Goal: Task Accomplishment & Management: Manage account settings

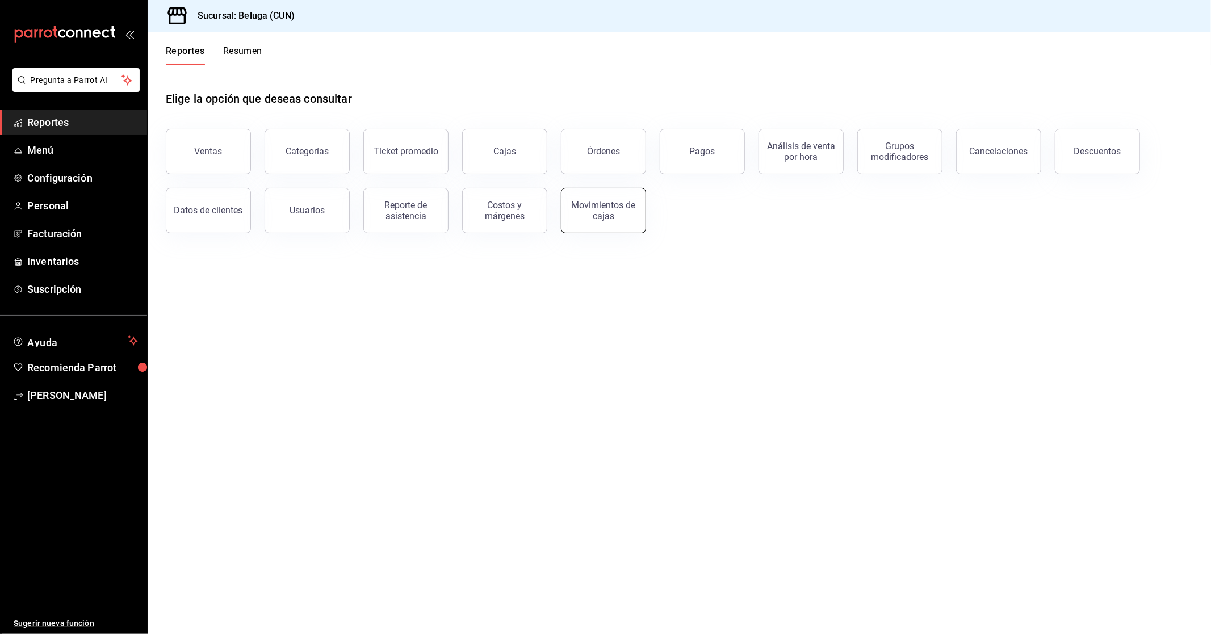
click at [614, 219] on div "Movimientos de cajas" at bounding box center [603, 211] width 70 height 22
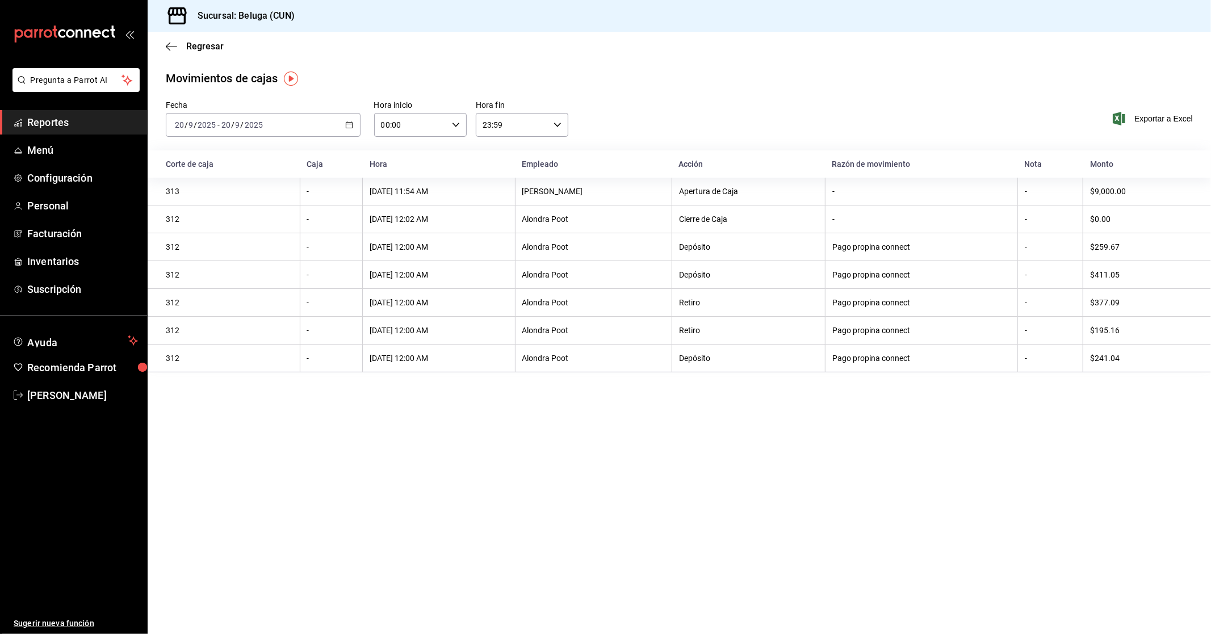
click at [348, 121] on icon "button" at bounding box center [349, 125] width 8 height 8
click at [233, 281] on span "Rango de fechas" at bounding box center [219, 287] width 88 height 12
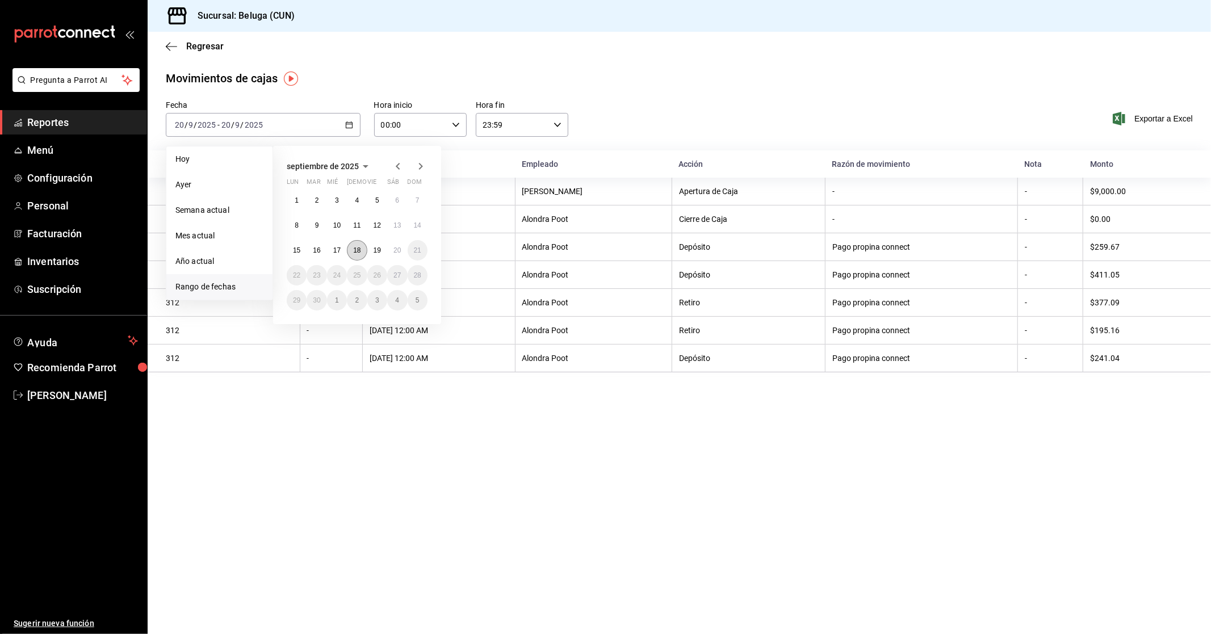
click at [359, 257] on button "18" at bounding box center [357, 250] width 20 height 20
click at [374, 252] on abbr "19" at bounding box center [377, 250] width 7 height 8
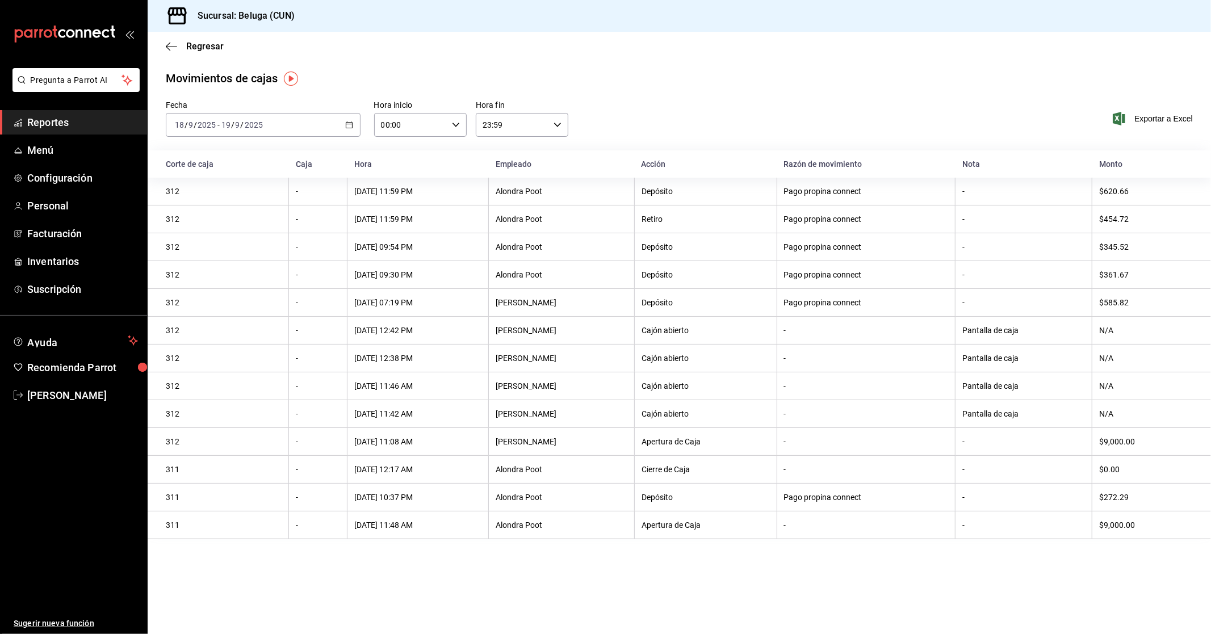
click at [439, 123] on input "00:00" at bounding box center [410, 125] width 73 height 23
click at [396, 170] on span "10" at bounding box center [397, 174] width 28 height 9
type input "10:00"
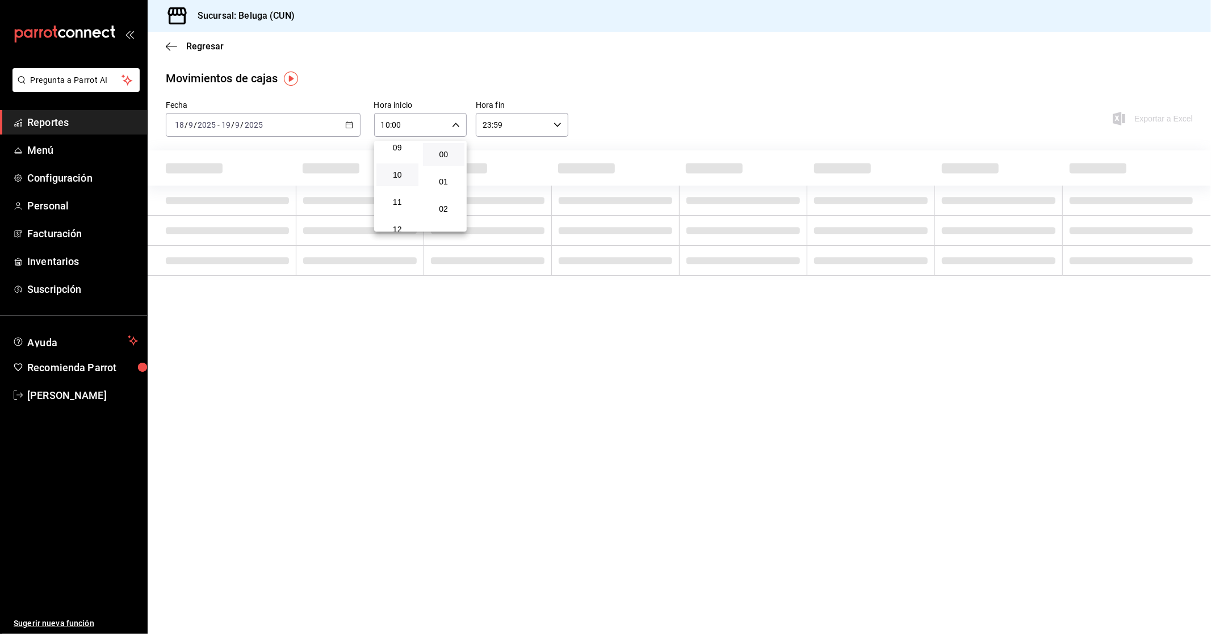
click at [542, 132] on div at bounding box center [605, 317] width 1211 height 634
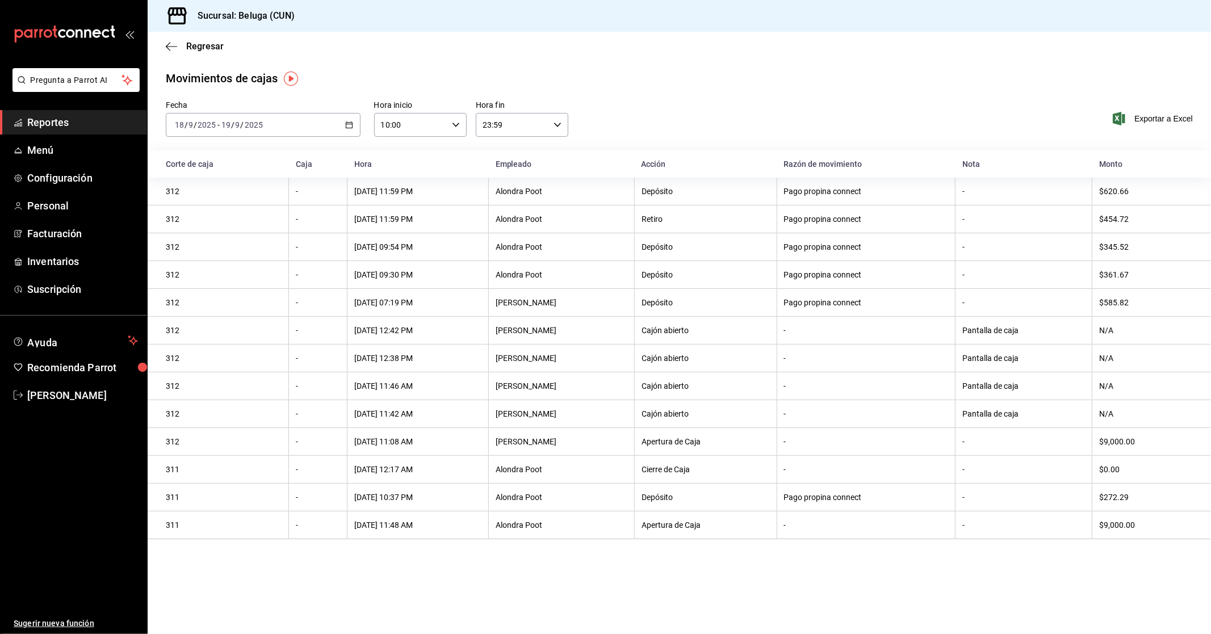
click at [540, 132] on input "23:59" at bounding box center [512, 125] width 73 height 23
click at [497, 152] on button "04" at bounding box center [499, 148] width 42 height 23
type input "04:59"
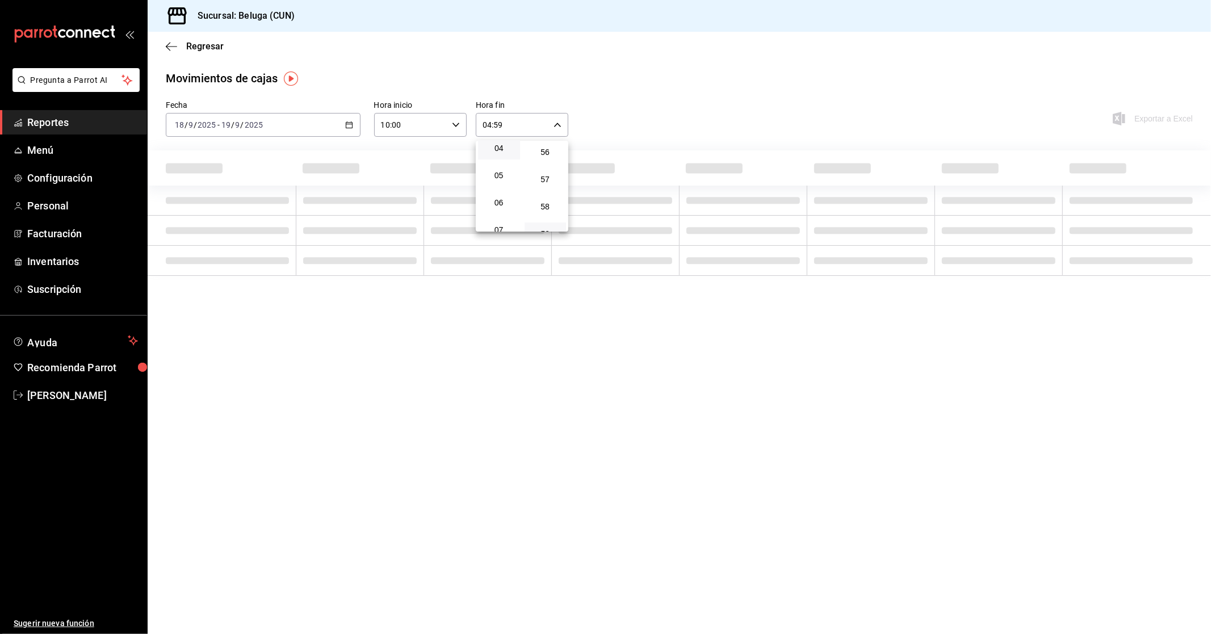
click at [580, 117] on div at bounding box center [605, 317] width 1211 height 634
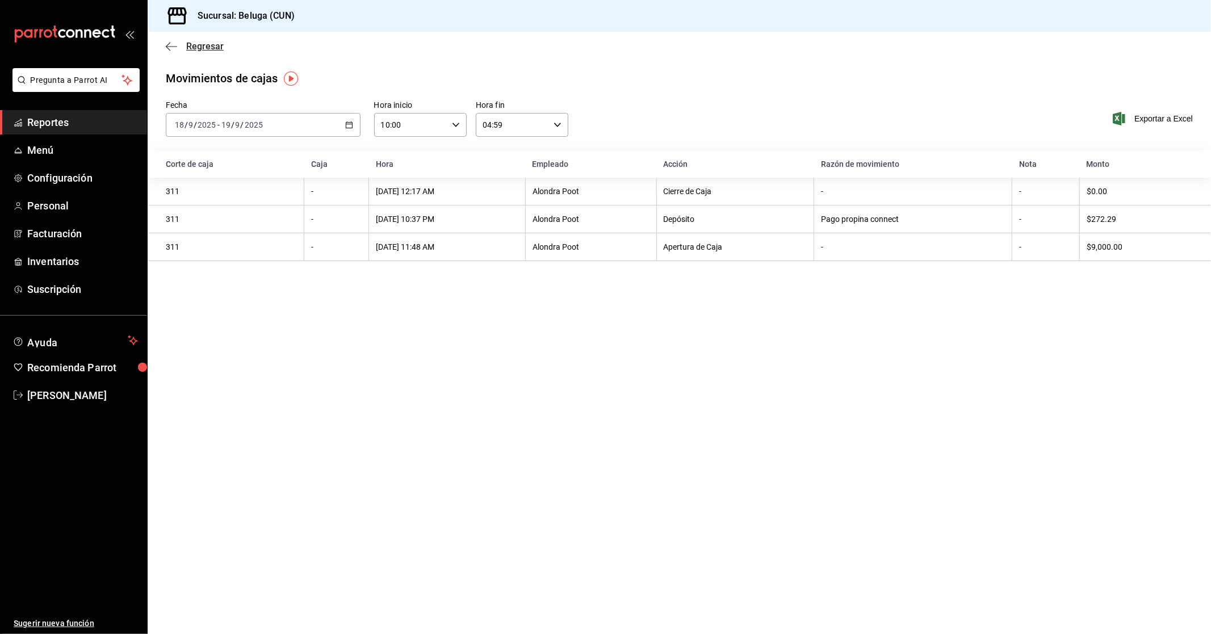
click at [200, 42] on span "Regresar" at bounding box center [204, 46] width 37 height 11
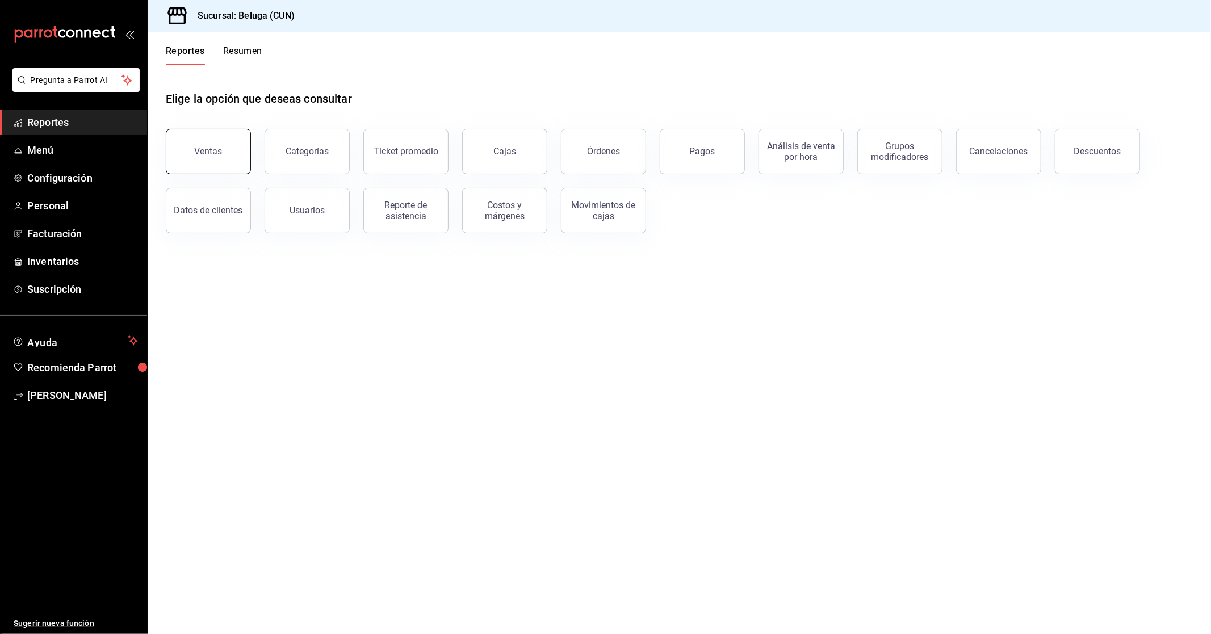
click at [213, 161] on button "Ventas" at bounding box center [208, 151] width 85 height 45
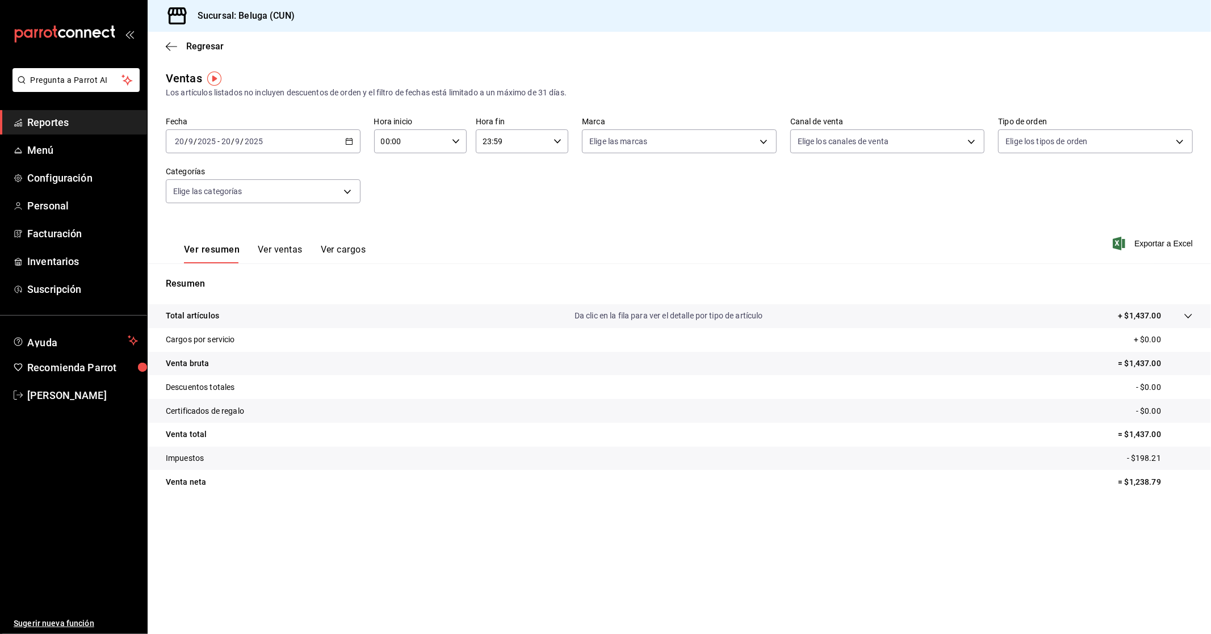
click at [347, 143] on icon "button" at bounding box center [349, 141] width 8 height 8
click at [250, 272] on span "Rango de fechas" at bounding box center [219, 278] width 88 height 12
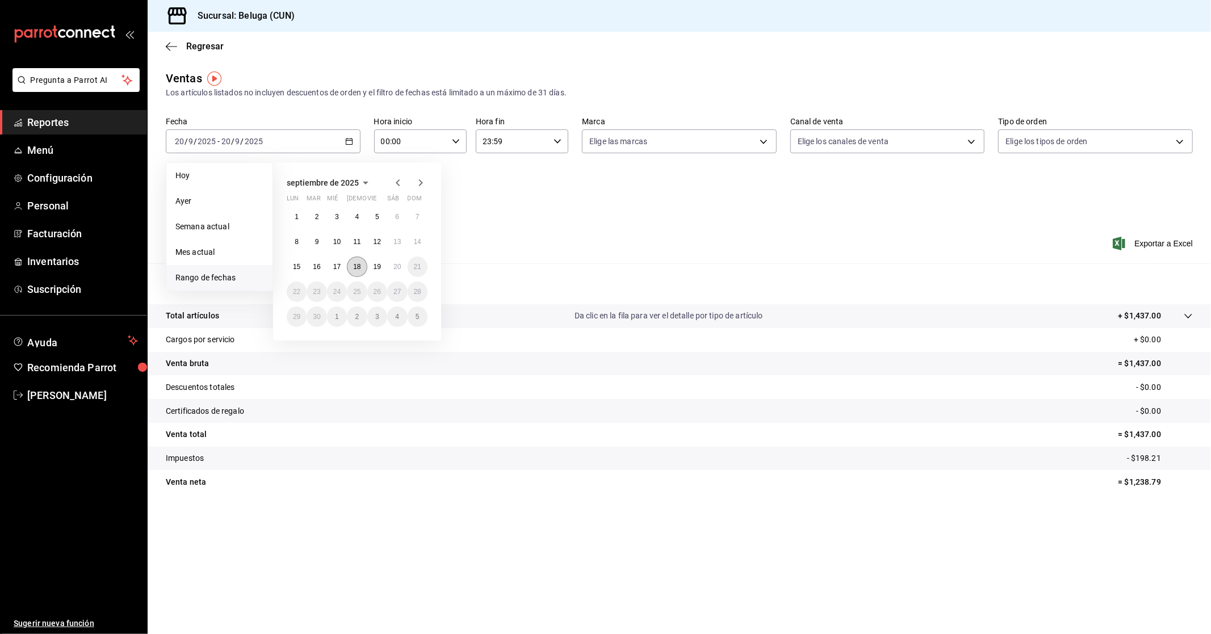
click at [360, 267] on button "18" at bounding box center [357, 267] width 20 height 20
click at [370, 270] on button "19" at bounding box center [377, 267] width 20 height 20
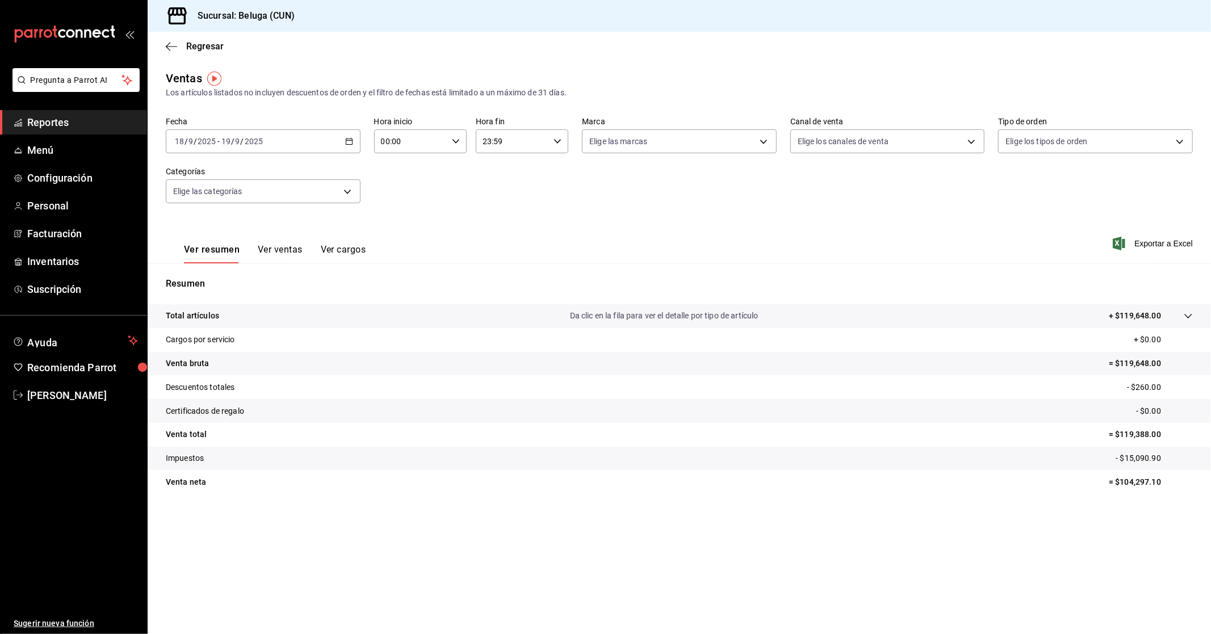
click at [433, 145] on input "00:00" at bounding box center [410, 141] width 73 height 23
click at [400, 189] on span "10" at bounding box center [397, 191] width 28 height 9
type input "10:00"
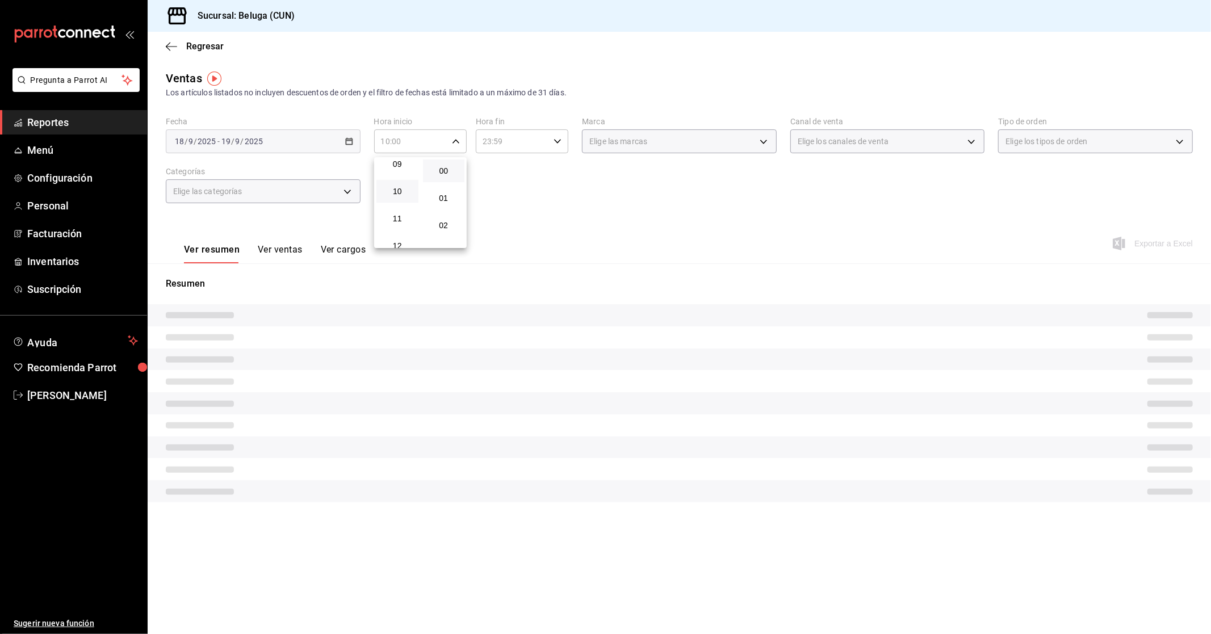
click at [517, 141] on div at bounding box center [605, 317] width 1211 height 634
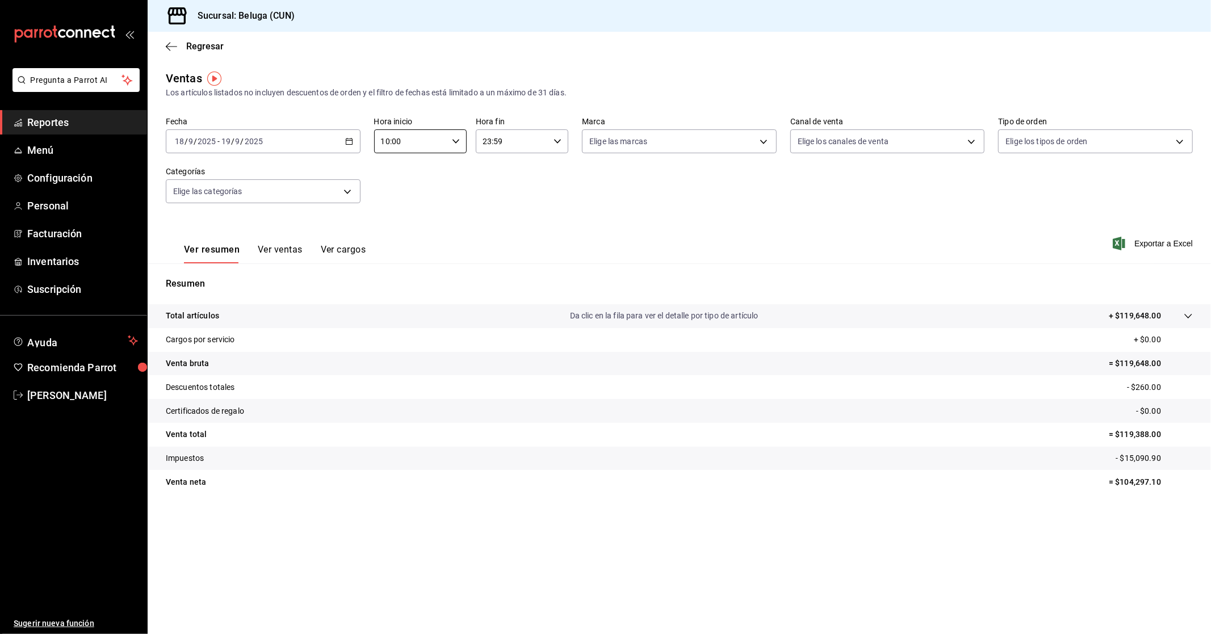
click at [523, 142] on input "23:59" at bounding box center [512, 141] width 73 height 23
click at [502, 167] on span "04" at bounding box center [499, 164] width 28 height 9
type input "04:59"
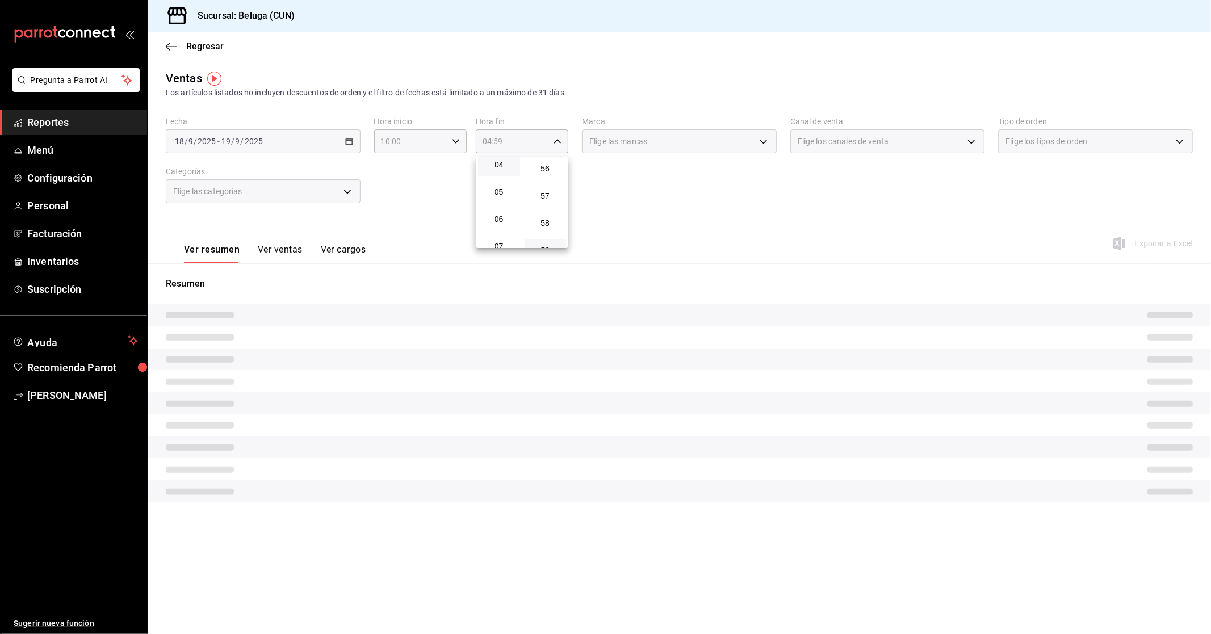
drag, startPoint x: 410, startPoint y: 183, endPoint x: 403, endPoint y: 182, distance: 7.6
click at [410, 183] on div at bounding box center [605, 317] width 1211 height 634
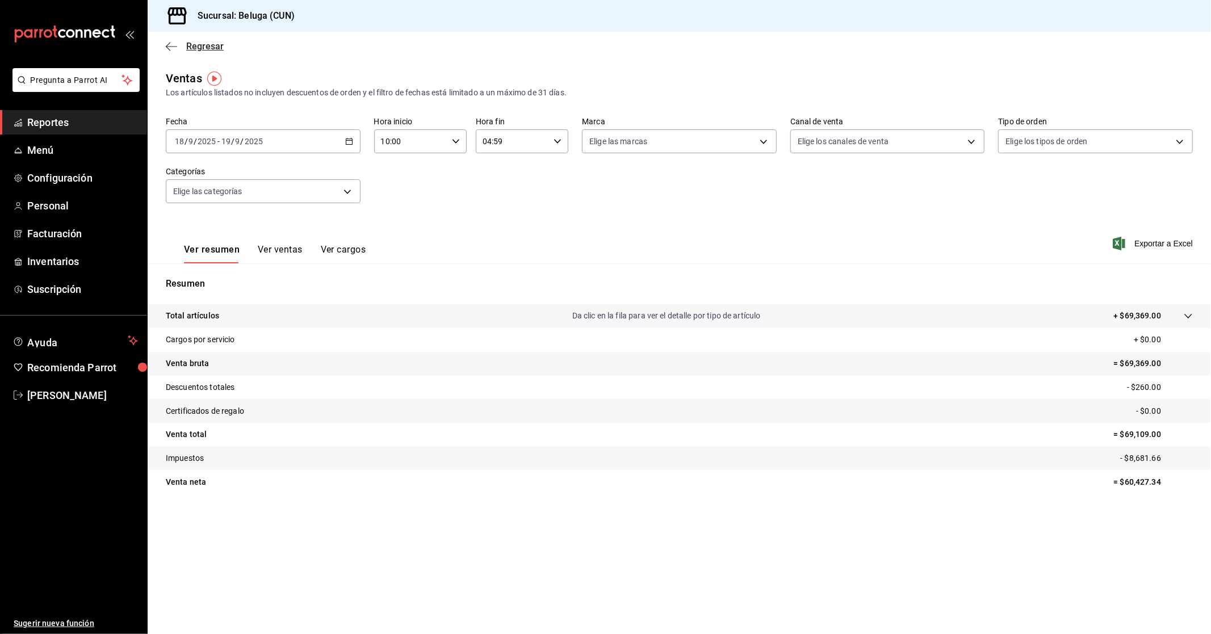
click at [198, 49] on span "Regresar" at bounding box center [204, 46] width 37 height 11
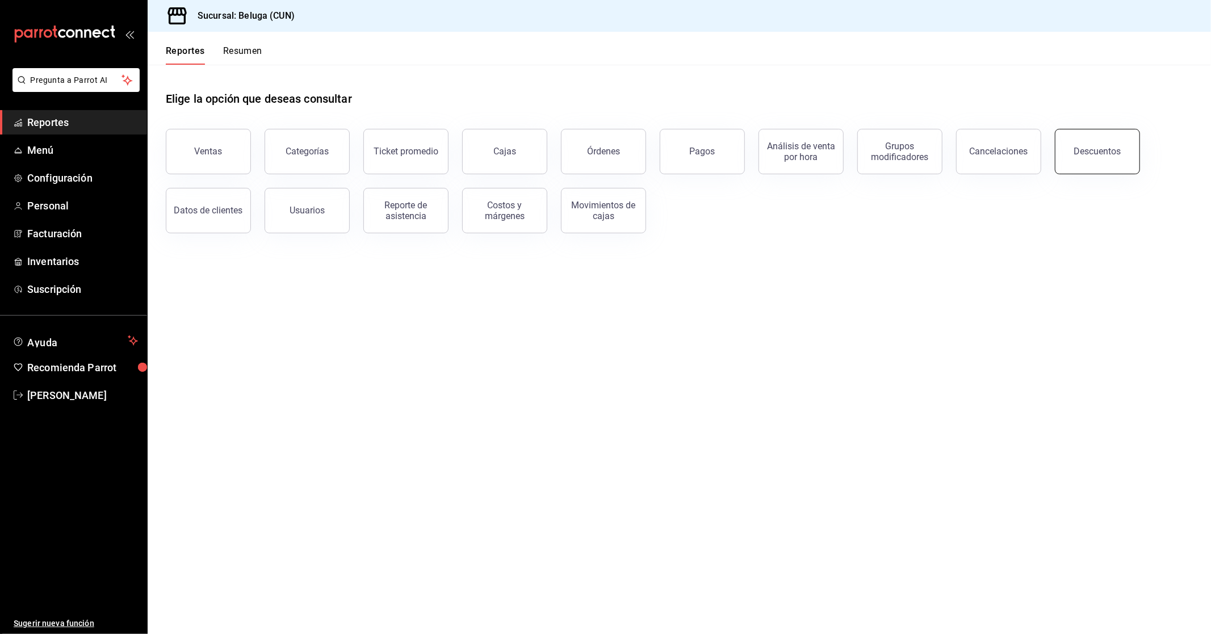
click at [1081, 157] on button "Descuentos" at bounding box center [1097, 151] width 85 height 45
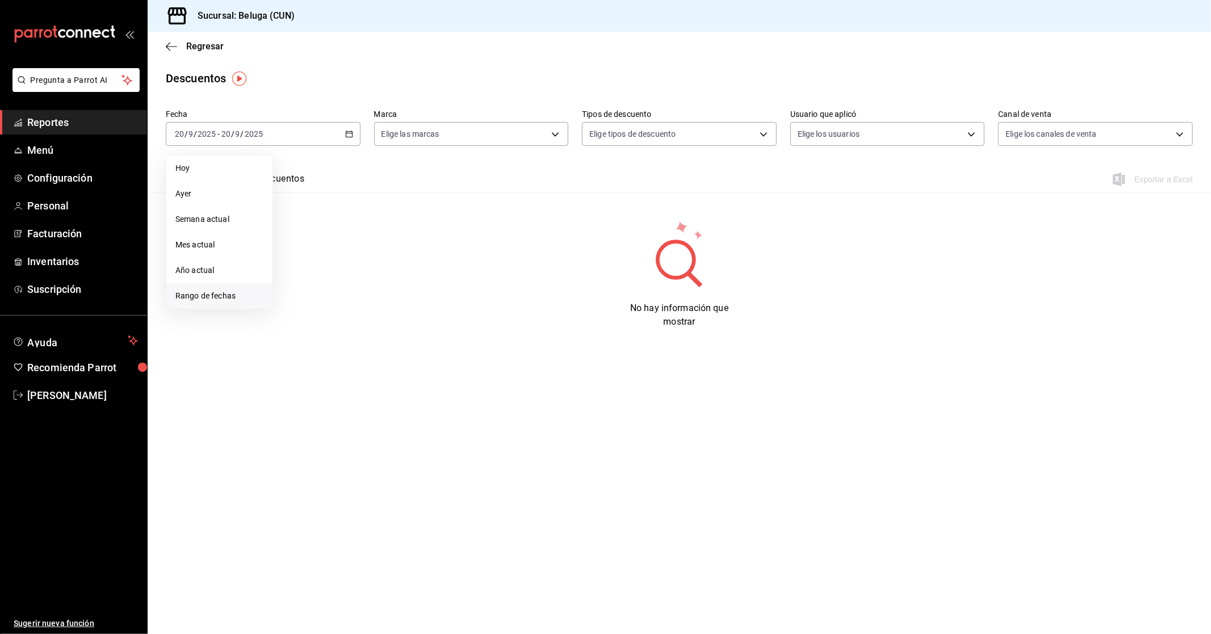
click at [241, 294] on span "Rango de fechas" at bounding box center [219, 296] width 88 height 12
click at [358, 262] on abbr "18" at bounding box center [356, 259] width 7 height 8
click at [376, 261] on abbr "19" at bounding box center [377, 259] width 7 height 8
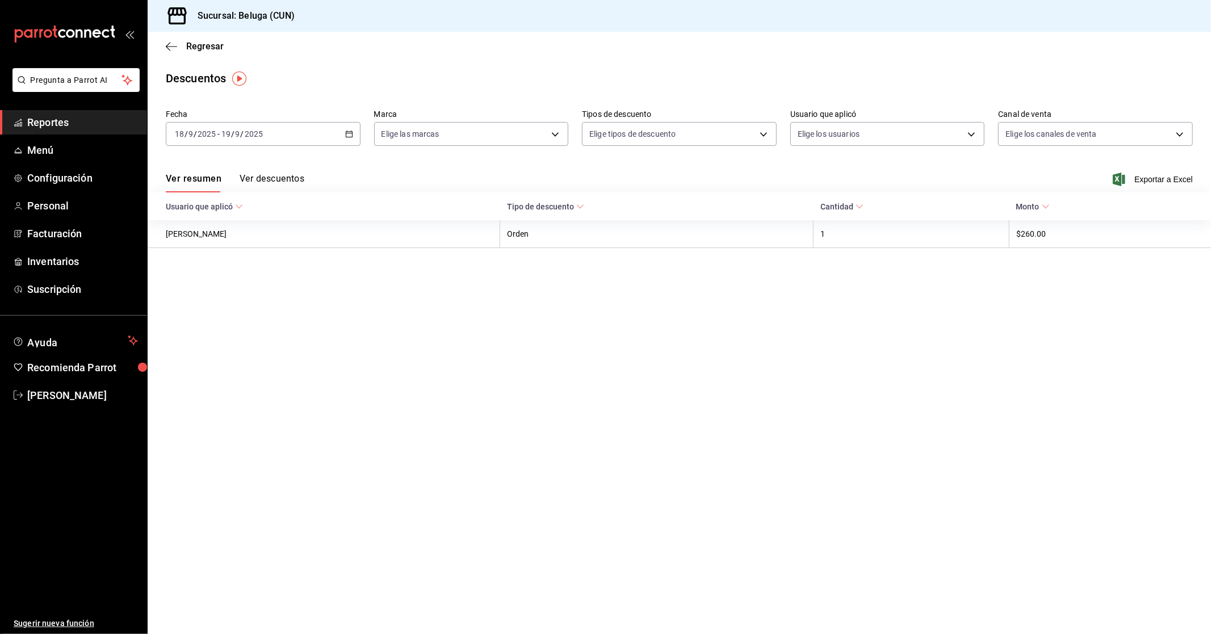
click at [288, 186] on button "Ver descuentos" at bounding box center [272, 182] width 65 height 19
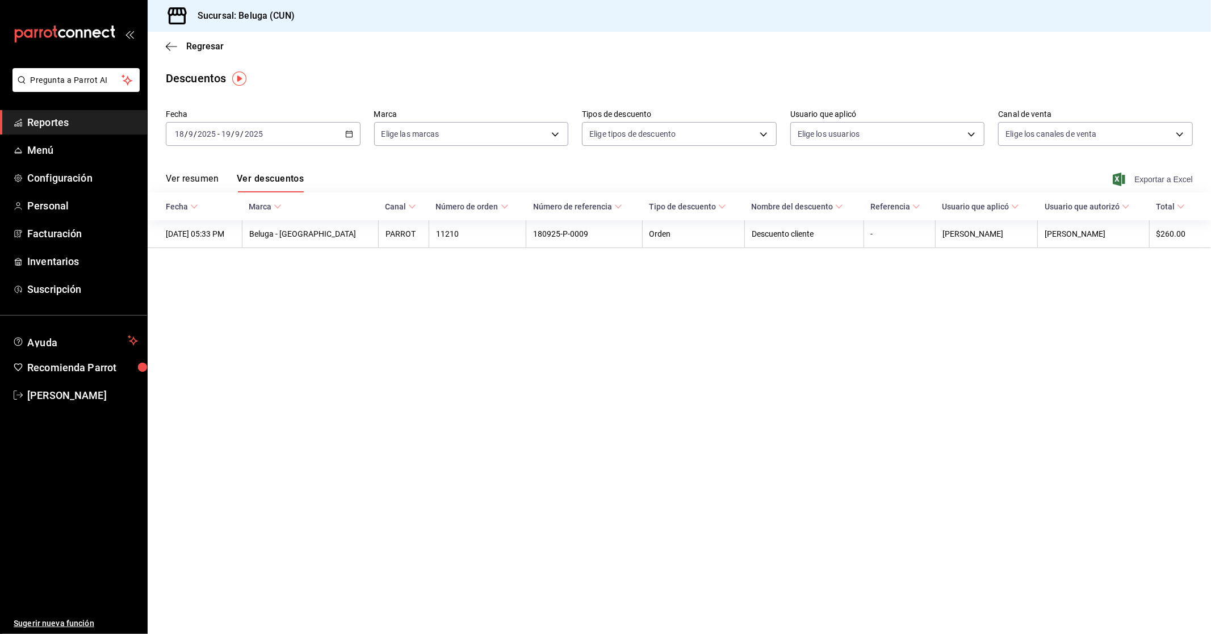
click at [1140, 184] on span "Exportar a Excel" at bounding box center [1154, 180] width 78 height 14
click at [72, 261] on span "Inventarios" at bounding box center [82, 261] width 111 height 15
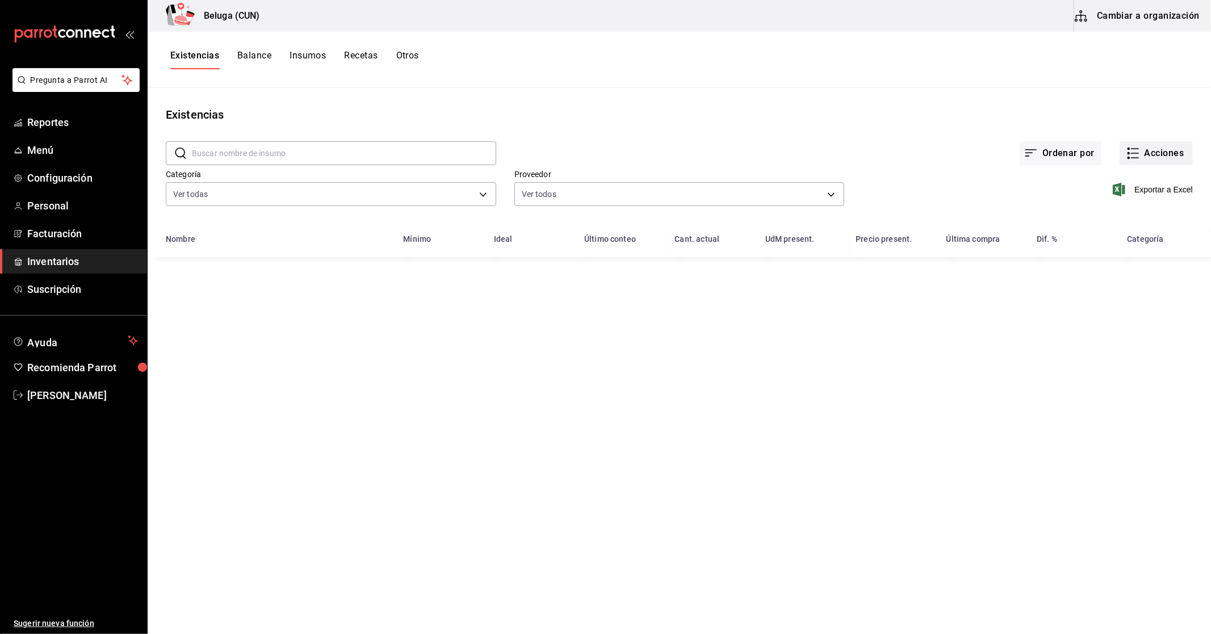
click at [1144, 160] on button "Acciones" at bounding box center [1155, 153] width 73 height 24
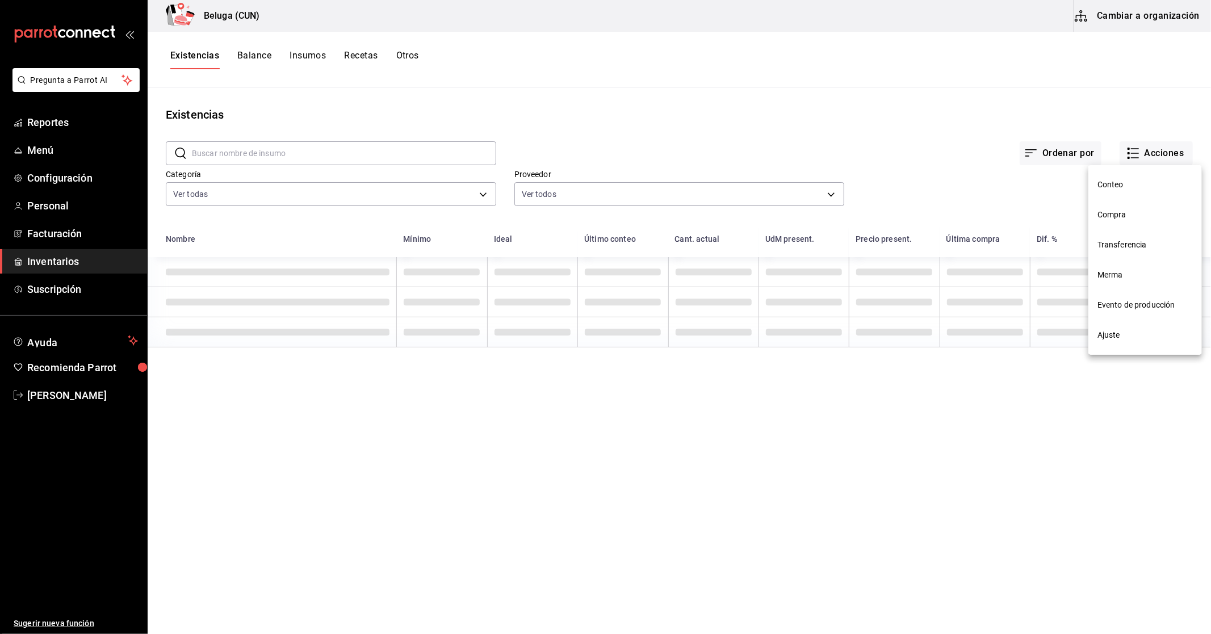
click at [1143, 217] on span "Compra" at bounding box center [1144, 215] width 95 height 12
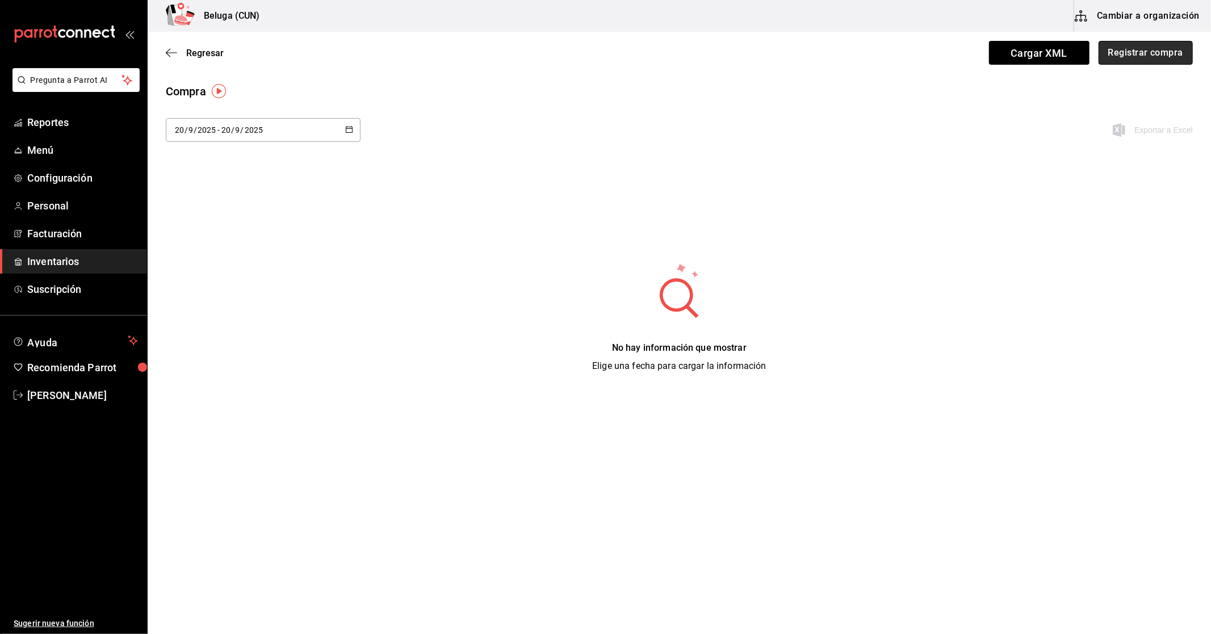
click at [1141, 61] on button "Registrar compra" at bounding box center [1145, 53] width 94 height 24
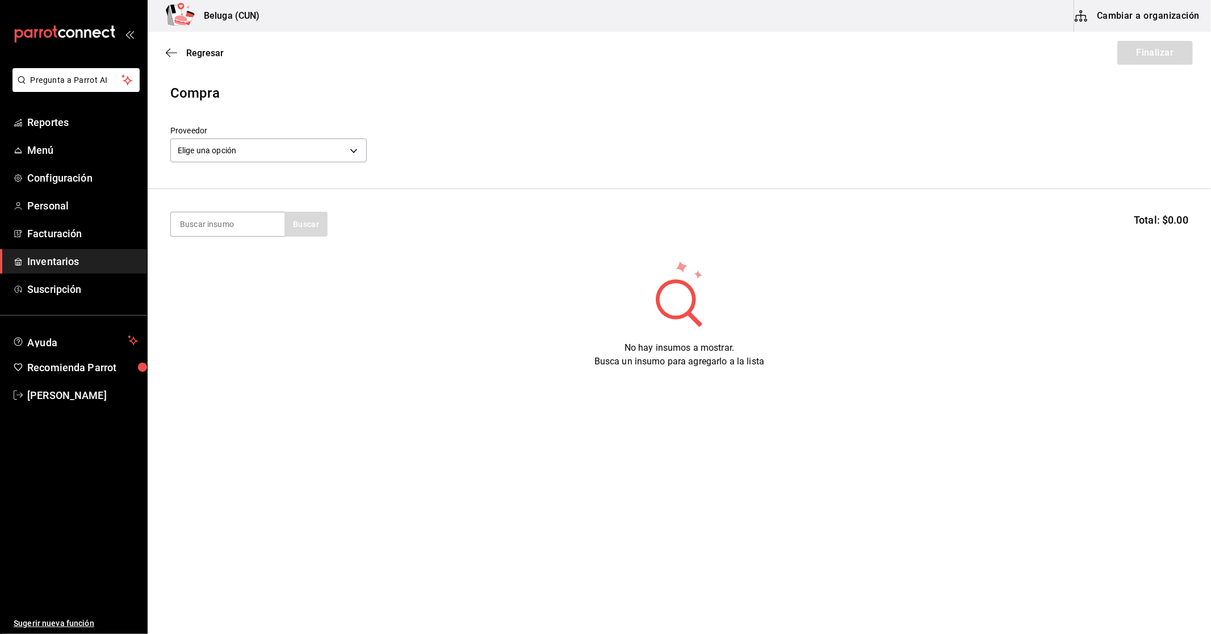
click at [354, 137] on div "Elige una opción default" at bounding box center [268, 149] width 196 height 30
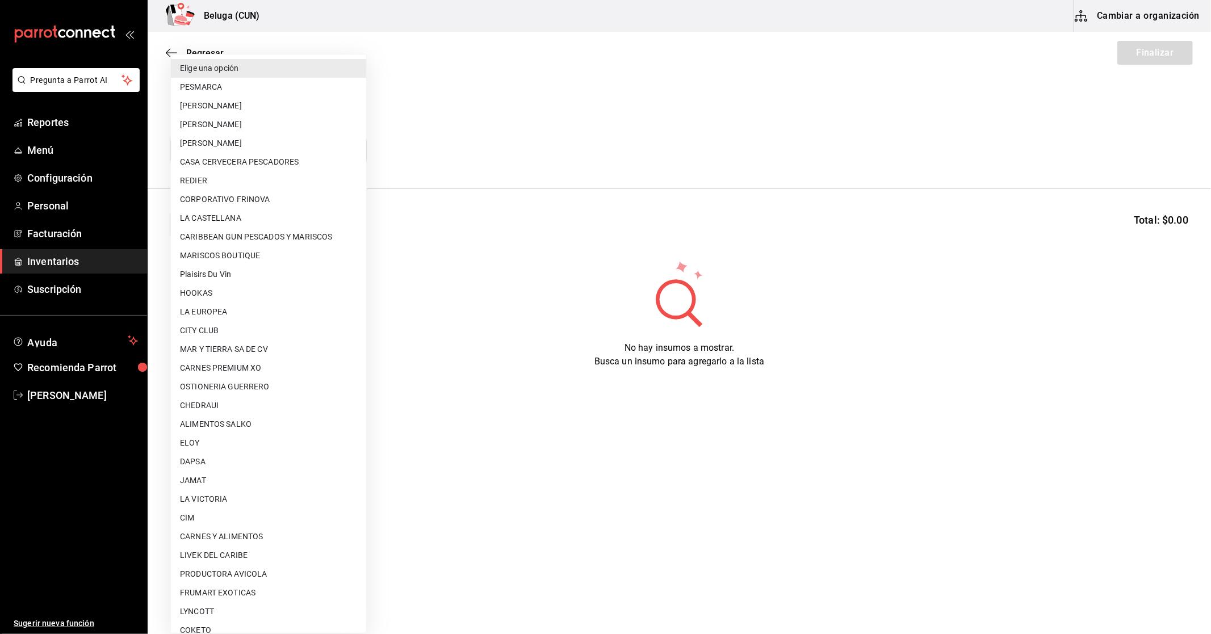
click at [352, 139] on body "Pregunta a Parrot AI Reportes Menú Configuración Personal Facturación Inventari…" at bounding box center [605, 285] width 1211 height 570
click at [485, 202] on div at bounding box center [605, 317] width 1211 height 634
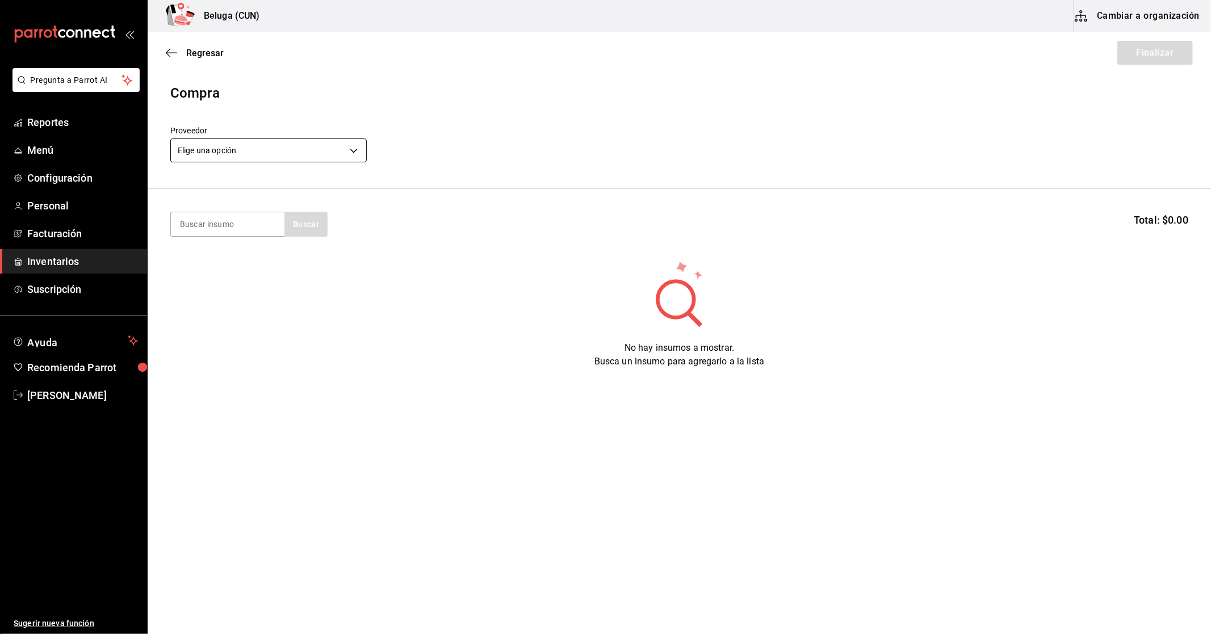
click at [284, 153] on body "Pregunta a Parrot AI Reportes Menú Configuración Personal Facturación Inventari…" at bounding box center [605, 285] width 1211 height 570
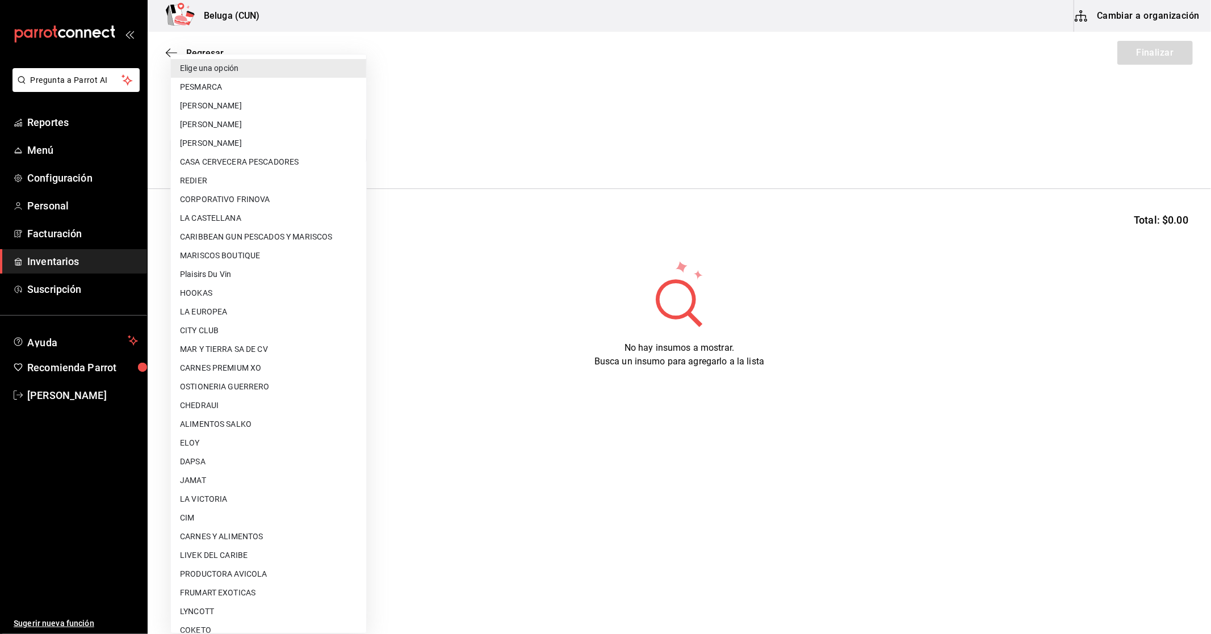
click at [182, 44] on div at bounding box center [605, 317] width 1211 height 634
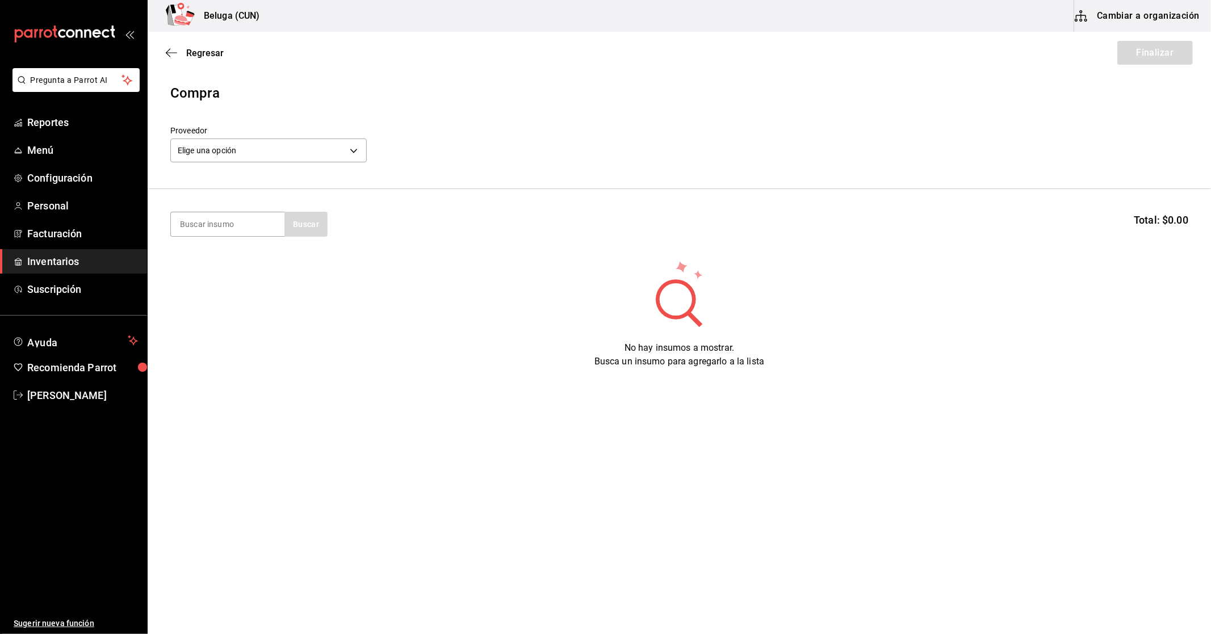
click at [66, 258] on span "Inventarios" at bounding box center [82, 261] width 111 height 15
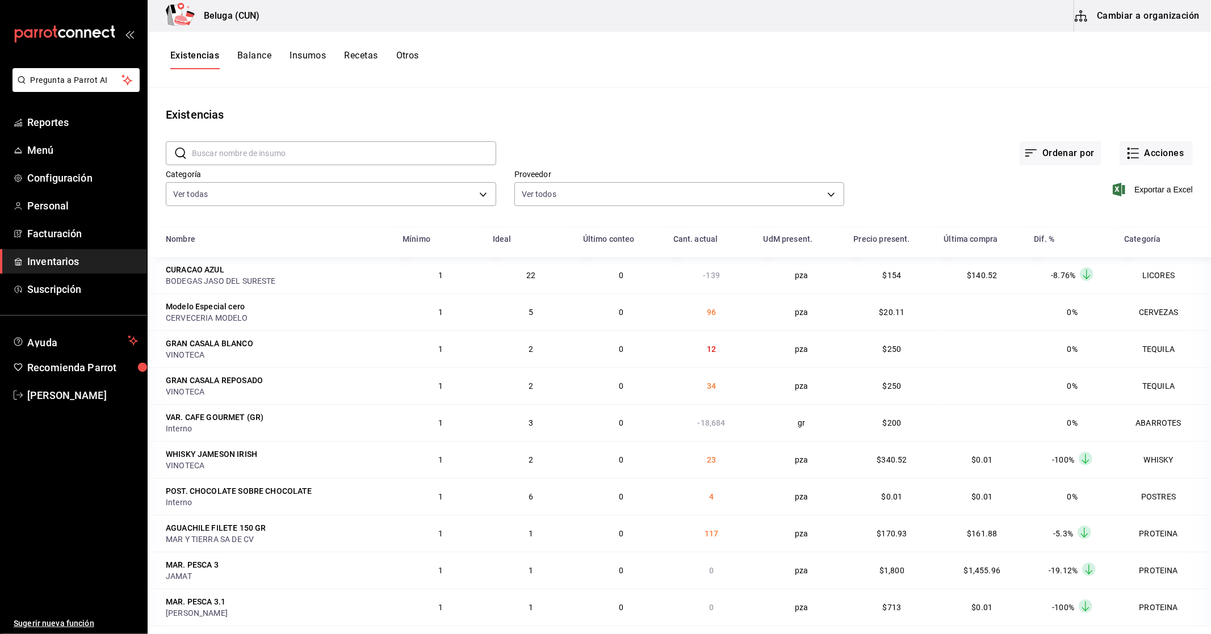
click at [313, 148] on input "text" at bounding box center [344, 153] width 304 height 23
click at [732, 386] on td "34" at bounding box center [711, 385] width 90 height 37
click at [243, 346] on div "GRAN CASALA BLANCO" at bounding box center [209, 343] width 87 height 11
click at [1173, 14] on button "Cambiar a organización" at bounding box center [1138, 16] width 128 height 32
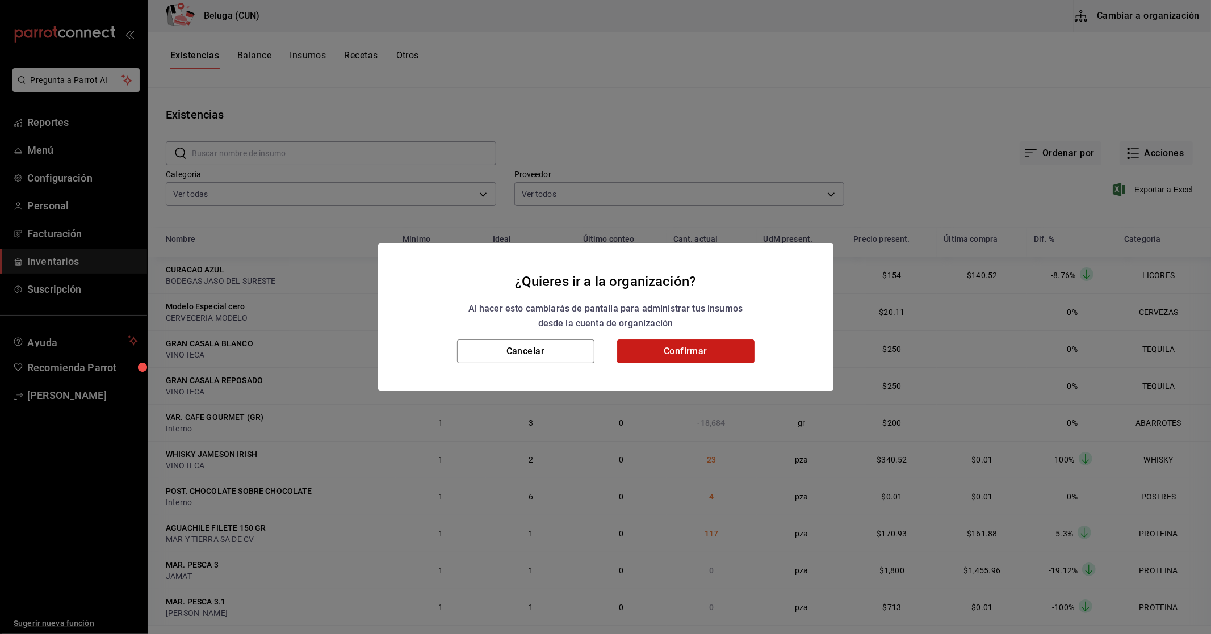
click at [645, 361] on button "Confirmar" at bounding box center [685, 351] width 137 height 24
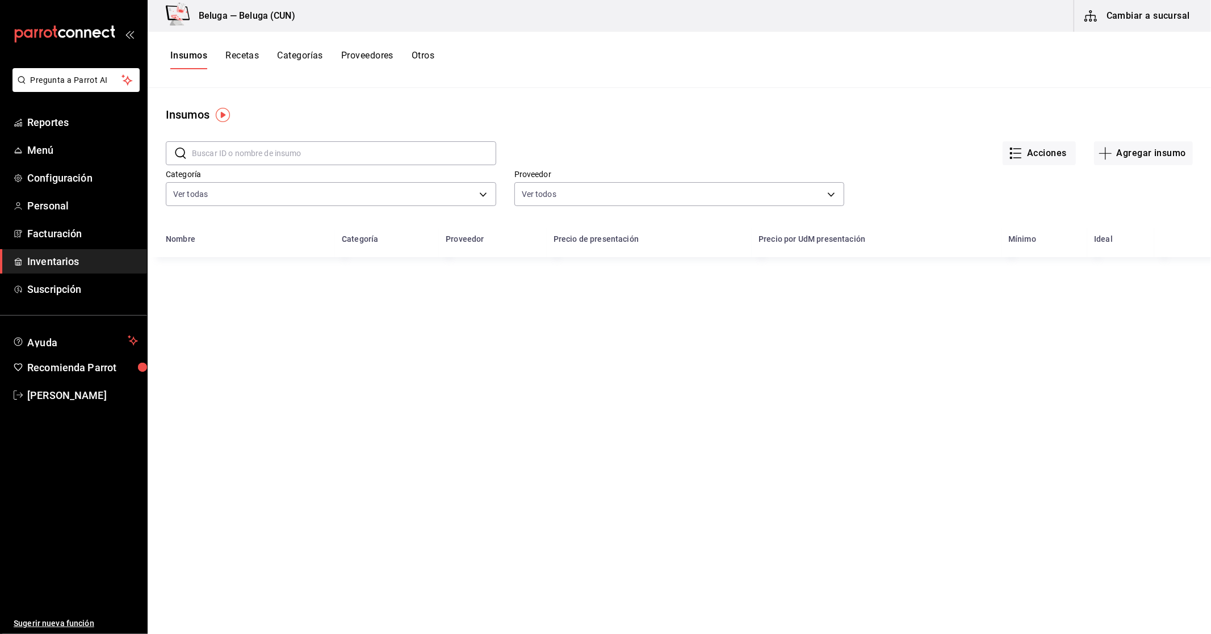
drag, startPoint x: 290, startPoint y: 157, endPoint x: 290, endPoint y: 149, distance: 8.5
click at [290, 157] on input "text" at bounding box center [344, 153] width 304 height 23
type input "patron"
click at [200, 256] on th "Nombre" at bounding box center [241, 243] width 187 height 30
click at [203, 270] on div "TEQ PATRON SILVER" at bounding box center [206, 276] width 81 height 16
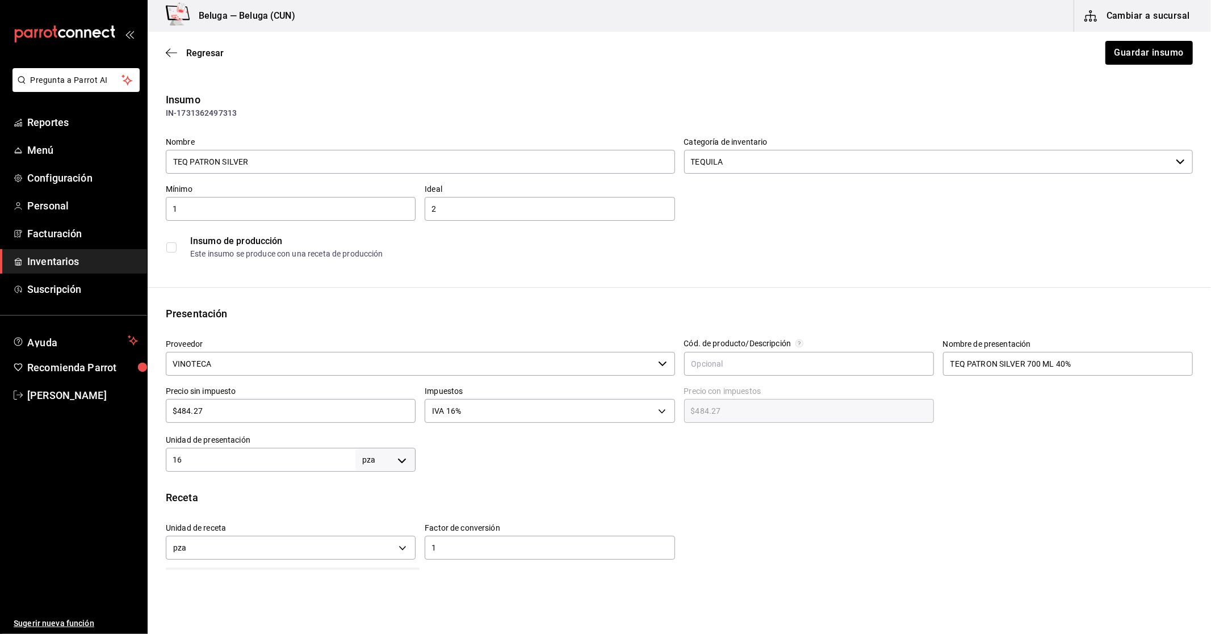
type input "$561.75"
click at [603, 367] on input "VINOTECA" at bounding box center [410, 364] width 488 height 24
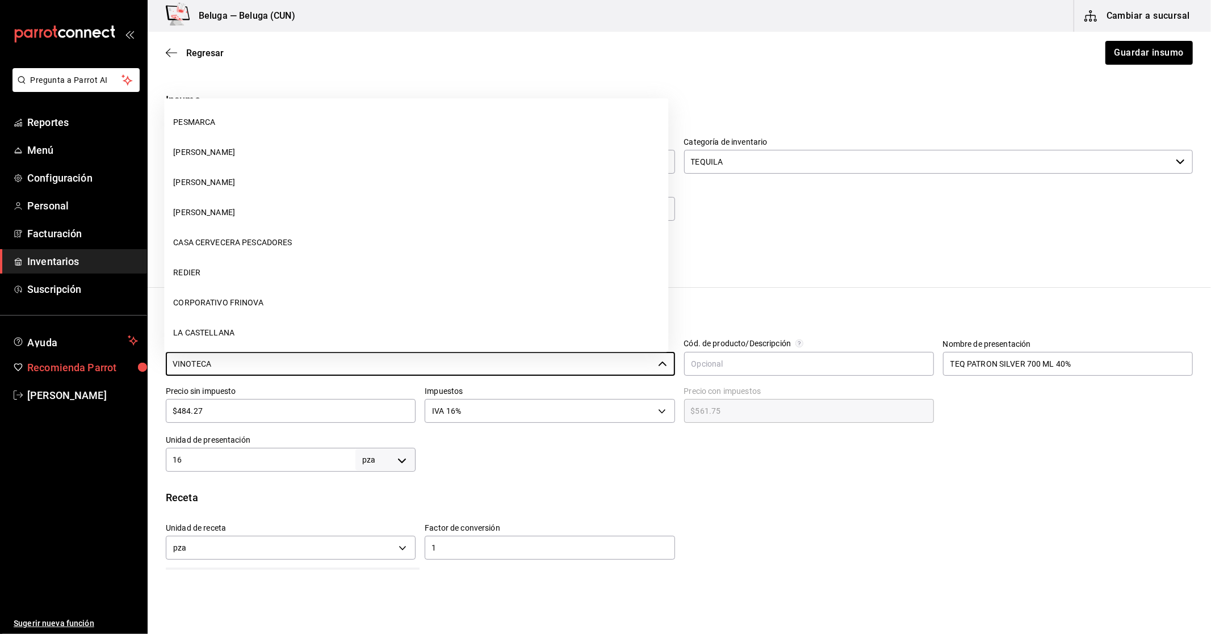
drag, startPoint x: 112, startPoint y: 367, endPoint x: 58, endPoint y: 367, distance: 54.5
click at [58, 367] on div "Pregunta a Parrot AI Reportes Menú Configuración Personal Facturación Inventari…" at bounding box center [605, 285] width 1211 height 570
type input "c"
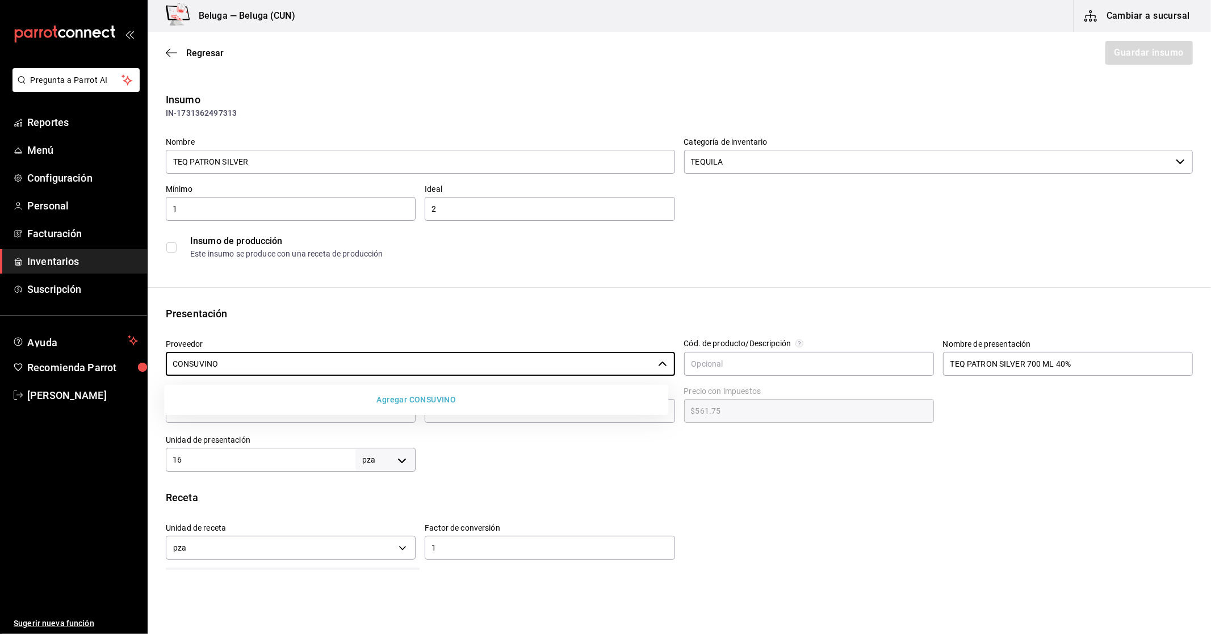
type input "CONSUVINO"
click at [384, 395] on button "Agregar CONSUVINO" at bounding box center [416, 399] width 495 height 21
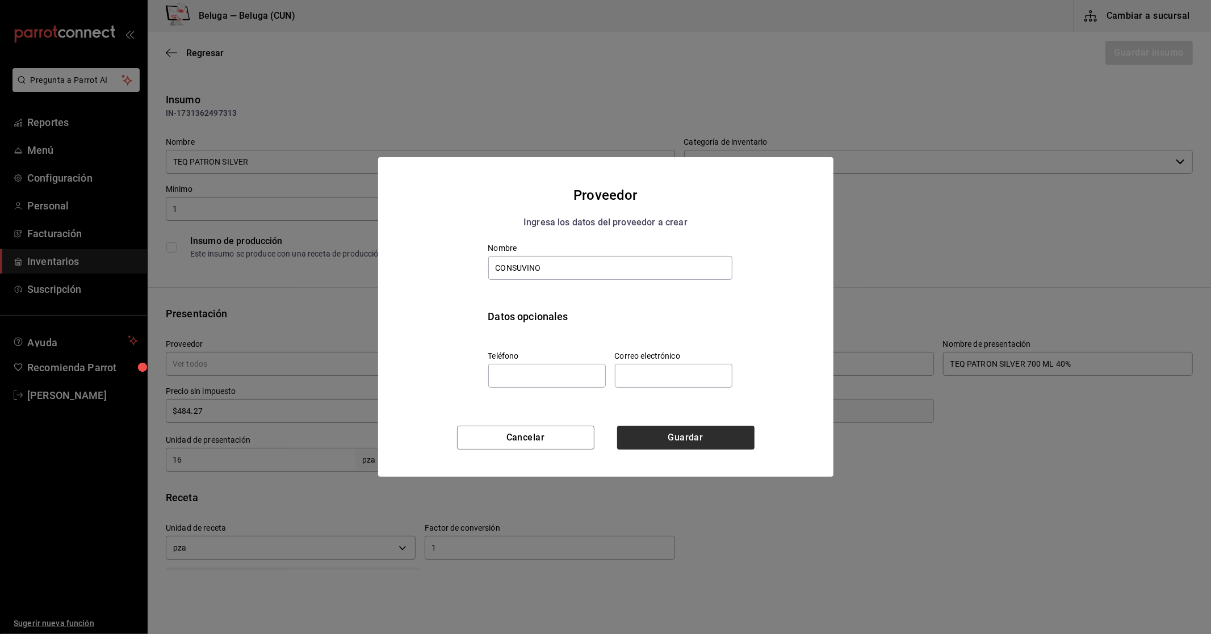
type input "CONSUVINO"
click at [657, 440] on button "Guardar" at bounding box center [685, 438] width 137 height 24
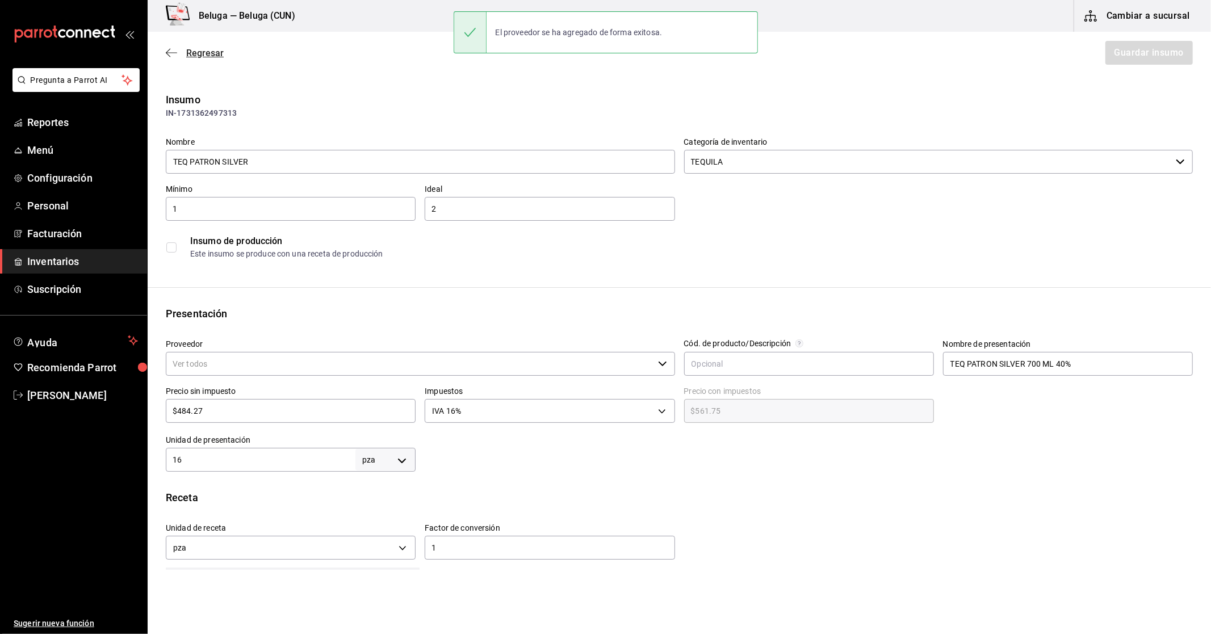
click at [207, 53] on span "Regresar" at bounding box center [204, 53] width 37 height 11
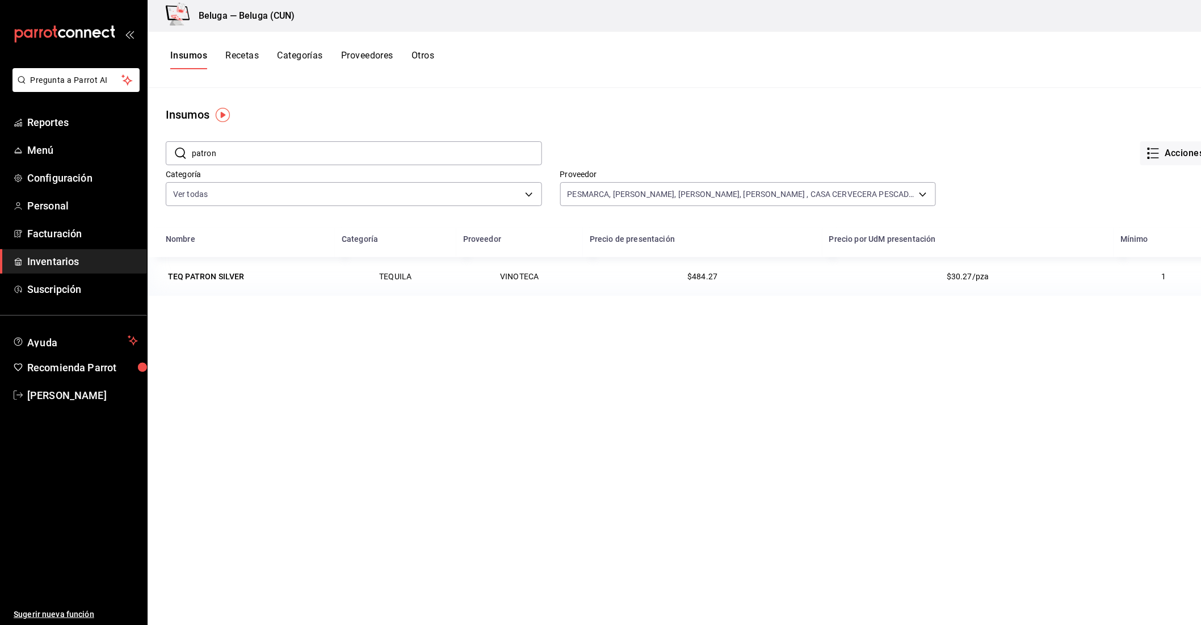
click at [91, 254] on span "Inventarios" at bounding box center [82, 261] width 111 height 15
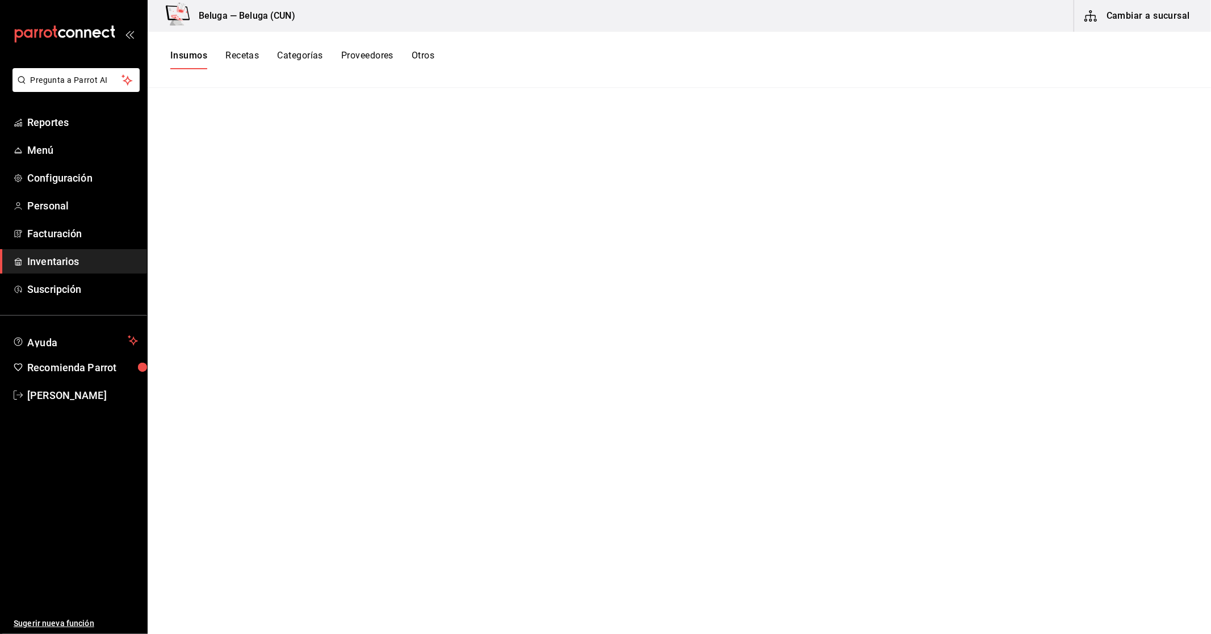
click at [1164, 23] on button "Cambiar a sucursal" at bounding box center [1138, 16] width 128 height 32
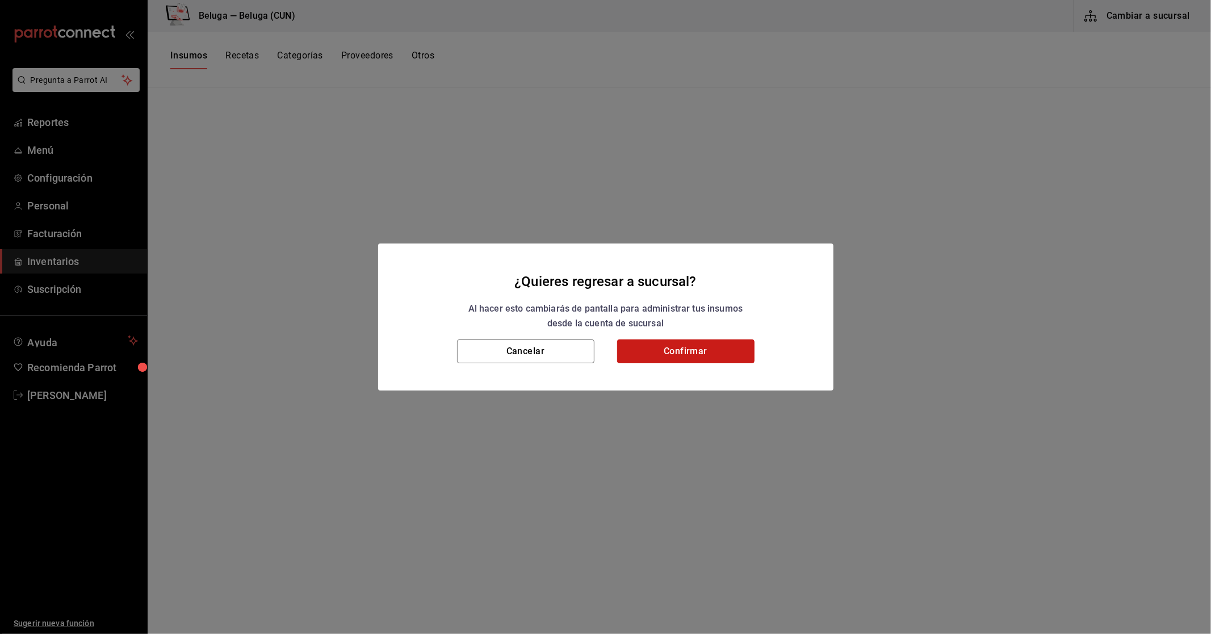
click at [697, 354] on button "Confirmar" at bounding box center [685, 351] width 137 height 24
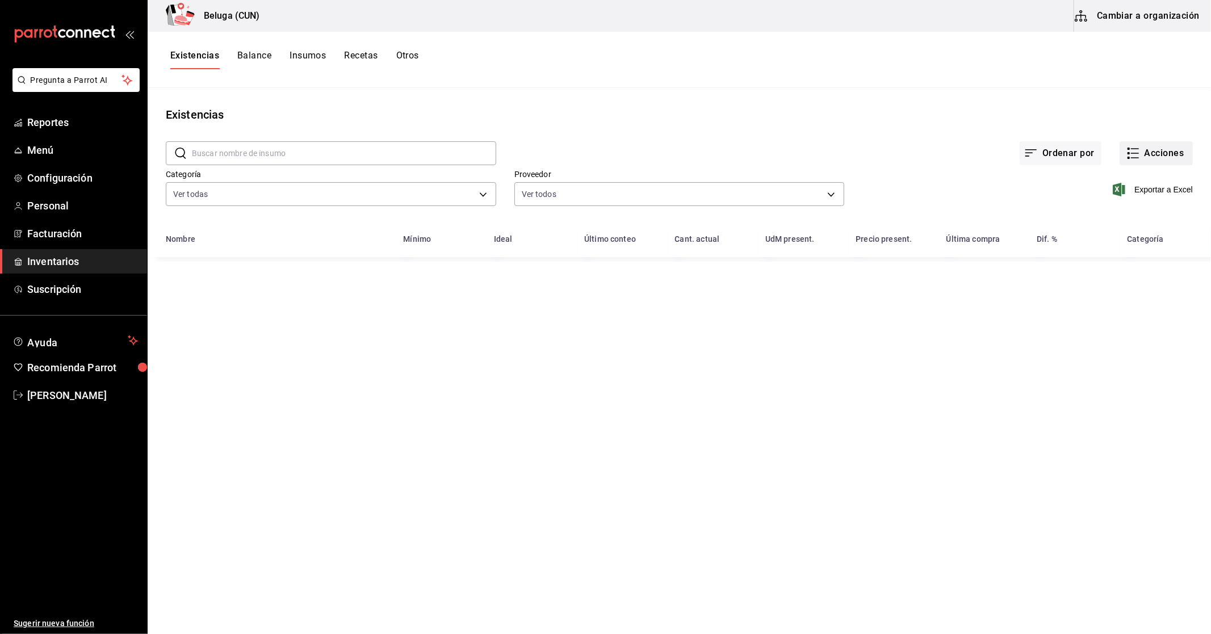
drag, startPoint x: 1166, startPoint y: 137, endPoint x: 1160, endPoint y: 142, distance: 8.1
click at [1166, 136] on div "Ordenar por Acciones" at bounding box center [844, 144] width 697 height 42
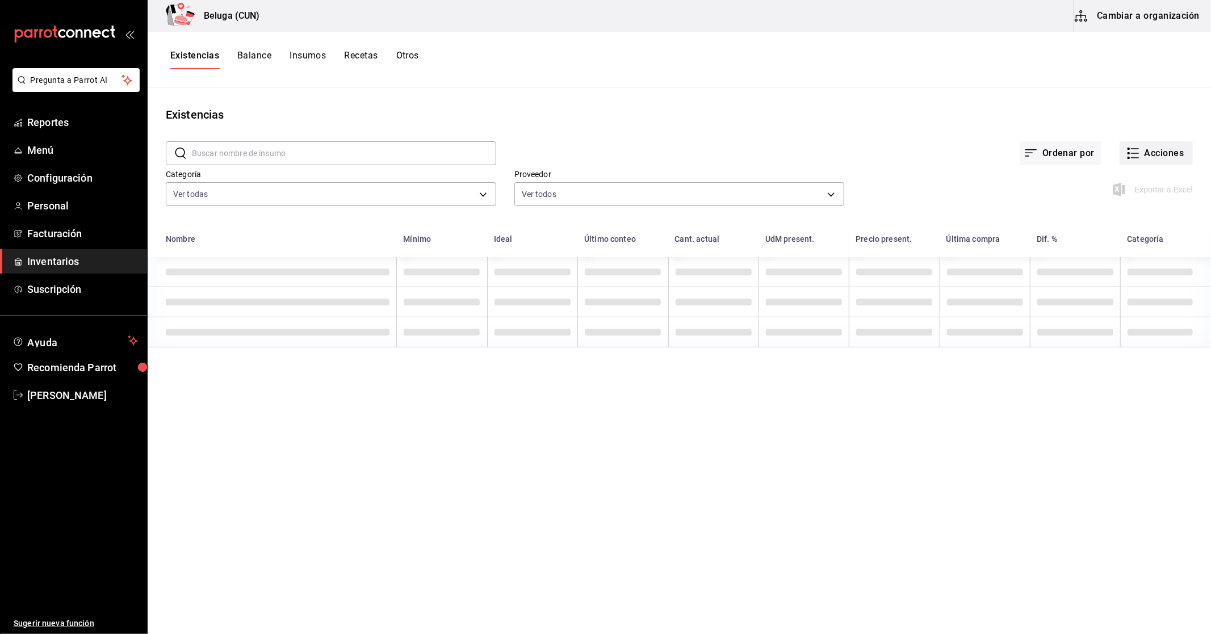
click at [1160, 146] on button "Acciones" at bounding box center [1155, 153] width 73 height 24
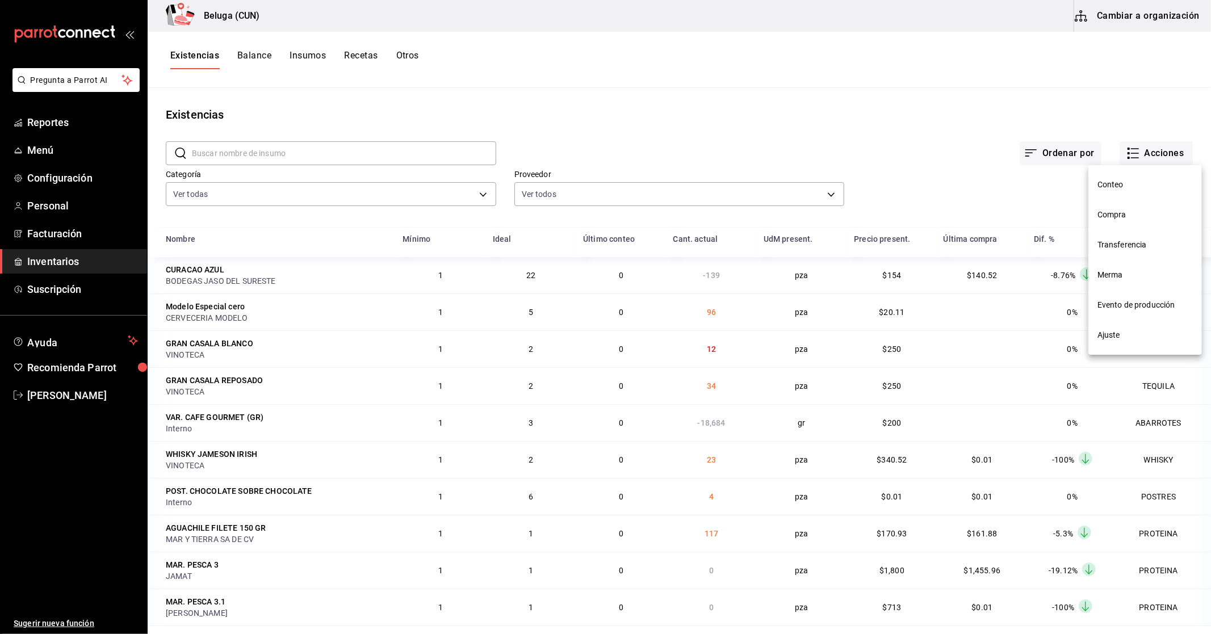
click at [1128, 212] on span "Compra" at bounding box center [1144, 215] width 95 height 12
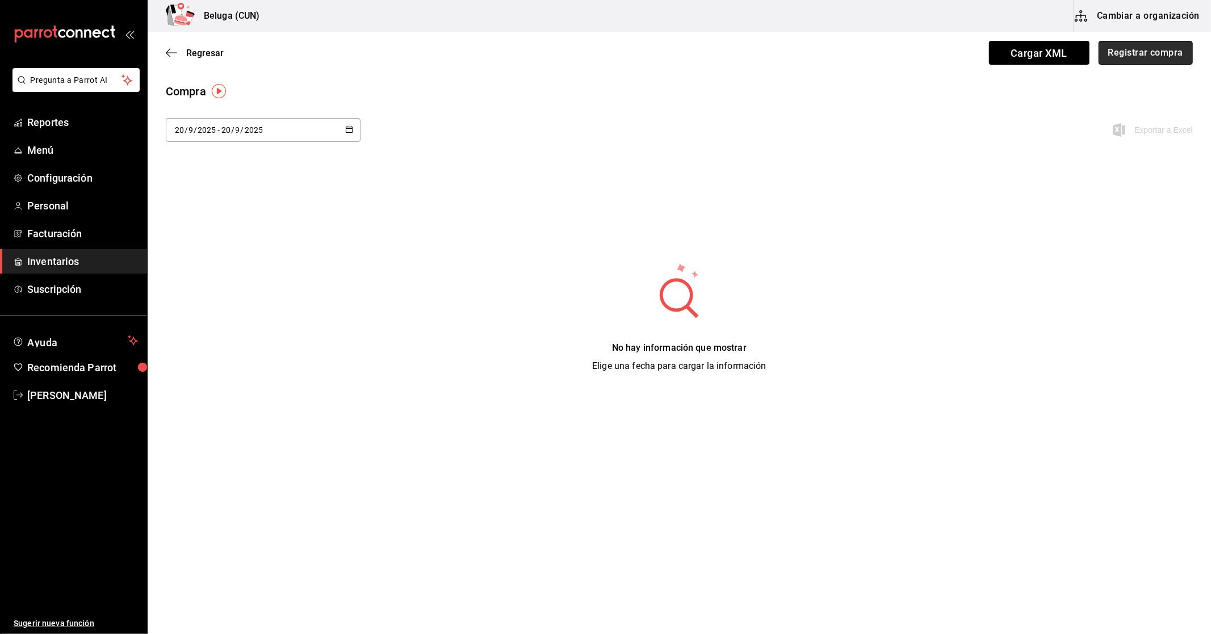
click at [1131, 53] on button "Registrar compra" at bounding box center [1145, 53] width 94 height 24
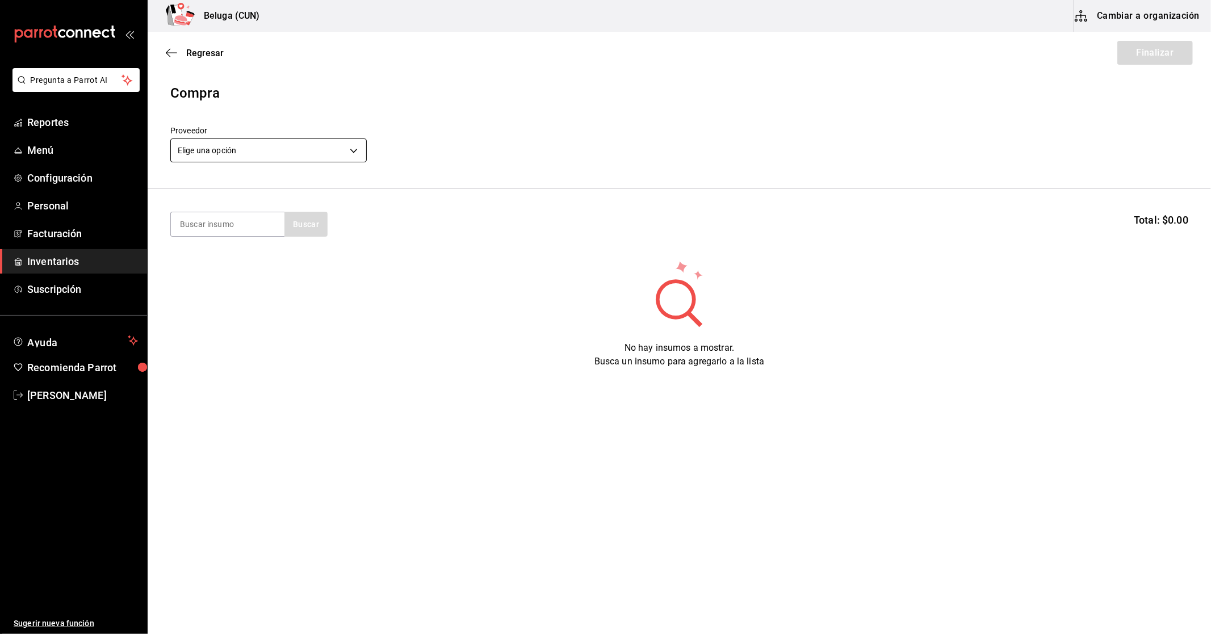
click at [343, 157] on body "Pregunta a Parrot AI Reportes Menú Configuración Personal Facturación Inventari…" at bounding box center [605, 285] width 1211 height 570
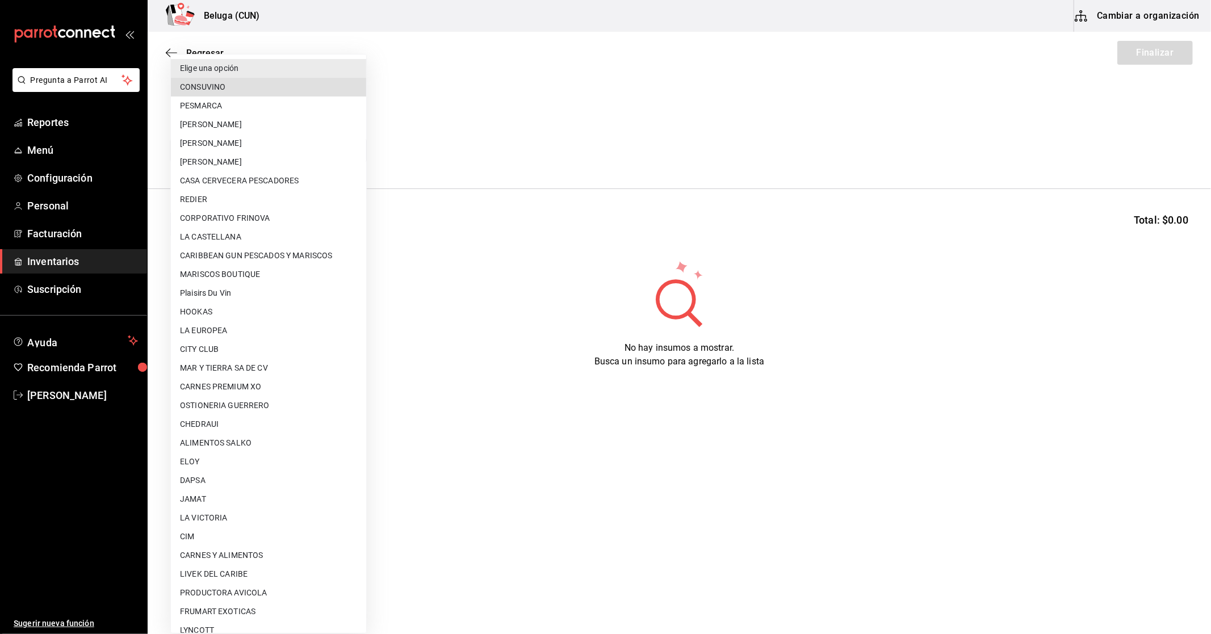
click at [232, 88] on li "CONSUVINO" at bounding box center [268, 87] width 195 height 19
type input "49ebf951-b420-4f4b-bc40-36ecbc1ce458"
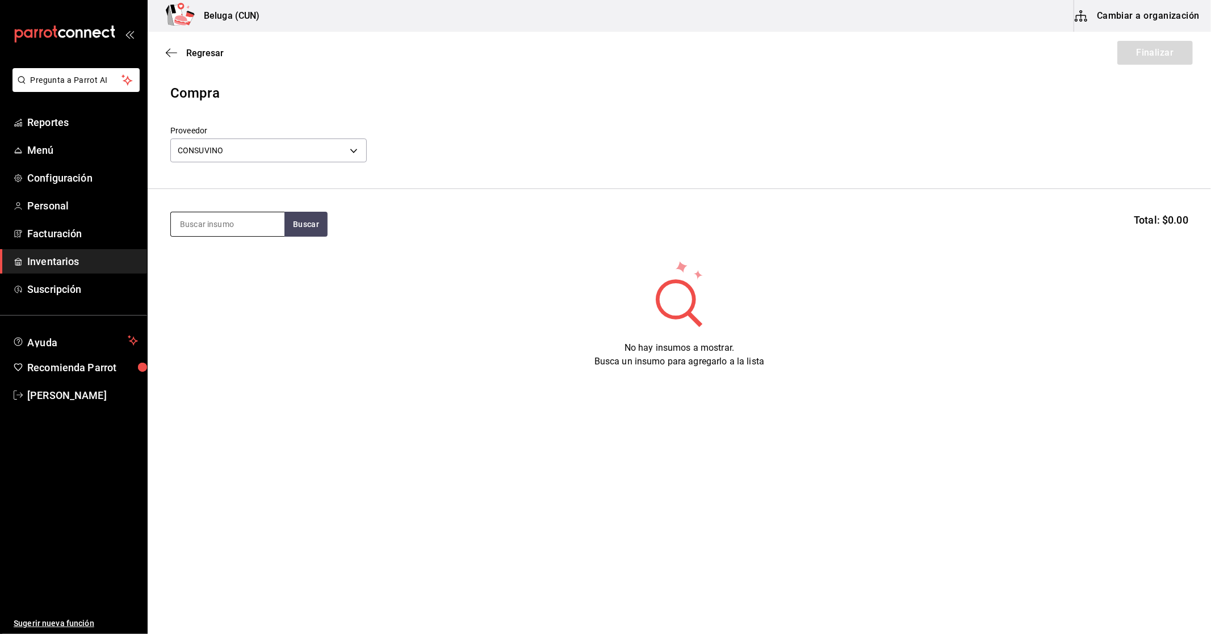
click at [244, 224] on input at bounding box center [228, 224] width 114 height 24
type input "PATRON SILV"
click at [65, 263] on span "Inventarios" at bounding box center [82, 261] width 111 height 15
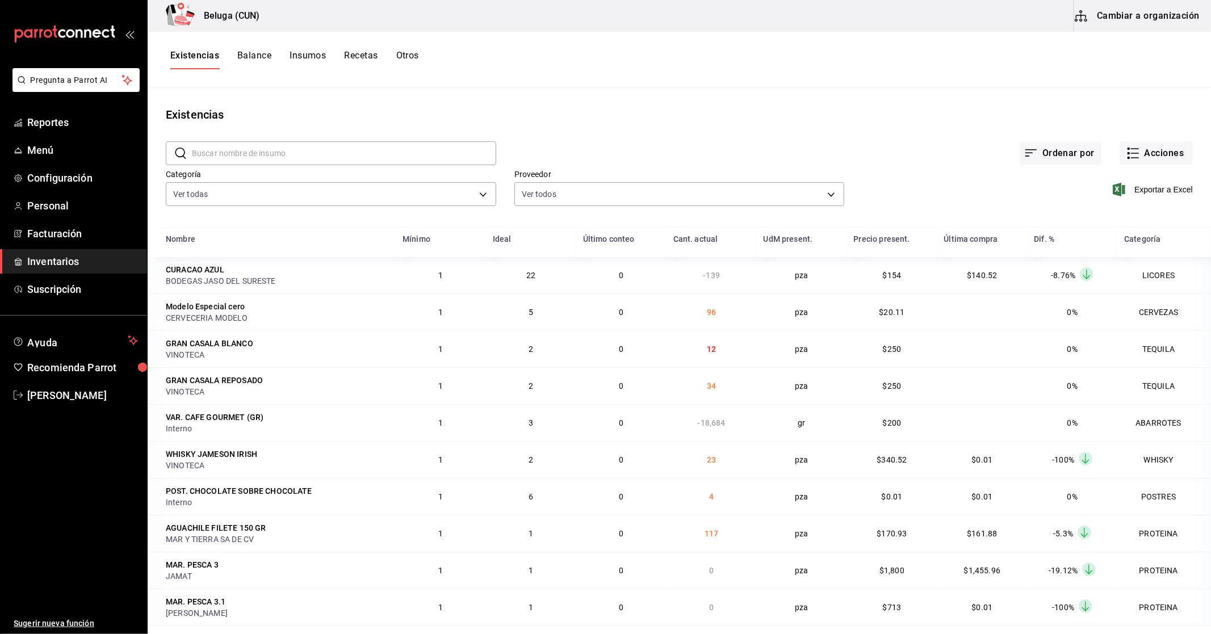
click at [1166, 18] on button "Cambiar a organización" at bounding box center [1138, 16] width 128 height 32
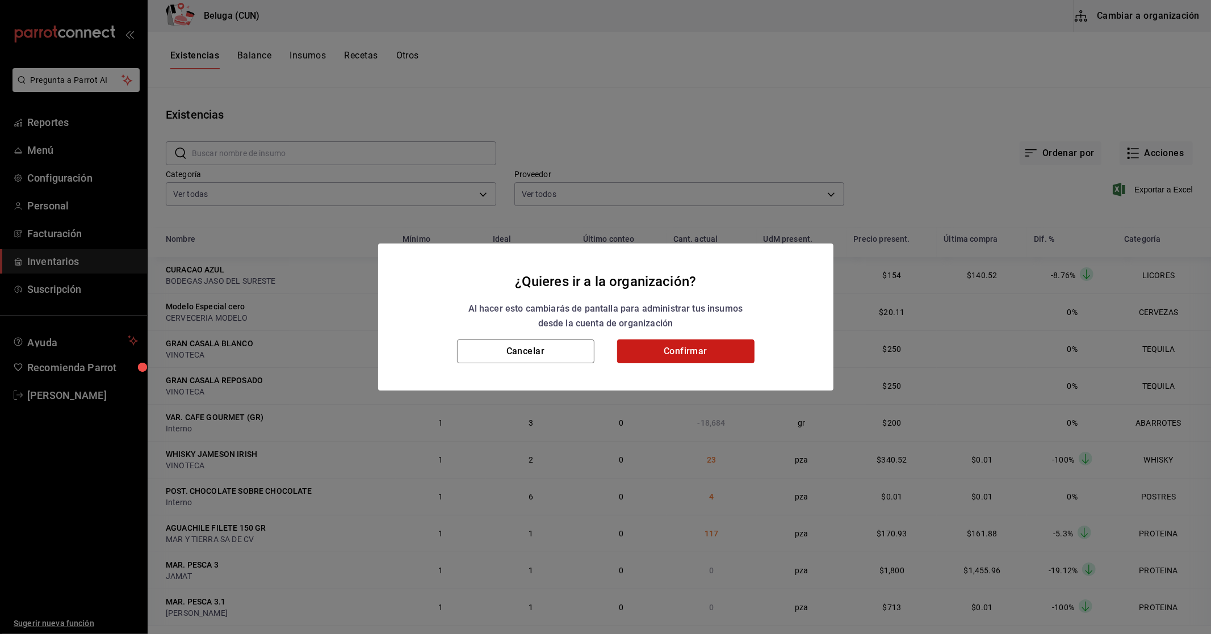
click at [678, 352] on button "Confirmar" at bounding box center [685, 351] width 137 height 24
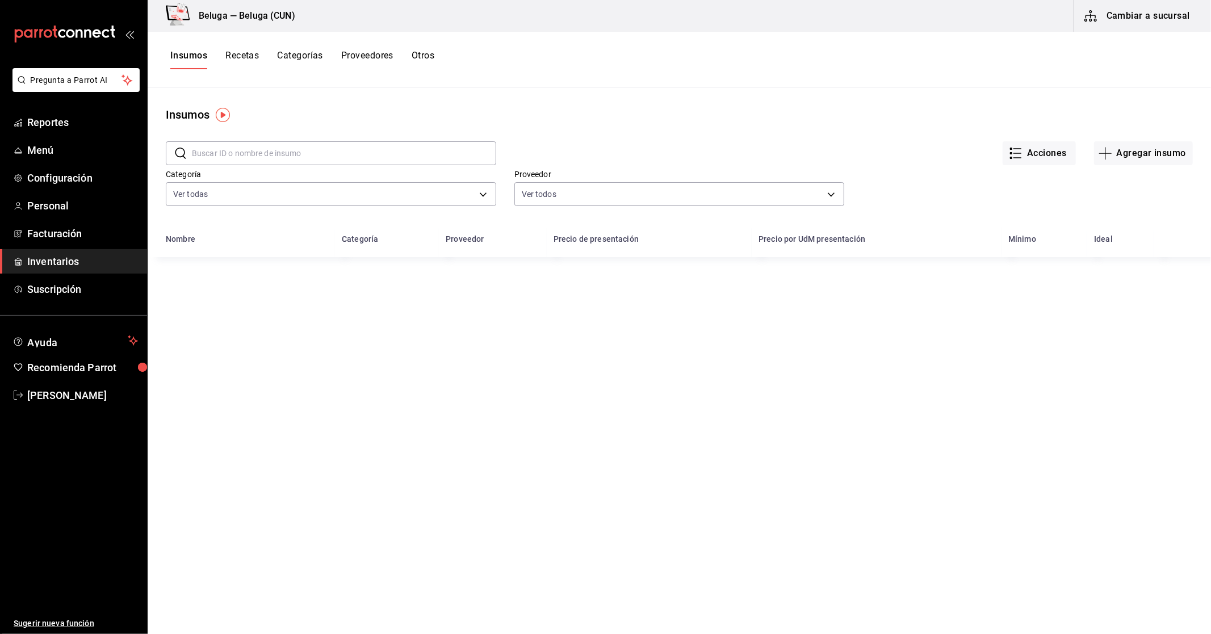
click at [268, 145] on input "text" at bounding box center [344, 153] width 304 height 23
type input "PATR"
click at [225, 277] on div "TEQ PATRON SILVER" at bounding box center [206, 276] width 77 height 11
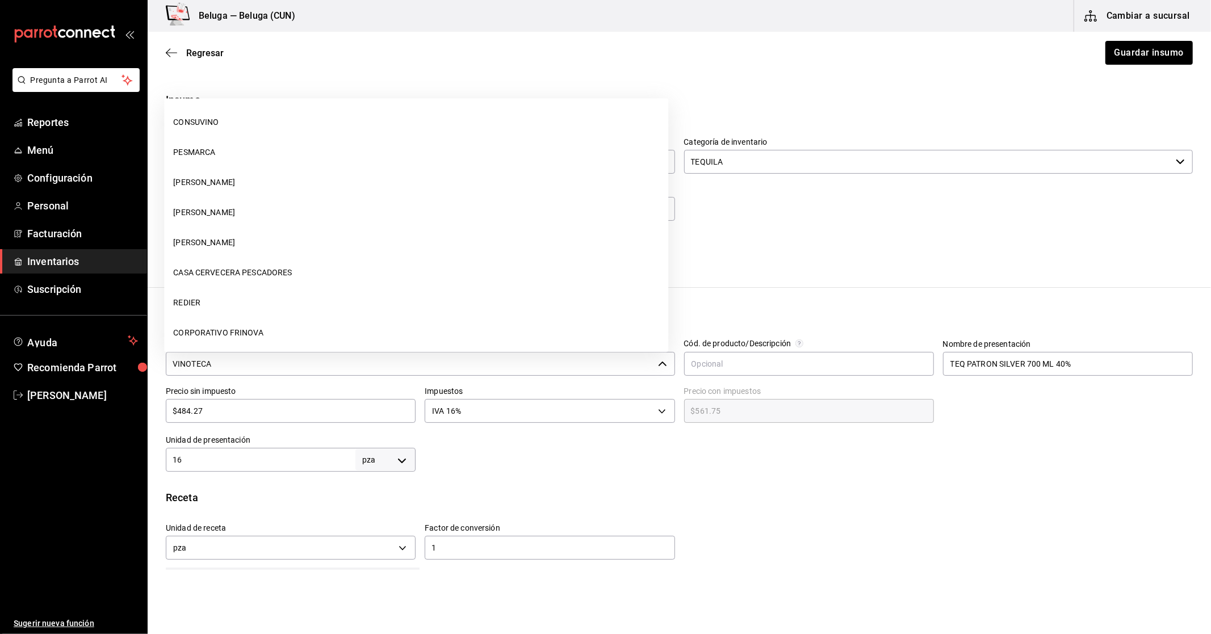
click at [262, 366] on input "VINOTECA" at bounding box center [410, 364] width 488 height 24
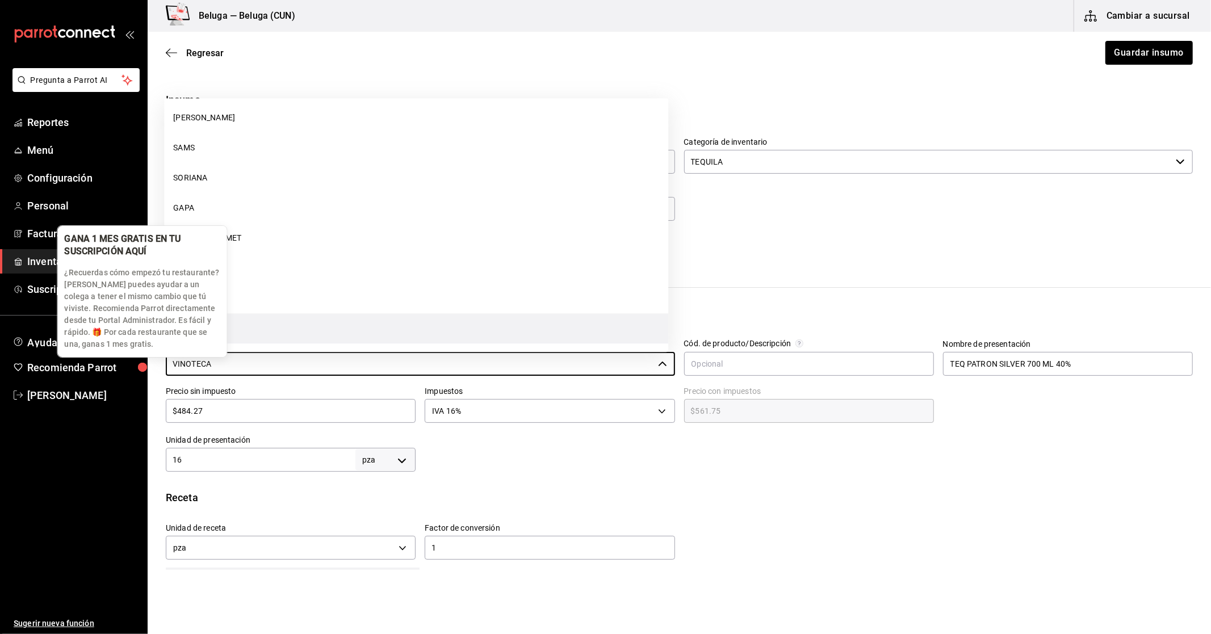
drag, startPoint x: 223, startPoint y: 366, endPoint x: 129, endPoint y: 364, distance: 93.7
click at [129, 364] on body "Pregunta a Parrot AI Reportes Menú Configuración Personal Facturación Inventari…" at bounding box center [605, 285] width 1211 height 570
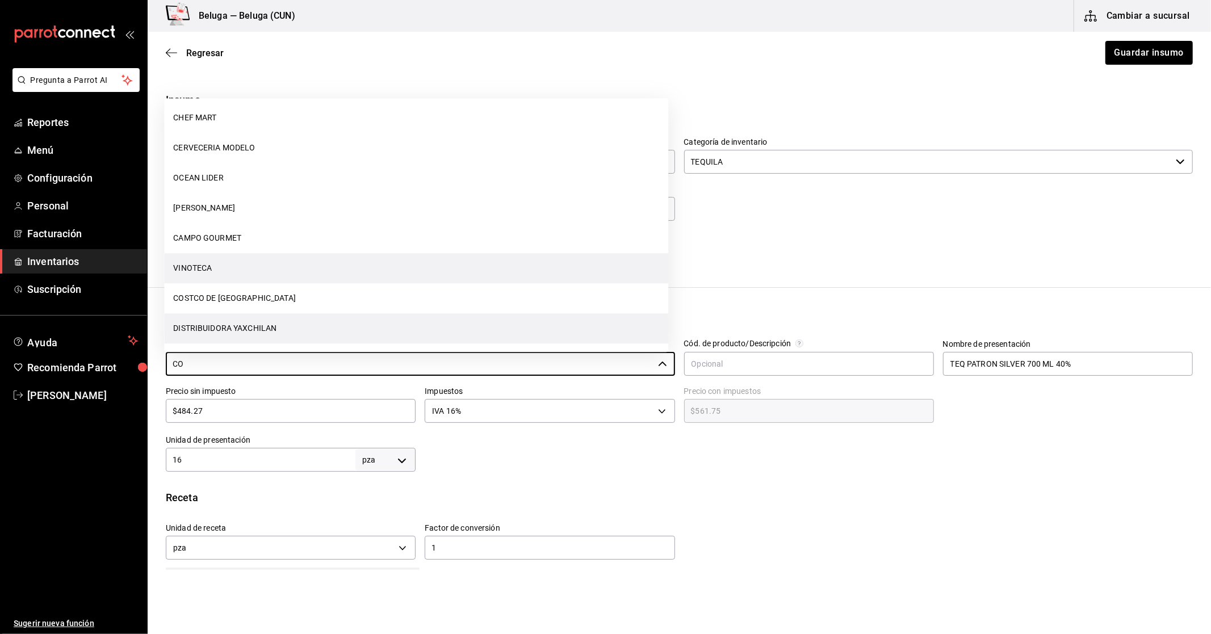
scroll to position [0, 0]
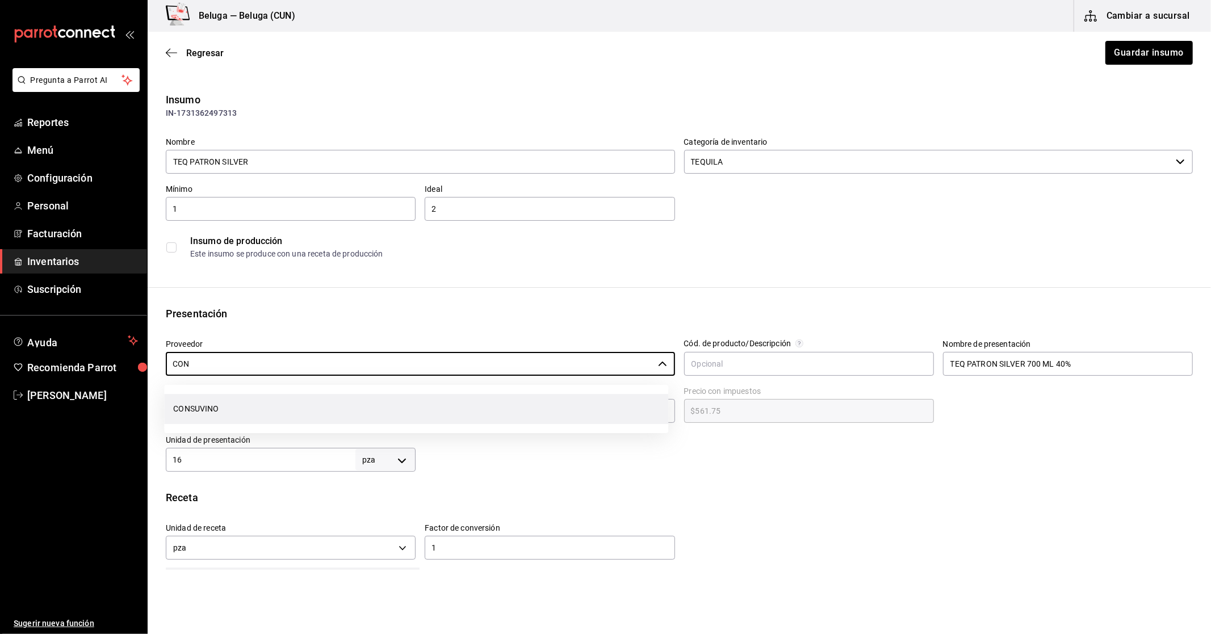
click at [216, 412] on li "CONSUVINO" at bounding box center [416, 409] width 504 height 30
type input "CONSUVINO"
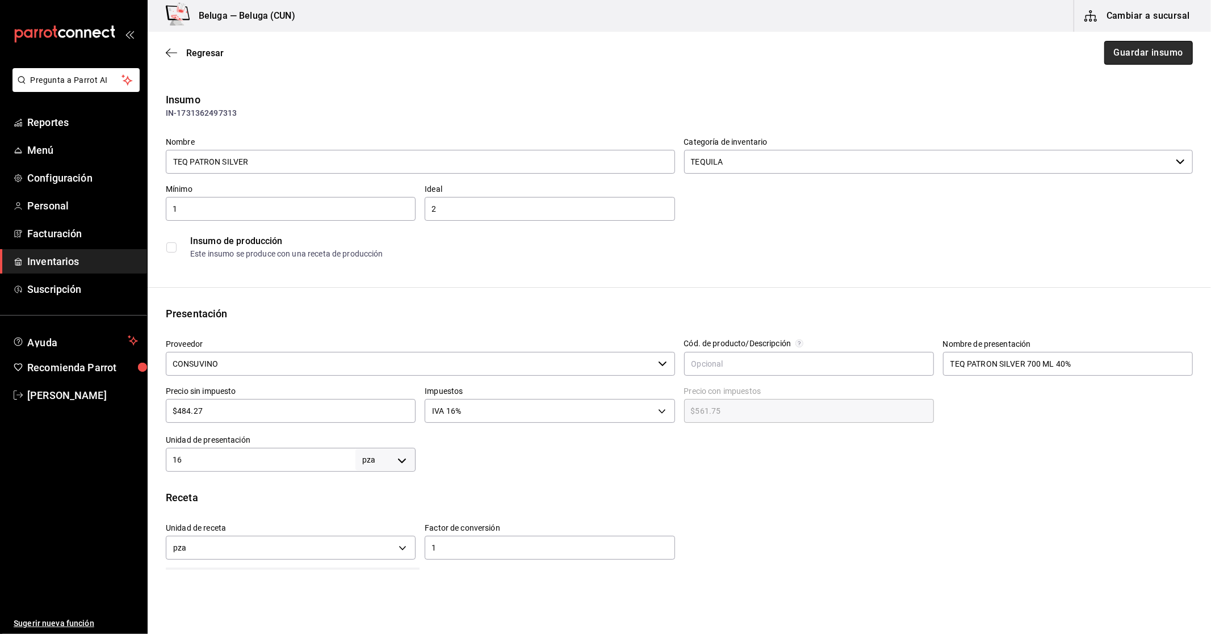
click at [1132, 44] on button "Guardar insumo" at bounding box center [1148, 53] width 89 height 24
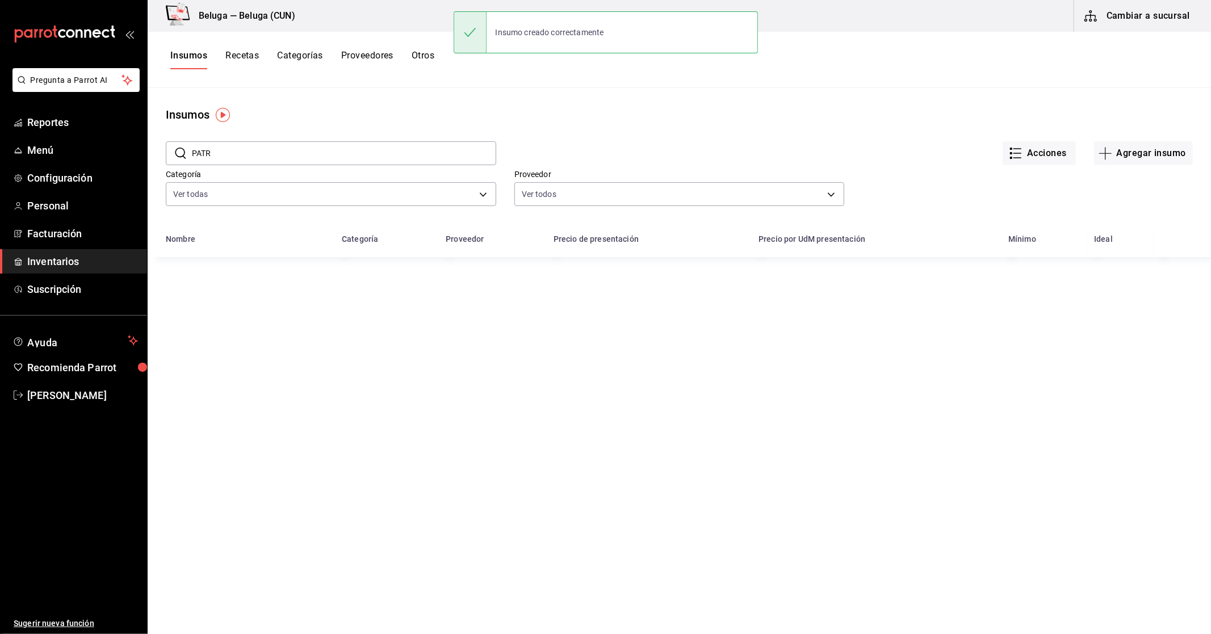
click at [55, 247] on ul "Reportes Menú Configuración Personal Facturación Inventarios Suscripción" at bounding box center [73, 205] width 147 height 191
drag, startPoint x: 58, startPoint y: 265, endPoint x: 64, endPoint y: 265, distance: 5.7
click at [58, 265] on span "Inventarios" at bounding box center [82, 261] width 111 height 15
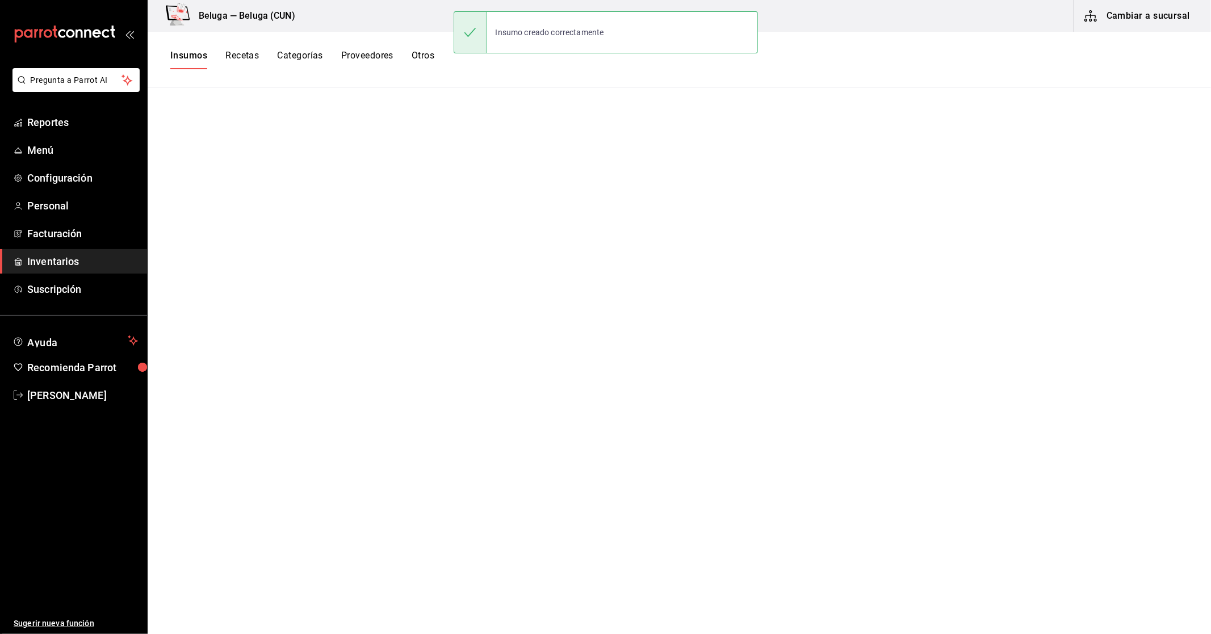
click at [1146, 20] on button "Cambiar a sucursal" at bounding box center [1138, 16] width 128 height 32
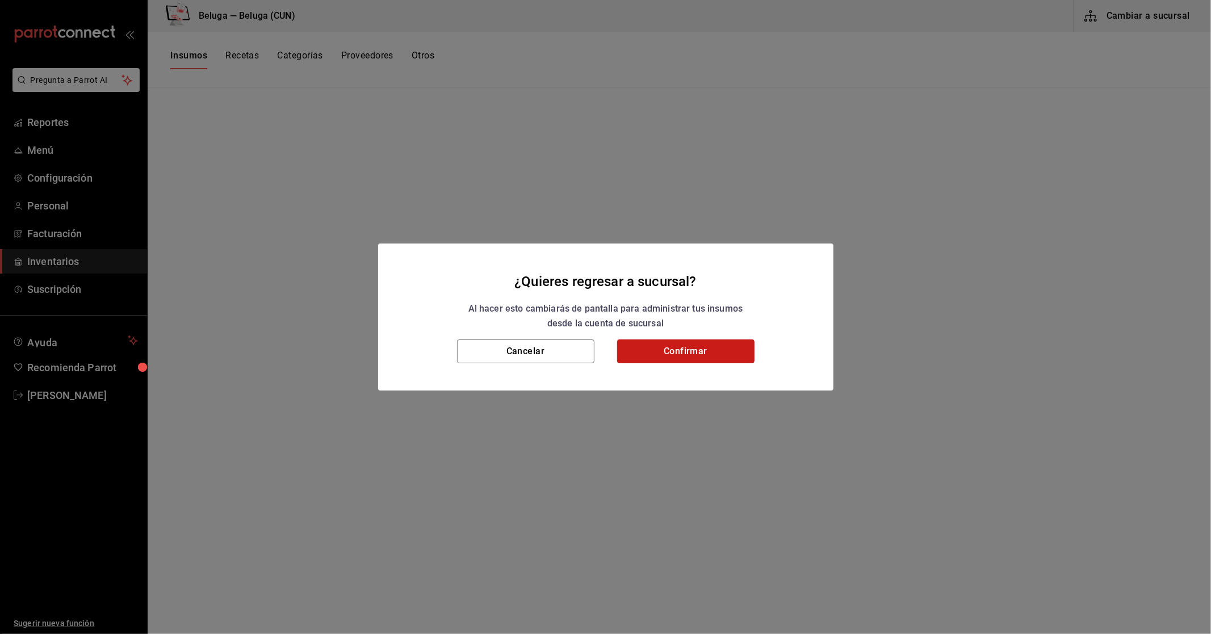
click at [710, 355] on button "Confirmar" at bounding box center [685, 351] width 137 height 24
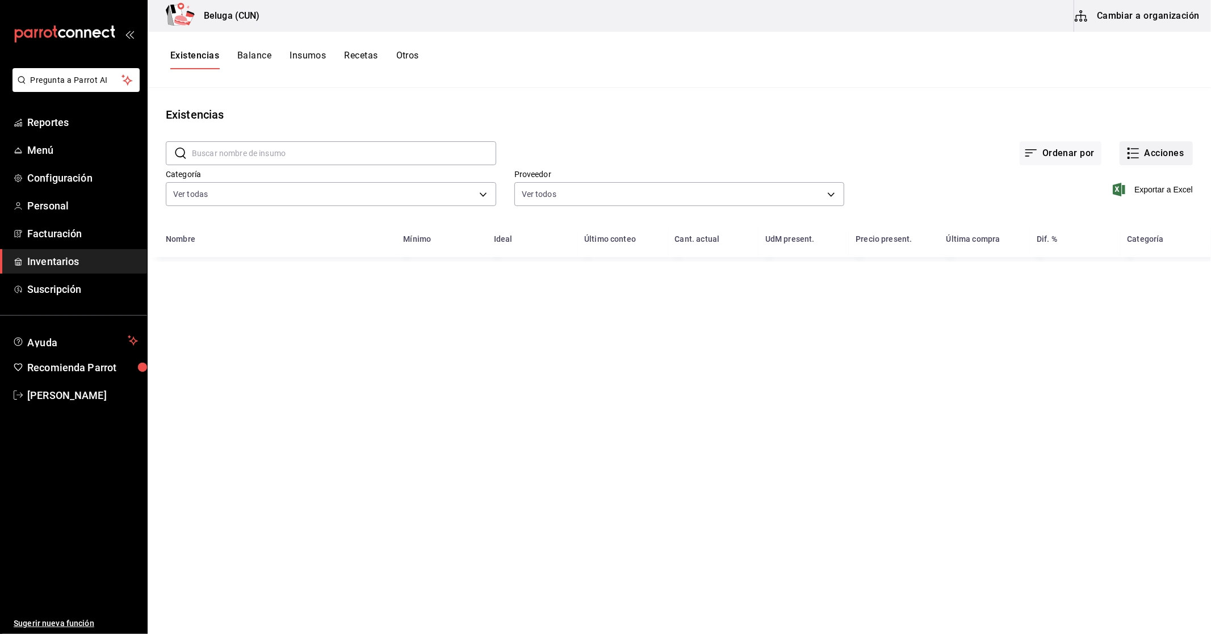
click at [1178, 154] on button "Acciones" at bounding box center [1155, 153] width 73 height 24
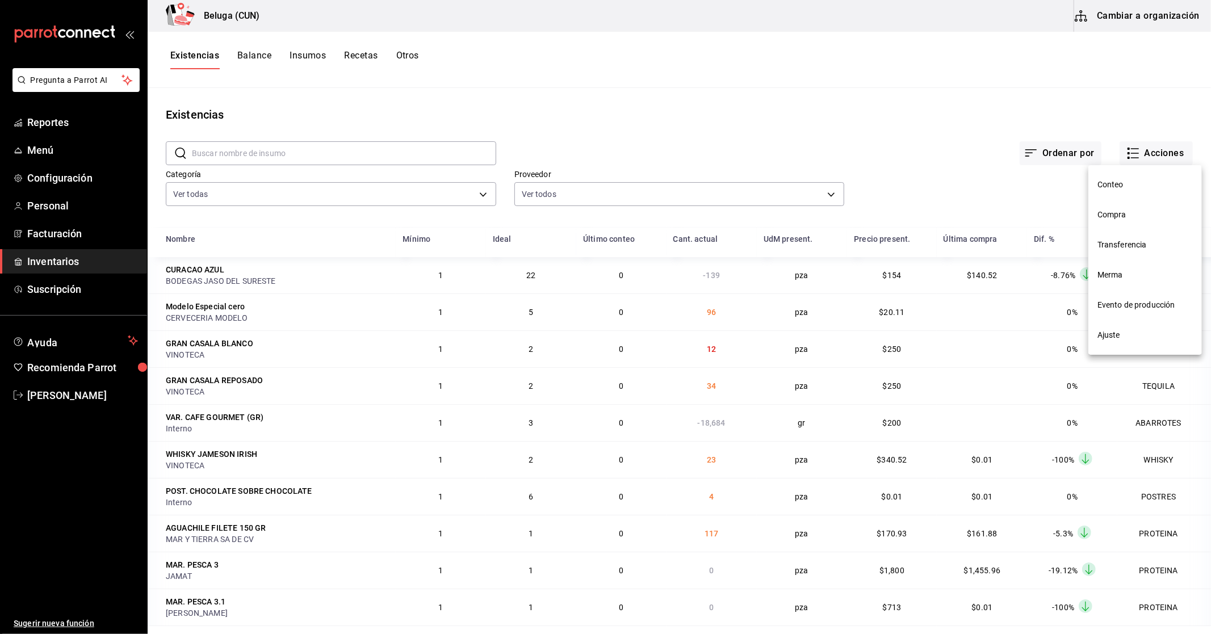
click at [1130, 222] on li "Compra" at bounding box center [1145, 215] width 114 height 30
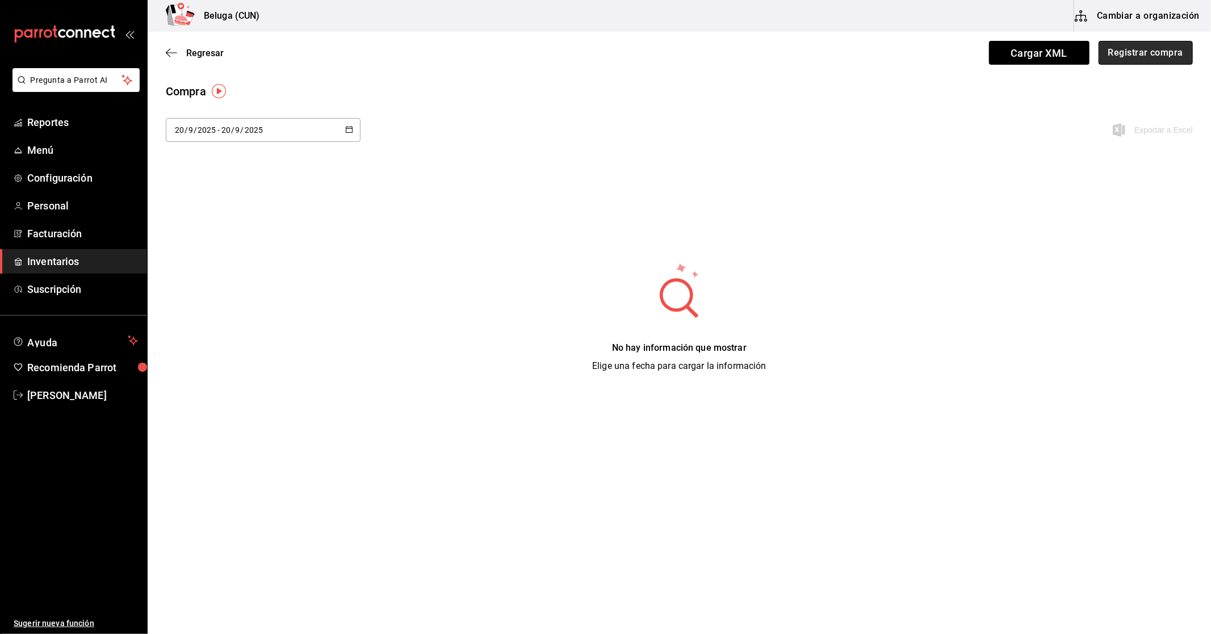
click at [1119, 52] on button "Registrar compra" at bounding box center [1145, 53] width 94 height 24
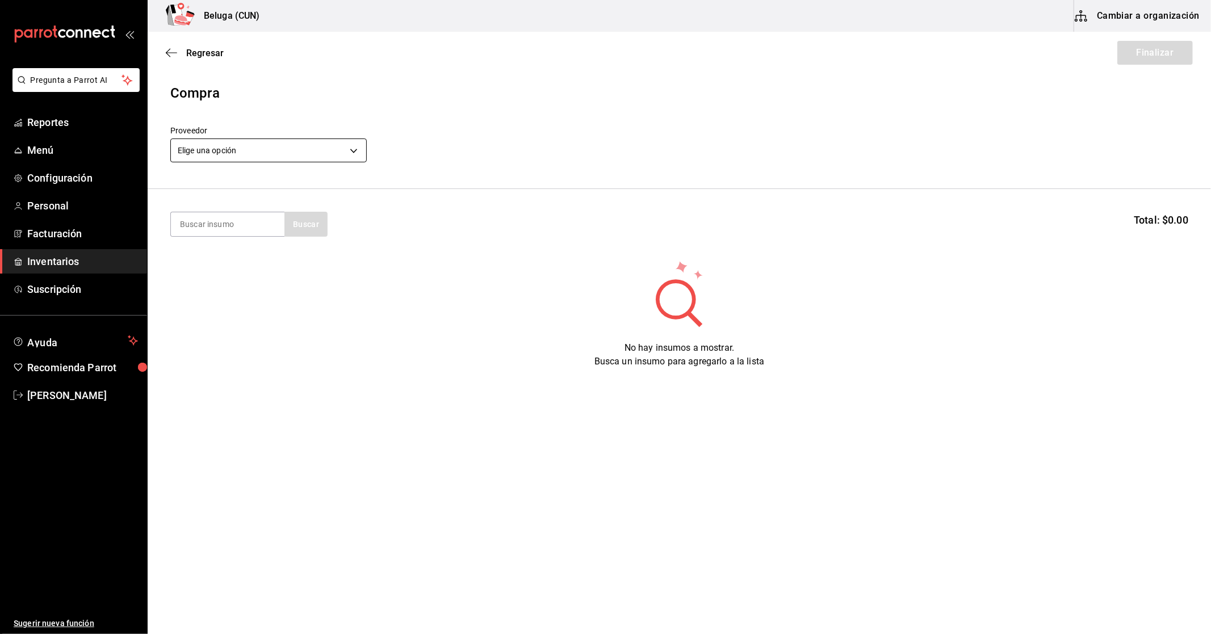
drag, startPoint x: 271, startPoint y: 132, endPoint x: 280, endPoint y: 149, distance: 19.8
click at [266, 135] on div "Proveedor Elige una opción default" at bounding box center [268, 146] width 196 height 40
click at [276, 150] on body "Pregunta a Parrot AI Reportes Menú Configuración Personal Facturación Inventari…" at bounding box center [605, 285] width 1211 height 570
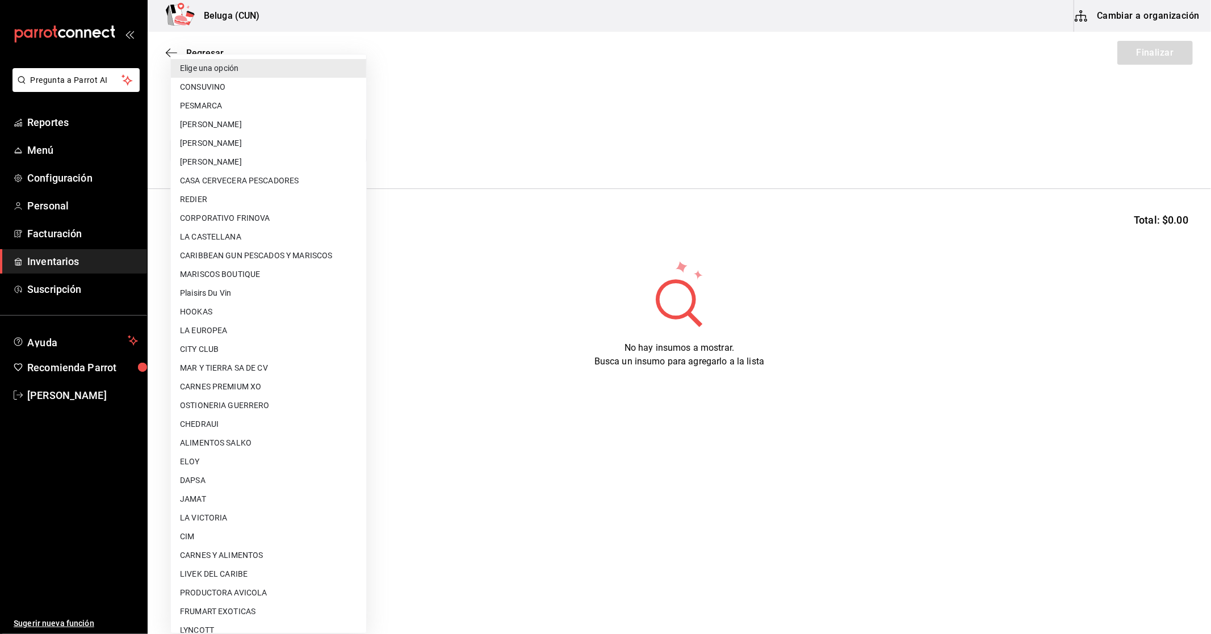
click at [232, 83] on li "CONSUVINO" at bounding box center [268, 87] width 195 height 19
type input "49ebf951-b420-4f4b-bc40-36ecbc1ce458"
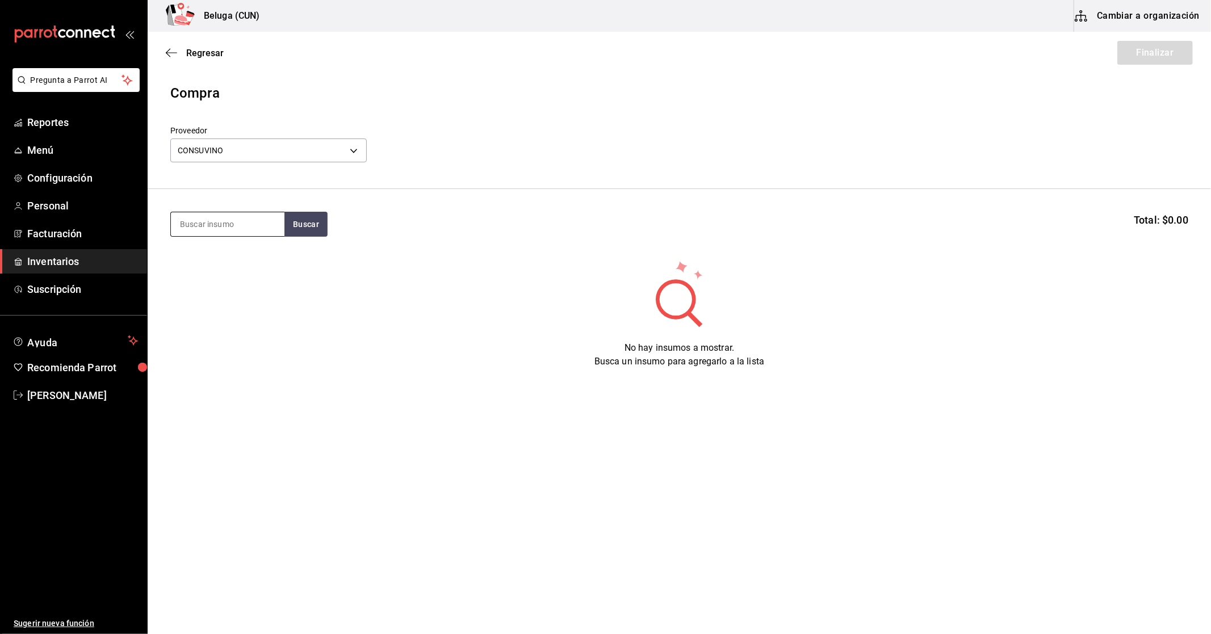
click at [237, 224] on input at bounding box center [228, 224] width 114 height 24
type input "PATR"
click at [239, 270] on div "TEQ PATRON SILVER 700 ML 40% - CONSUVINO" at bounding box center [226, 276] width 95 height 24
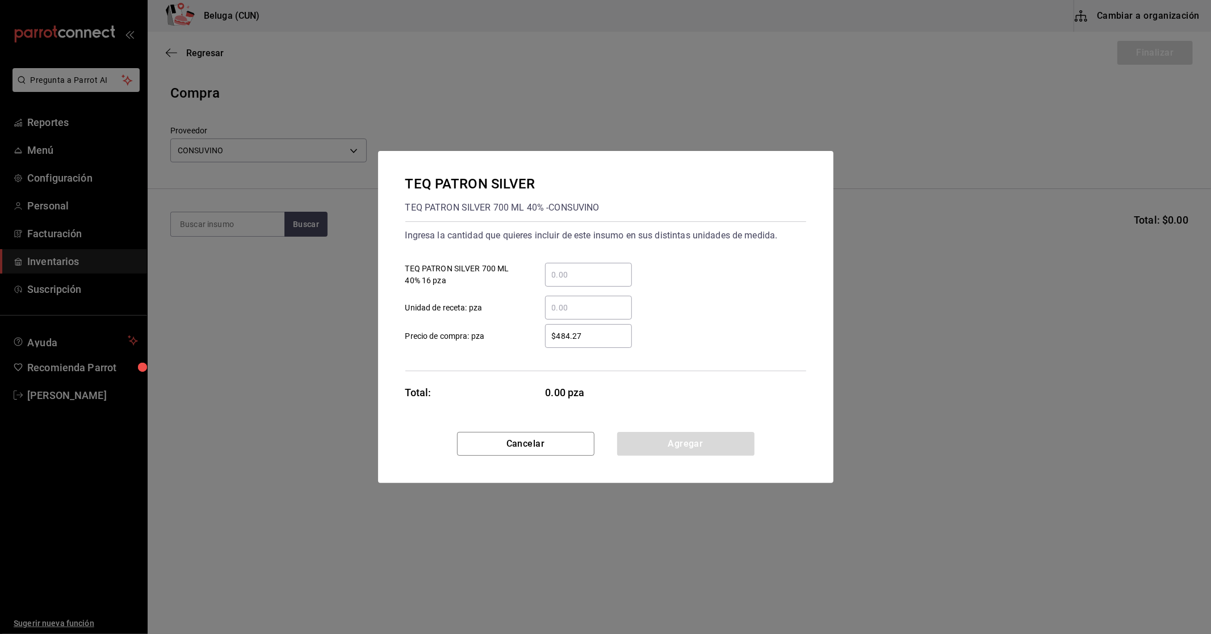
click at [582, 277] on input "​ TEQ PATRON SILVER 700 ML 40% 16 pza" at bounding box center [588, 275] width 87 height 14
type input "1"
click at [519, 351] on div "Ingresa la cantidad que quieres incluir de este insumo en sus distintas unidade…" at bounding box center [605, 296] width 401 height 150
drag, startPoint x: 614, startPoint y: 338, endPoint x: 379, endPoint y: 211, distance: 266.7
click at [335, 319] on div "TEQ PATRON SILVER TEQ PATRON SILVER 700 ML 40% - CONSUVINO Ingresa la cantidad …" at bounding box center [605, 317] width 1211 height 634
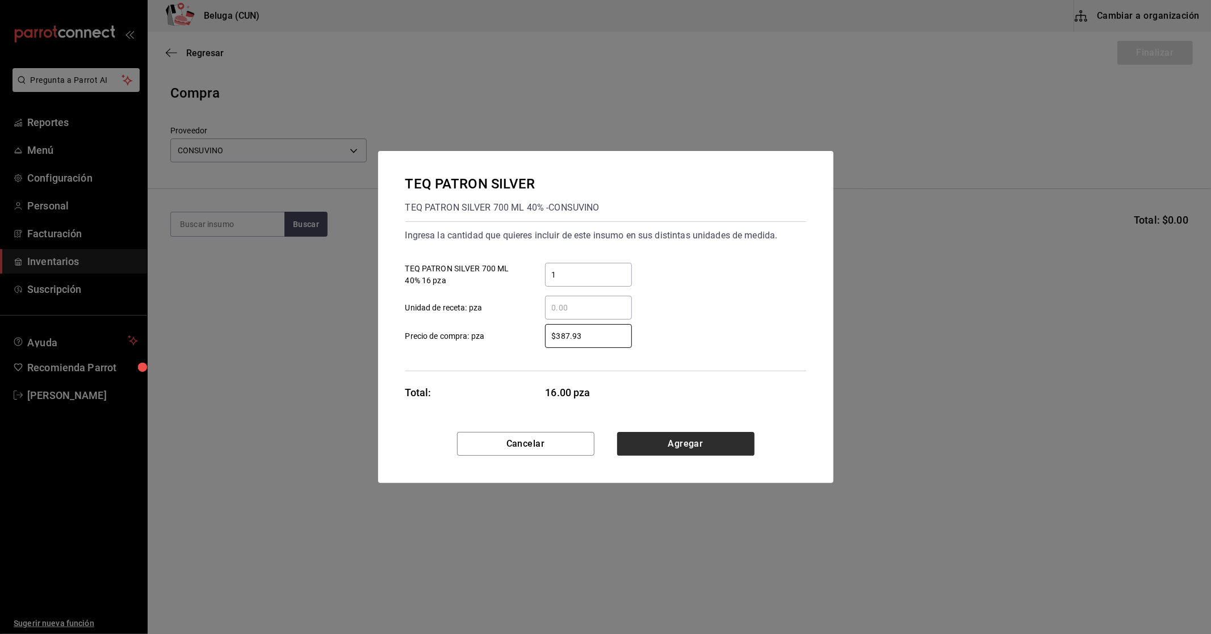
type input "$387.93"
drag, startPoint x: 716, startPoint y: 449, endPoint x: 696, endPoint y: 426, distance: 30.2
click at [716, 448] on button "Agregar" at bounding box center [685, 444] width 137 height 24
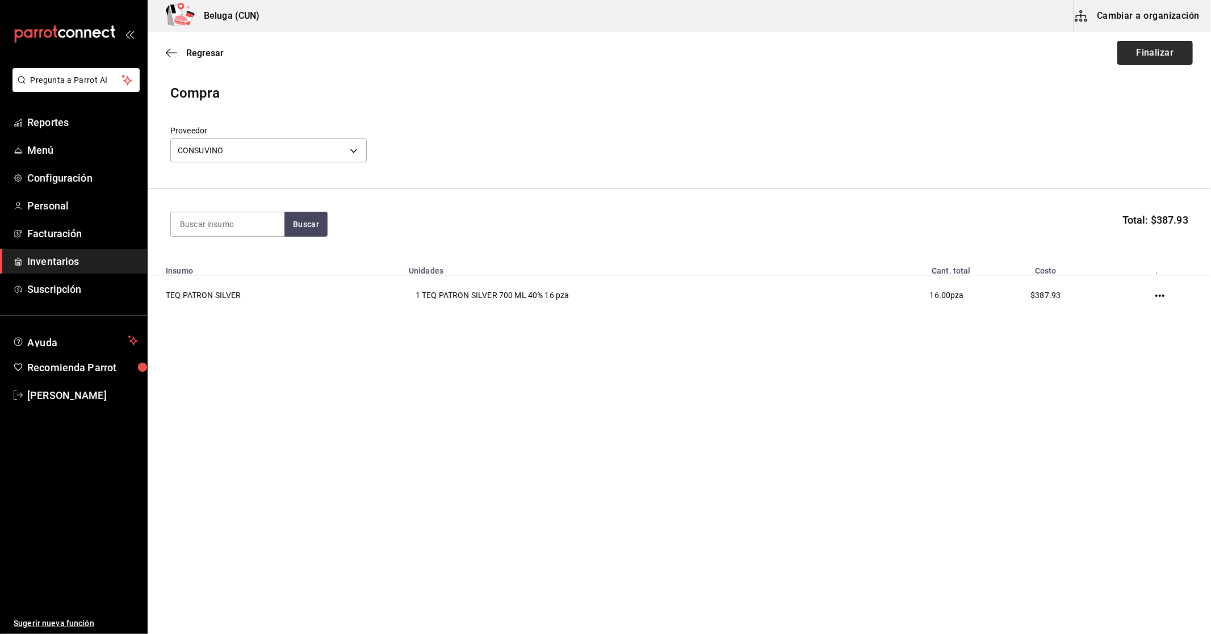
click at [1138, 54] on button "Finalizar" at bounding box center [1154, 53] width 75 height 24
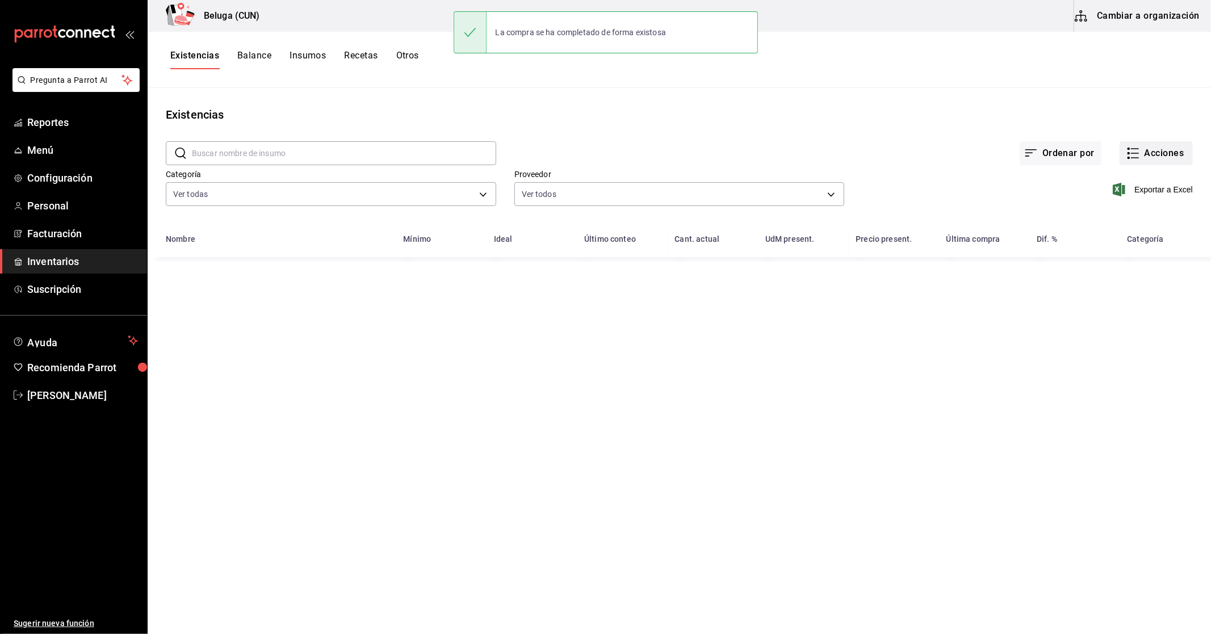
click at [1155, 157] on button "Acciones" at bounding box center [1155, 153] width 73 height 24
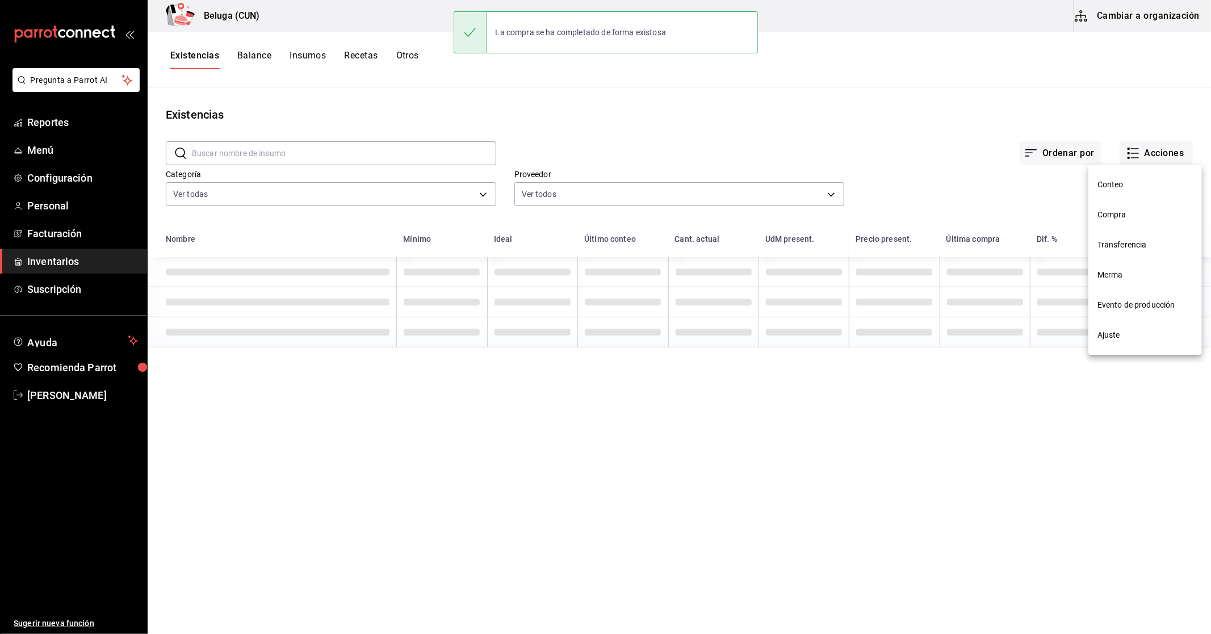
click at [1143, 207] on li "Compra" at bounding box center [1145, 215] width 114 height 30
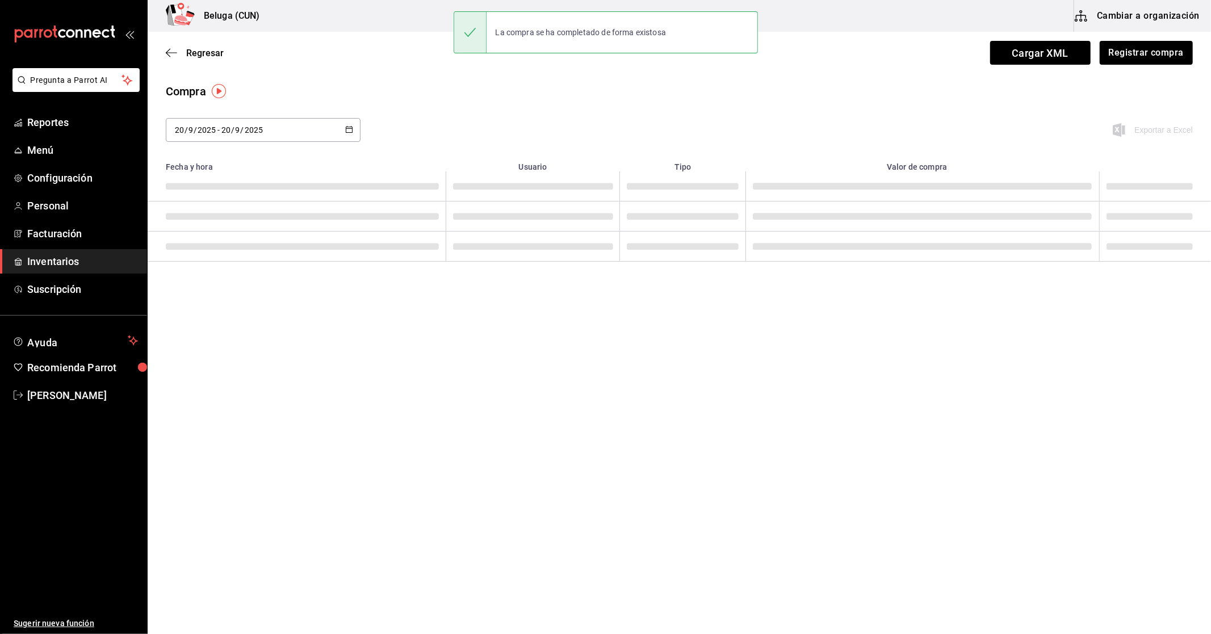
click at [1145, 208] on td at bounding box center [1155, 217] width 112 height 30
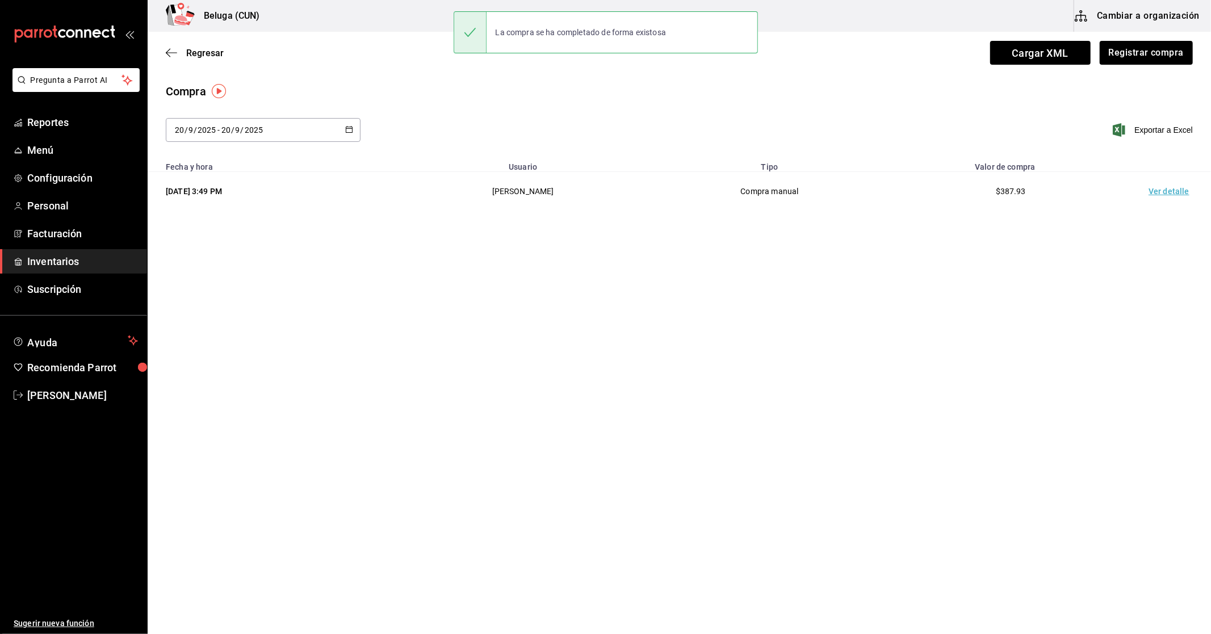
click at [1165, 188] on td "Ver detalle" at bounding box center [1170, 191] width 79 height 39
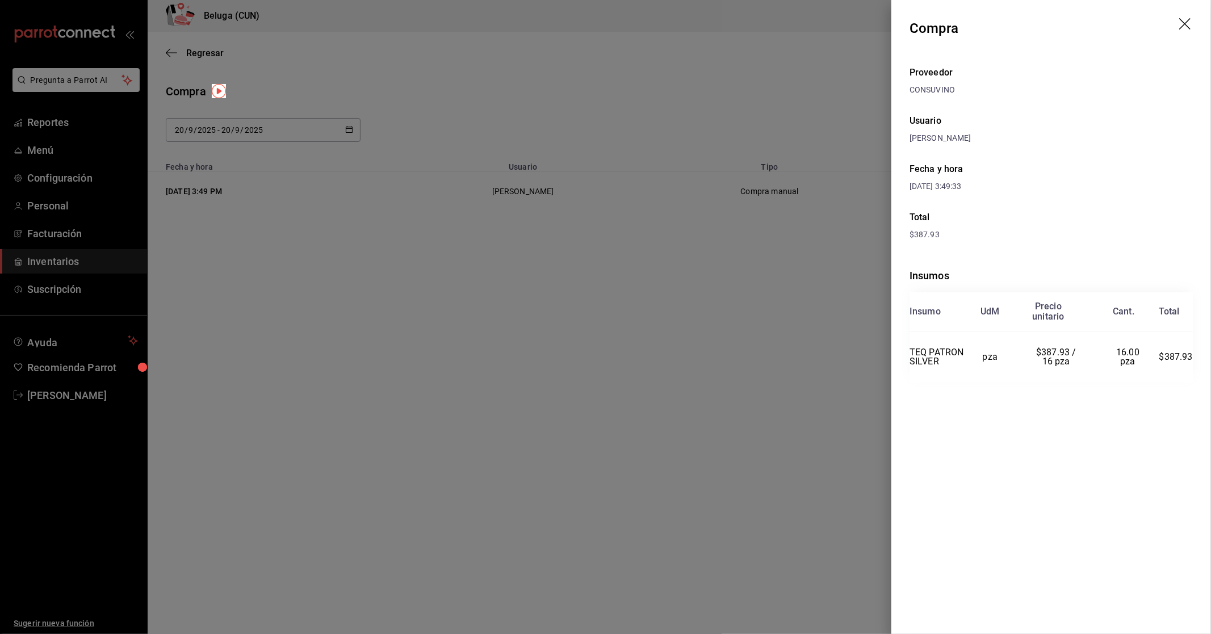
click at [870, 558] on div at bounding box center [605, 317] width 1211 height 634
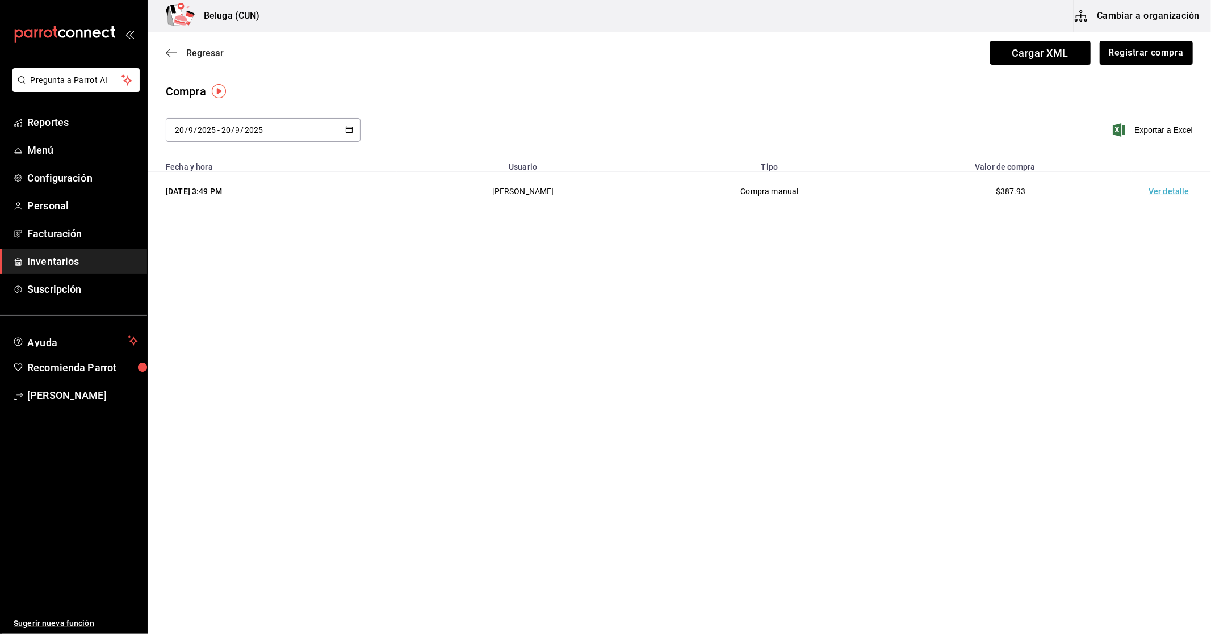
click at [200, 49] on span "Regresar" at bounding box center [204, 53] width 37 height 11
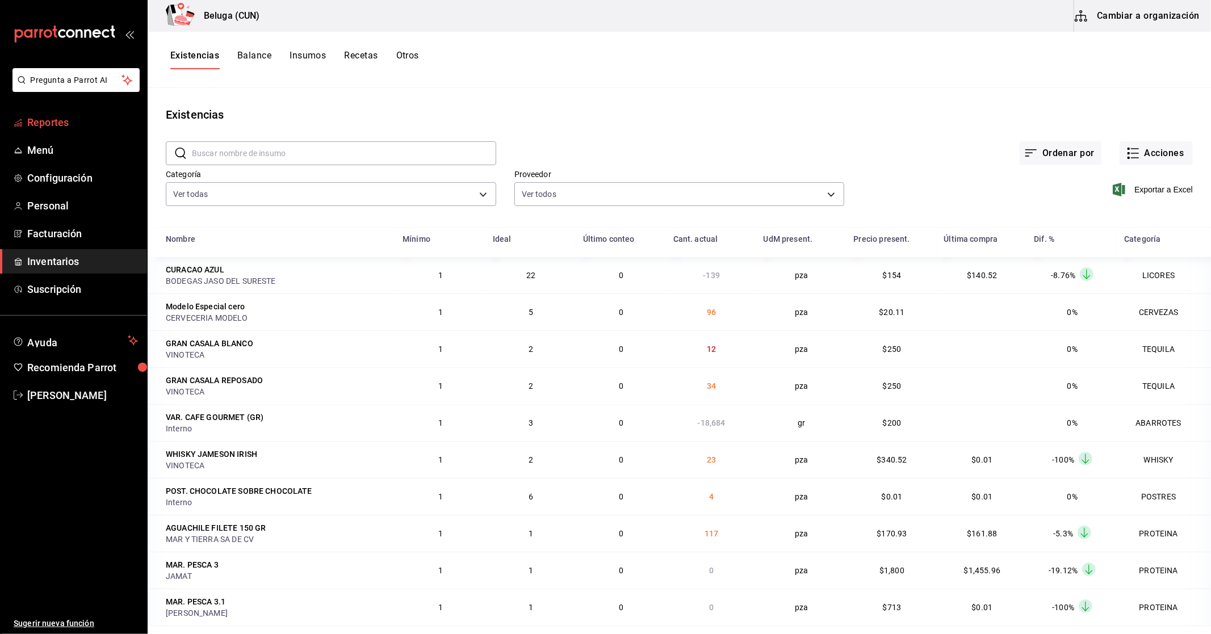
click at [52, 128] on span "Reportes" at bounding box center [82, 122] width 111 height 15
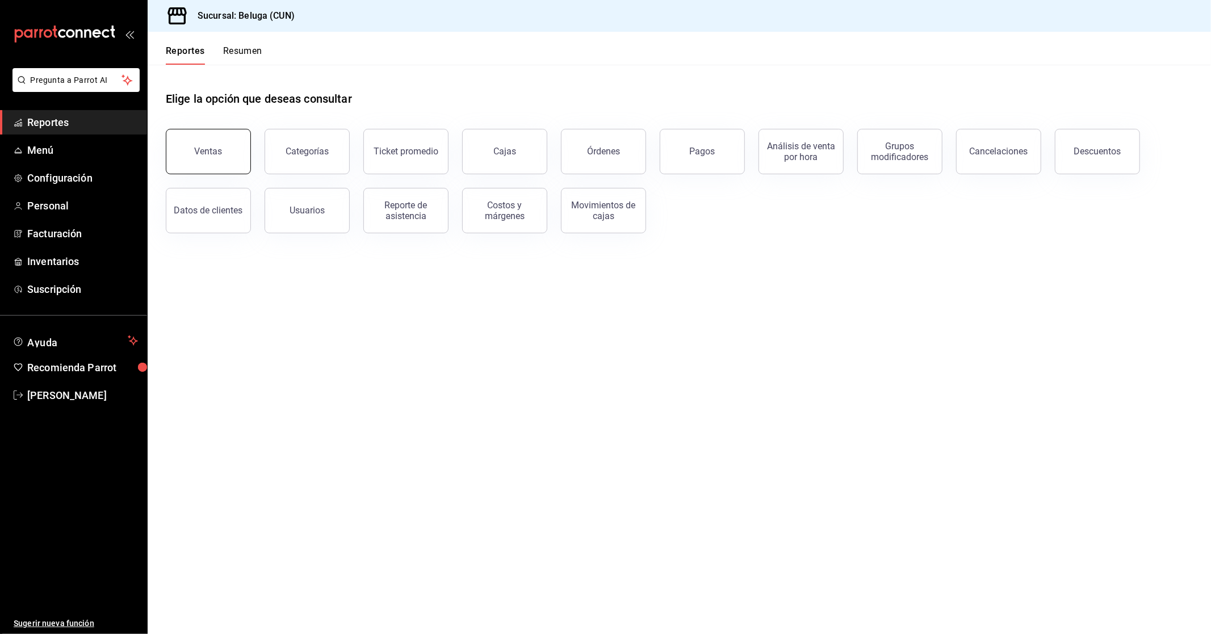
click at [229, 157] on button "Ventas" at bounding box center [208, 151] width 85 height 45
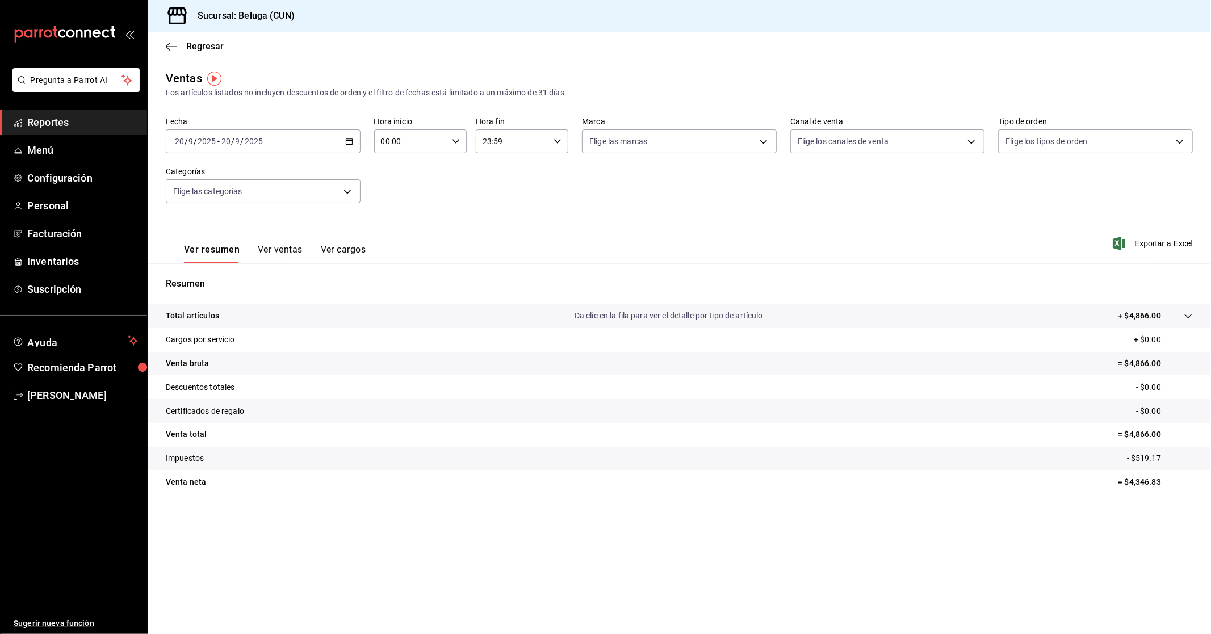
click at [356, 140] on div "[DATE] [DATE] - [DATE] [DATE]" at bounding box center [263, 141] width 195 height 24
click at [220, 268] on li "Rango de fechas" at bounding box center [219, 278] width 106 height 26
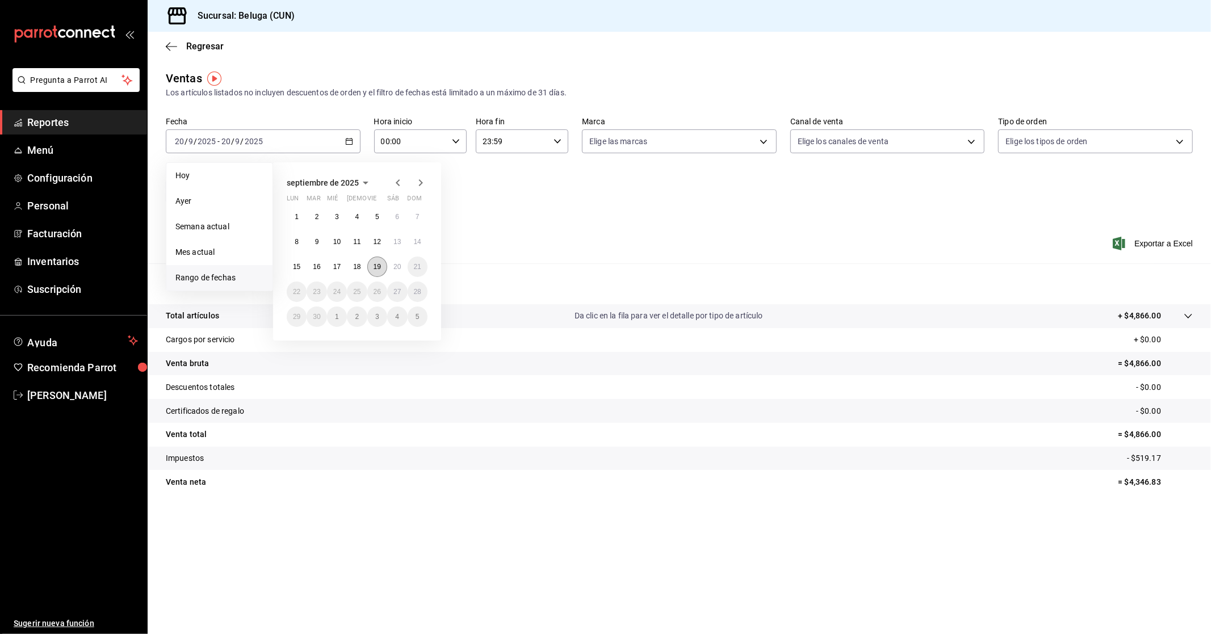
click at [379, 266] on abbr "19" at bounding box center [377, 267] width 7 height 8
click at [391, 264] on button "20" at bounding box center [397, 267] width 20 height 20
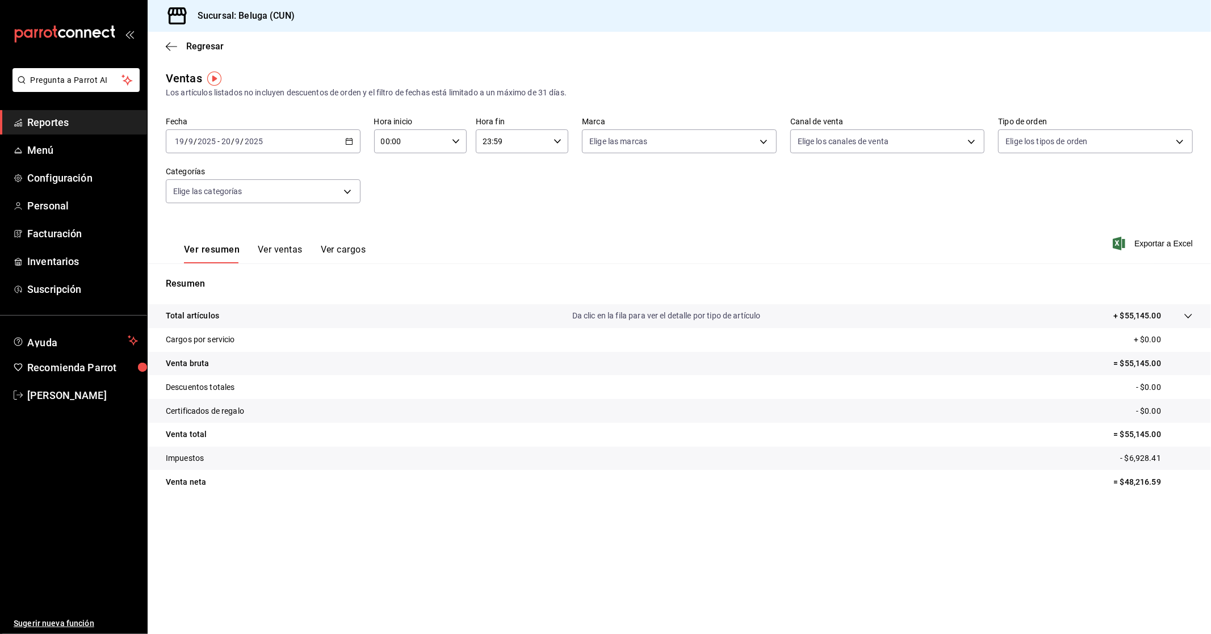
click at [453, 149] on div "00:00 Hora inicio" at bounding box center [420, 141] width 93 height 24
drag, startPoint x: 400, startPoint y: 187, endPoint x: 444, endPoint y: 195, distance: 45.5
click at [400, 188] on span "10" at bounding box center [397, 191] width 28 height 9
type input "10:00"
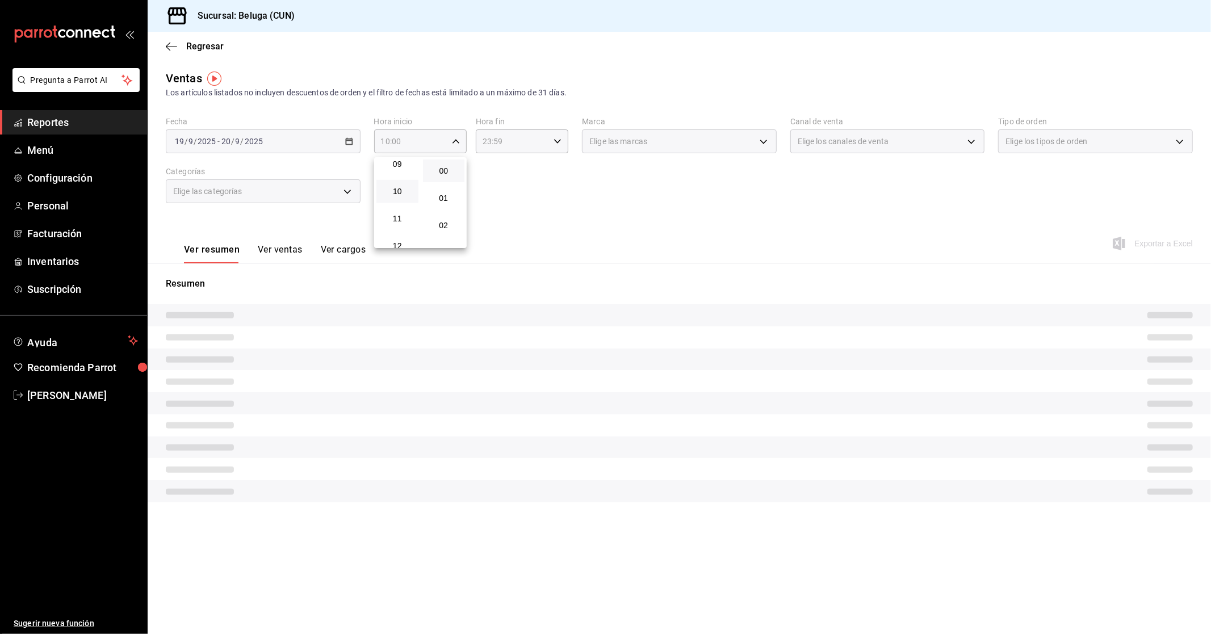
click at [548, 156] on div at bounding box center [605, 317] width 1211 height 634
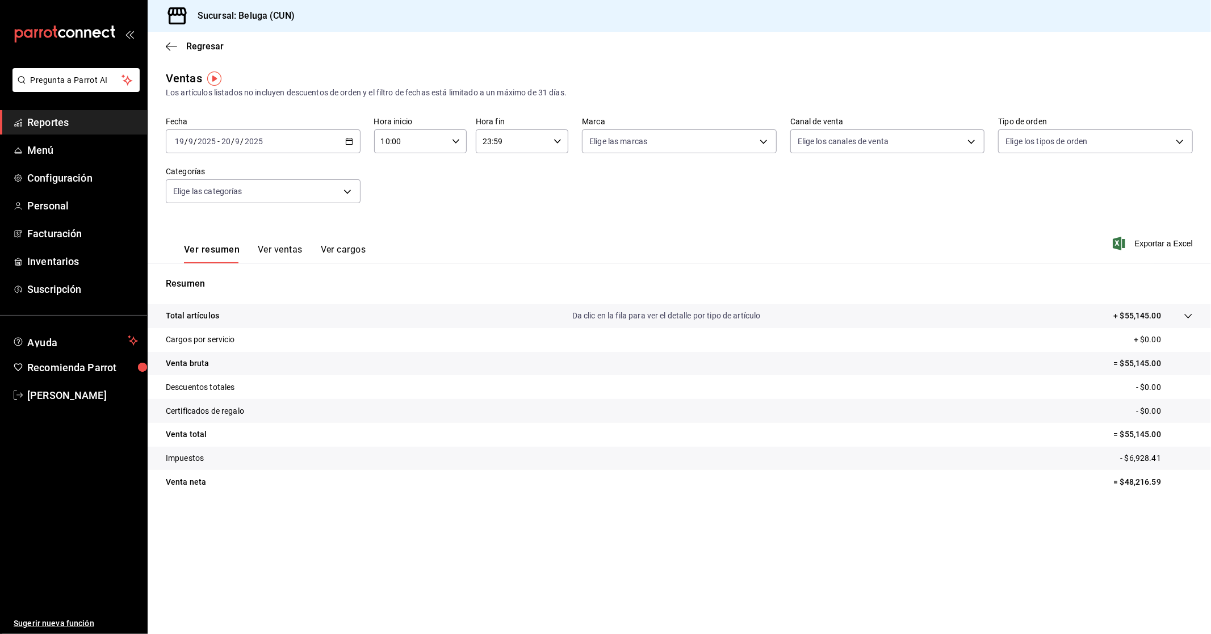
click at [560, 142] on icon "button" at bounding box center [557, 141] width 8 height 8
click at [504, 166] on span "04" at bounding box center [499, 164] width 28 height 9
type input "04:59"
click at [428, 184] on div at bounding box center [605, 317] width 1211 height 634
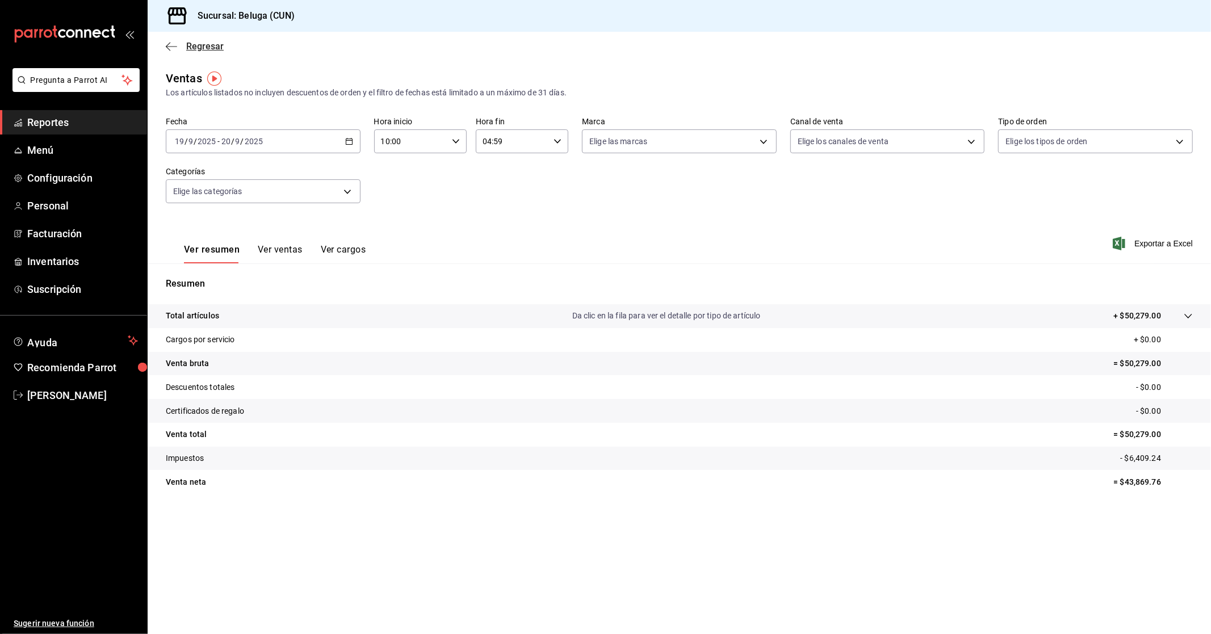
click at [190, 48] on span "Regresar" at bounding box center [204, 46] width 37 height 11
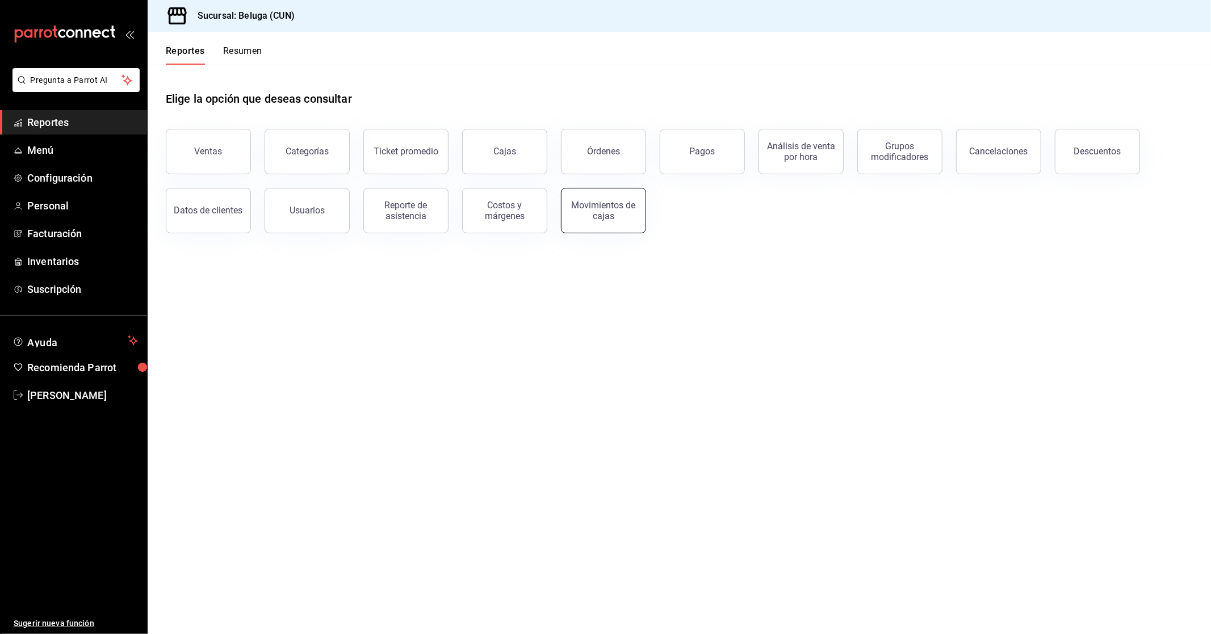
click at [608, 224] on button "Movimientos de cajas" at bounding box center [603, 210] width 85 height 45
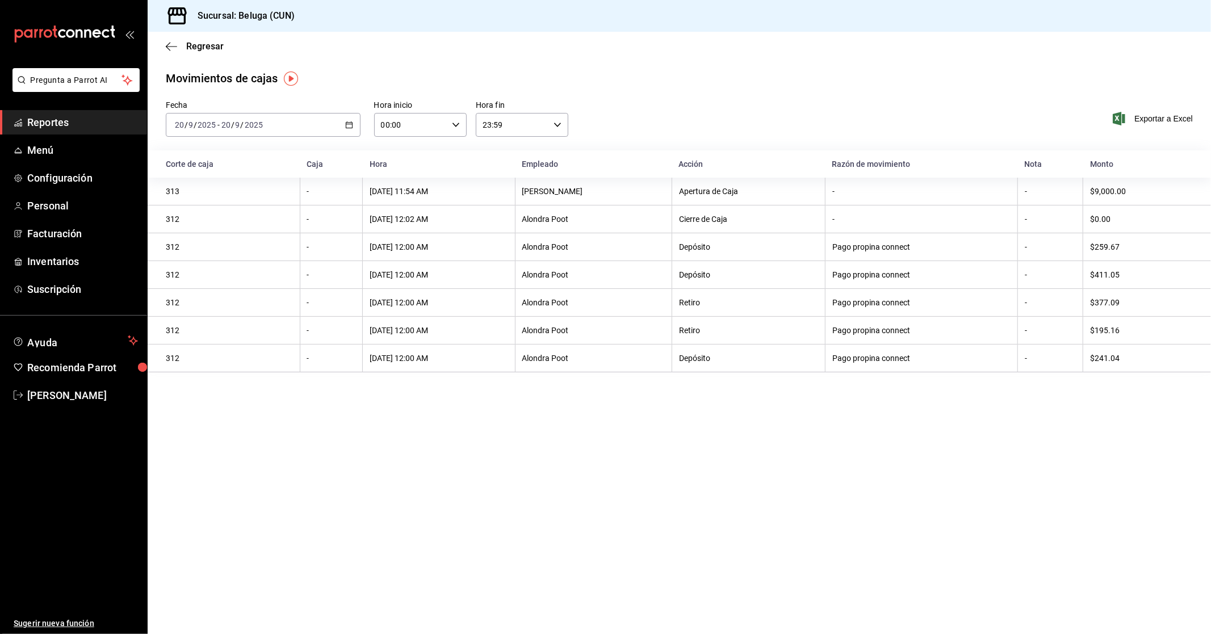
click at [342, 120] on div "[DATE] [DATE] - [DATE] [DATE]" at bounding box center [263, 125] width 195 height 24
click at [211, 287] on span "Rango de fechas" at bounding box center [219, 287] width 88 height 12
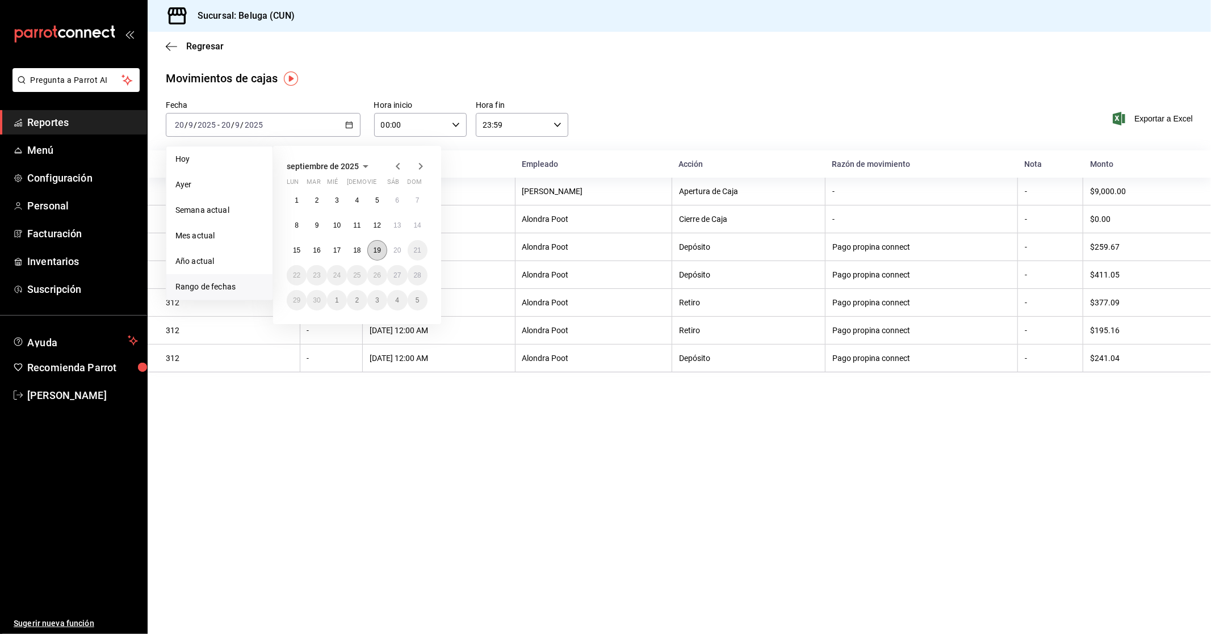
click at [374, 250] on abbr "19" at bounding box center [377, 250] width 7 height 8
click at [396, 246] on abbr "20" at bounding box center [396, 250] width 7 height 8
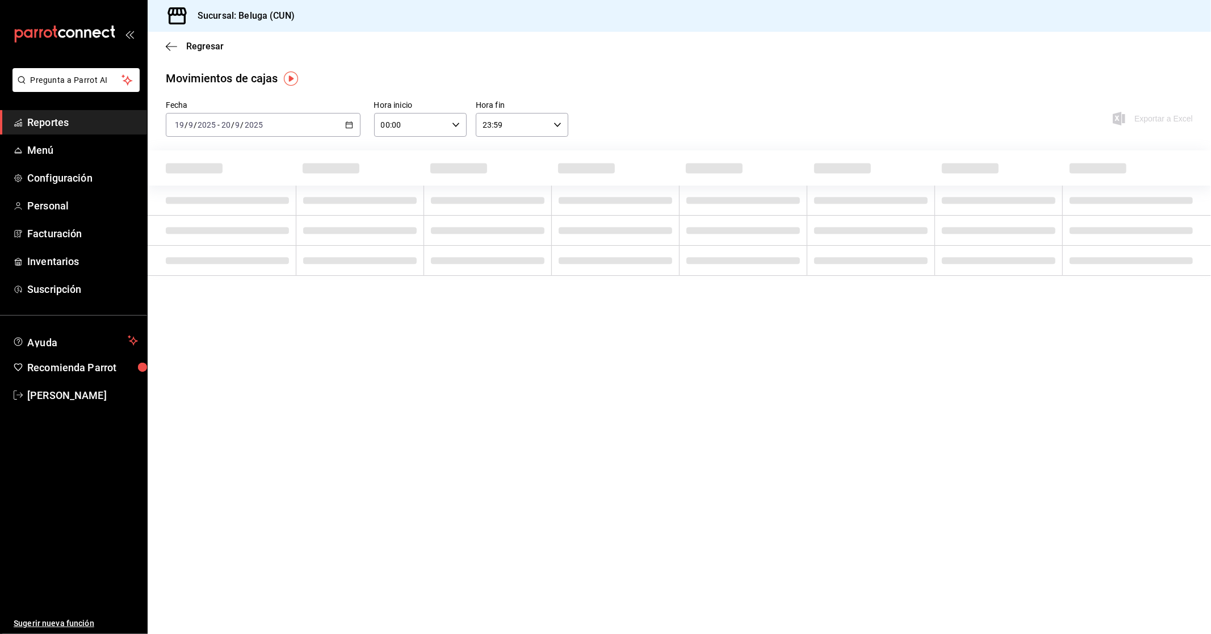
click at [443, 128] on input "00:00" at bounding box center [410, 125] width 73 height 23
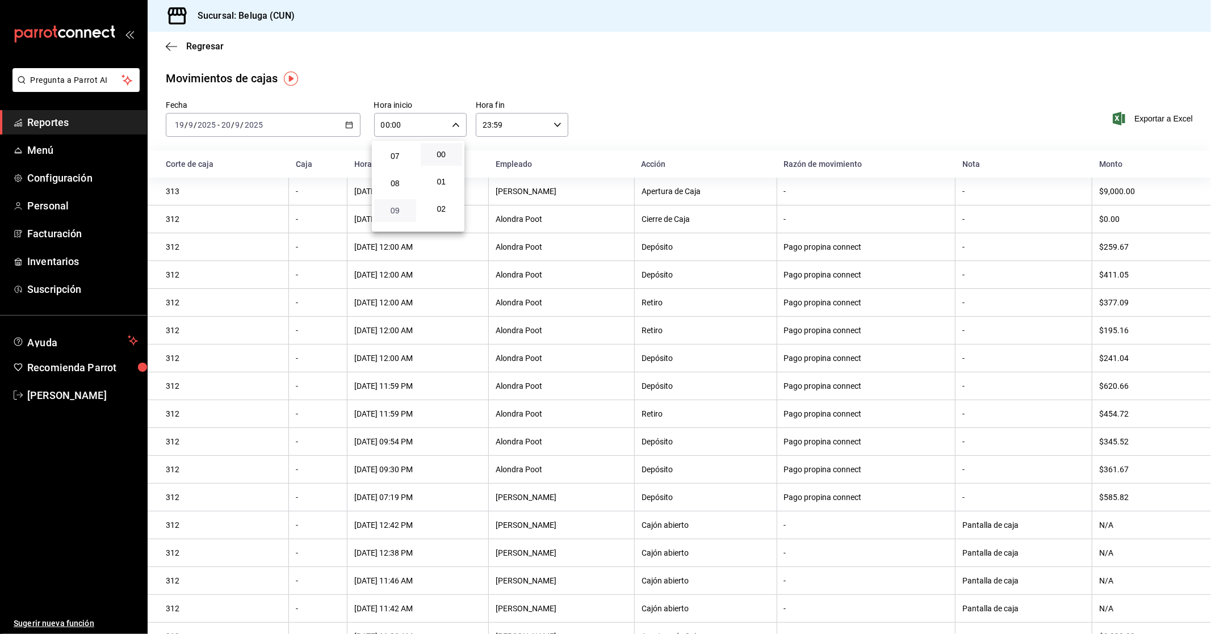
scroll to position [252, 0]
click at [395, 176] on span "10" at bounding box center [395, 174] width 28 height 9
type input "10:00"
click at [532, 123] on div at bounding box center [605, 317] width 1211 height 634
click at [553, 124] on icon "button" at bounding box center [557, 125] width 8 height 8
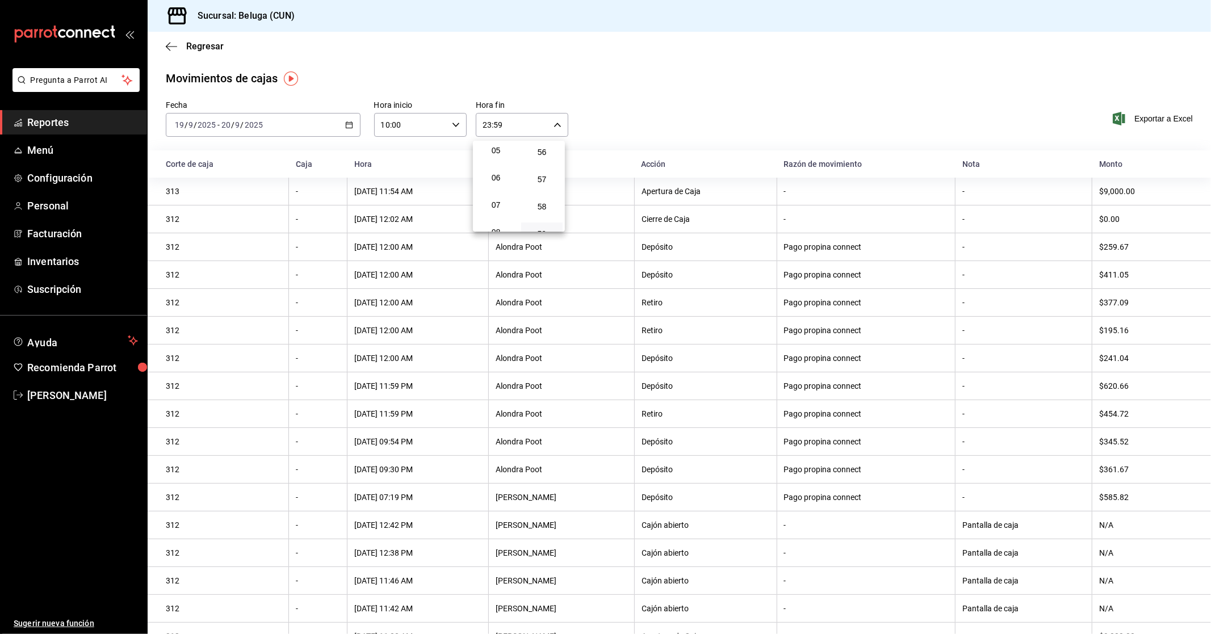
scroll to position [115, 0]
click at [498, 150] on span "04" at bounding box center [496, 148] width 28 height 9
type input "04:59"
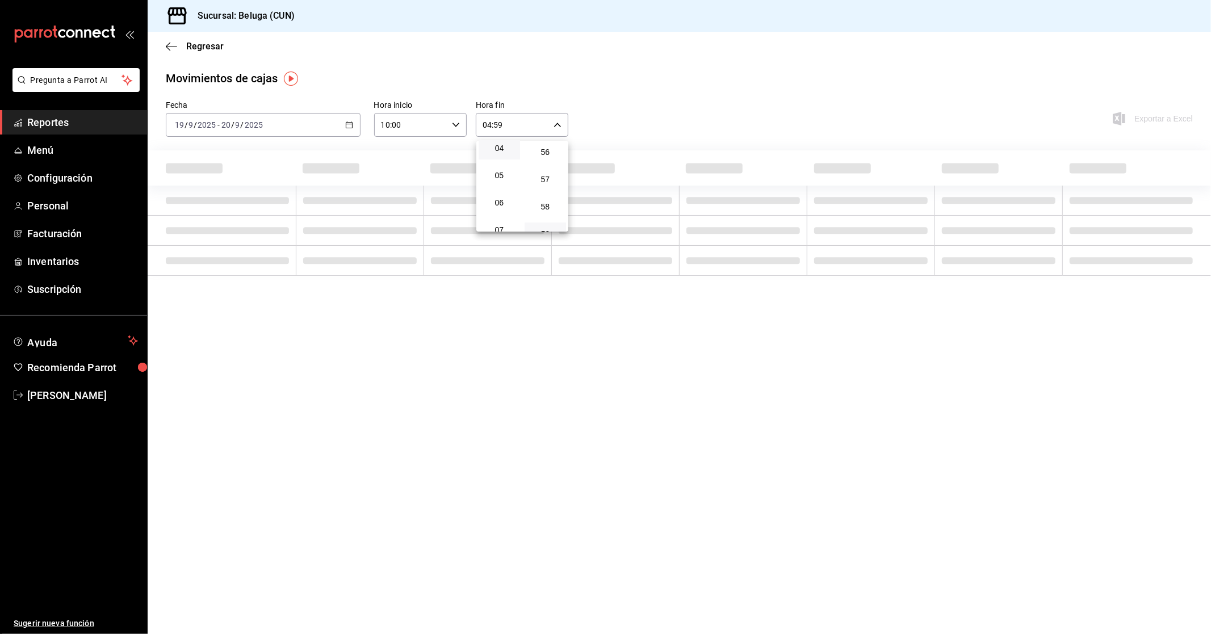
click at [605, 100] on div at bounding box center [605, 317] width 1211 height 634
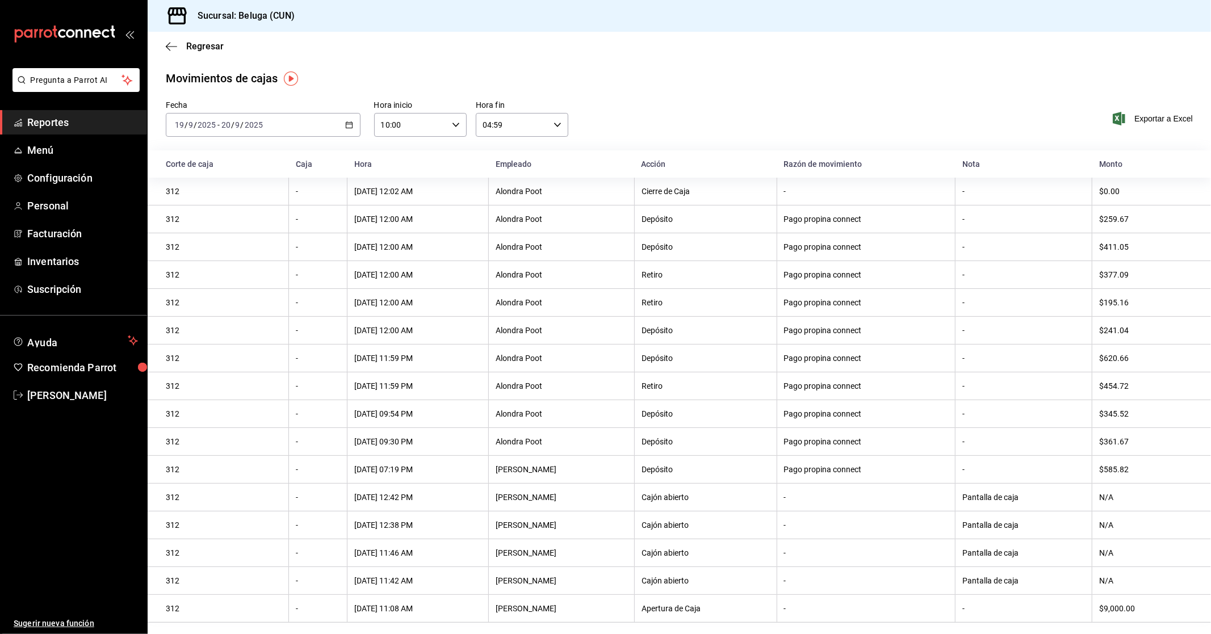
click at [86, 118] on span "Reportes" at bounding box center [82, 122] width 111 height 15
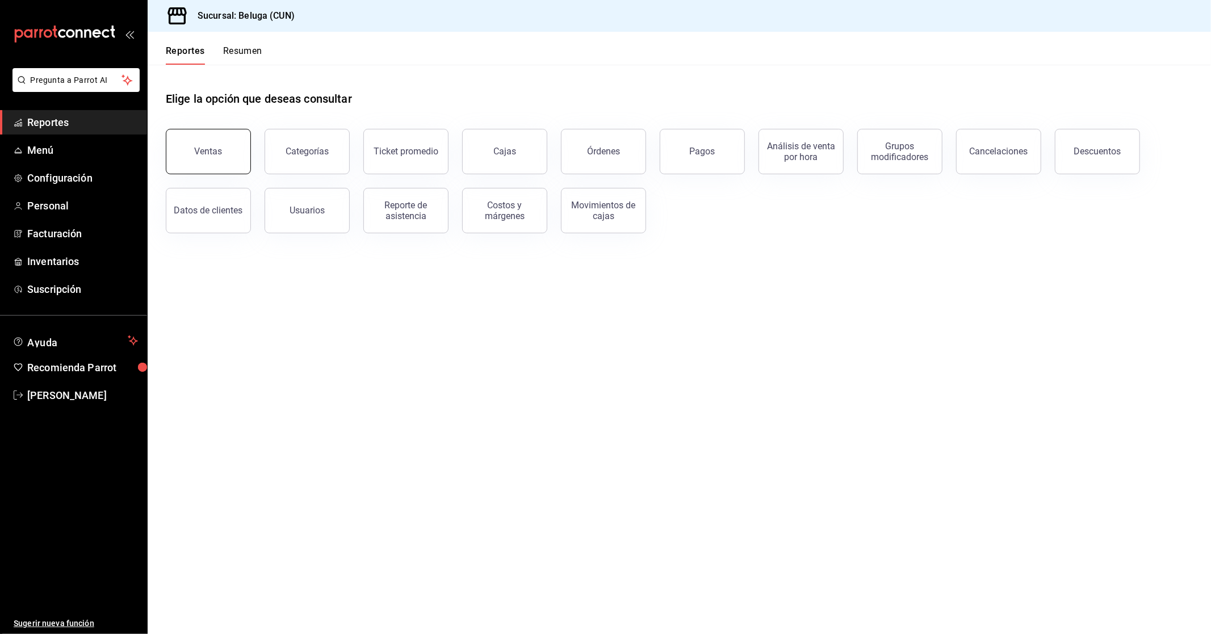
click at [215, 169] on button "Ventas" at bounding box center [208, 151] width 85 height 45
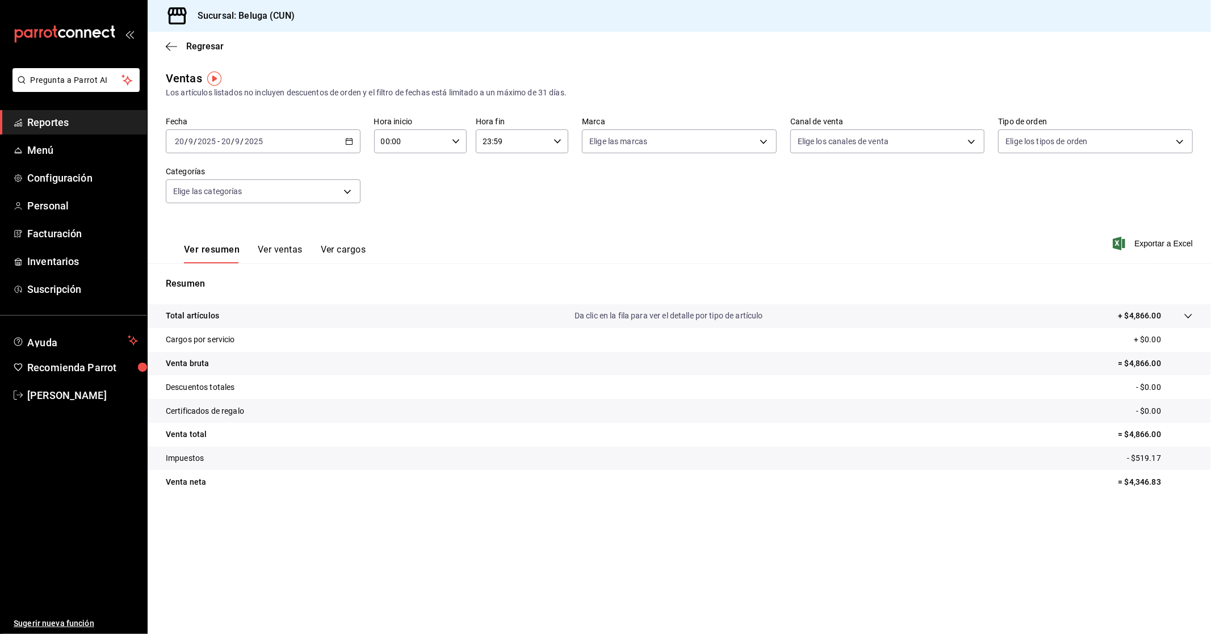
click at [345, 146] on div "[DATE] [DATE] - [DATE] [DATE]" at bounding box center [263, 141] width 195 height 24
click at [220, 283] on span "Rango de fechas" at bounding box center [219, 278] width 88 height 12
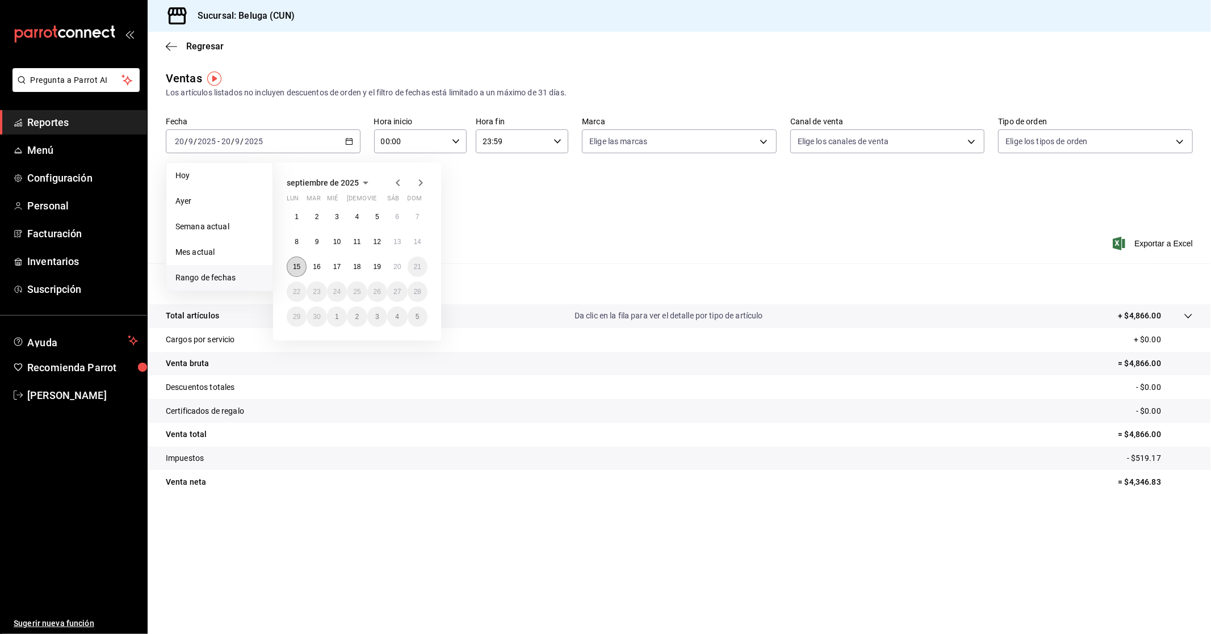
click at [296, 267] on abbr "15" at bounding box center [296, 267] width 7 height 8
click at [316, 268] on abbr "16" at bounding box center [316, 267] width 7 height 8
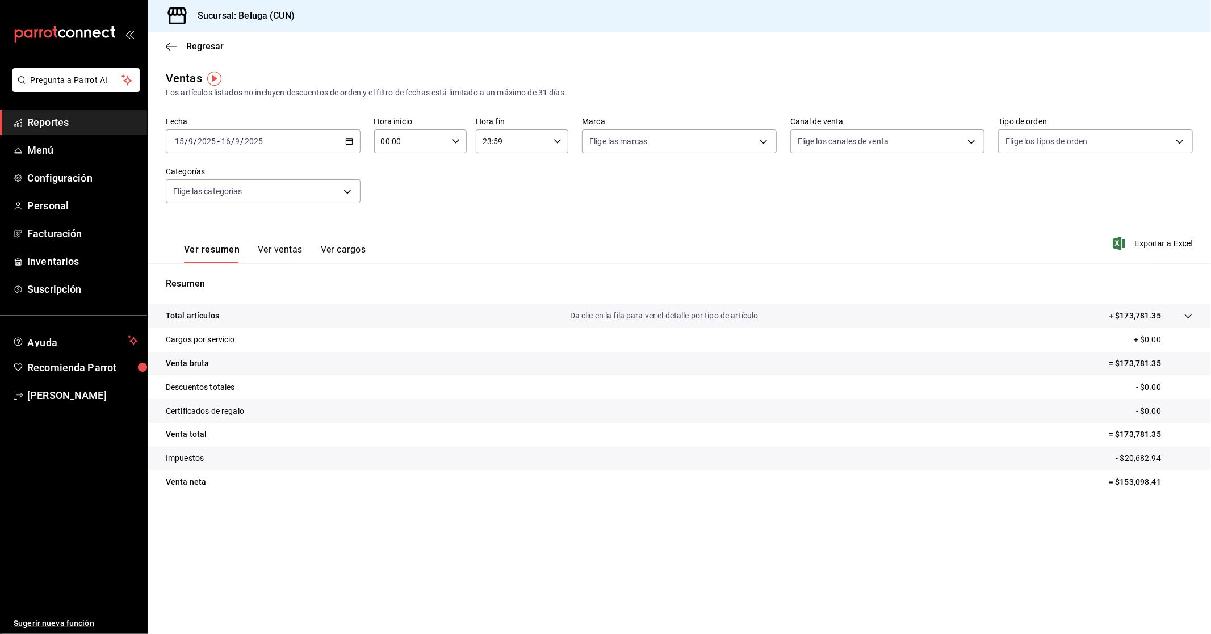
click at [444, 140] on input "00:00" at bounding box center [410, 141] width 73 height 23
click at [390, 187] on span "10" at bounding box center [397, 191] width 28 height 9
type input "10:00"
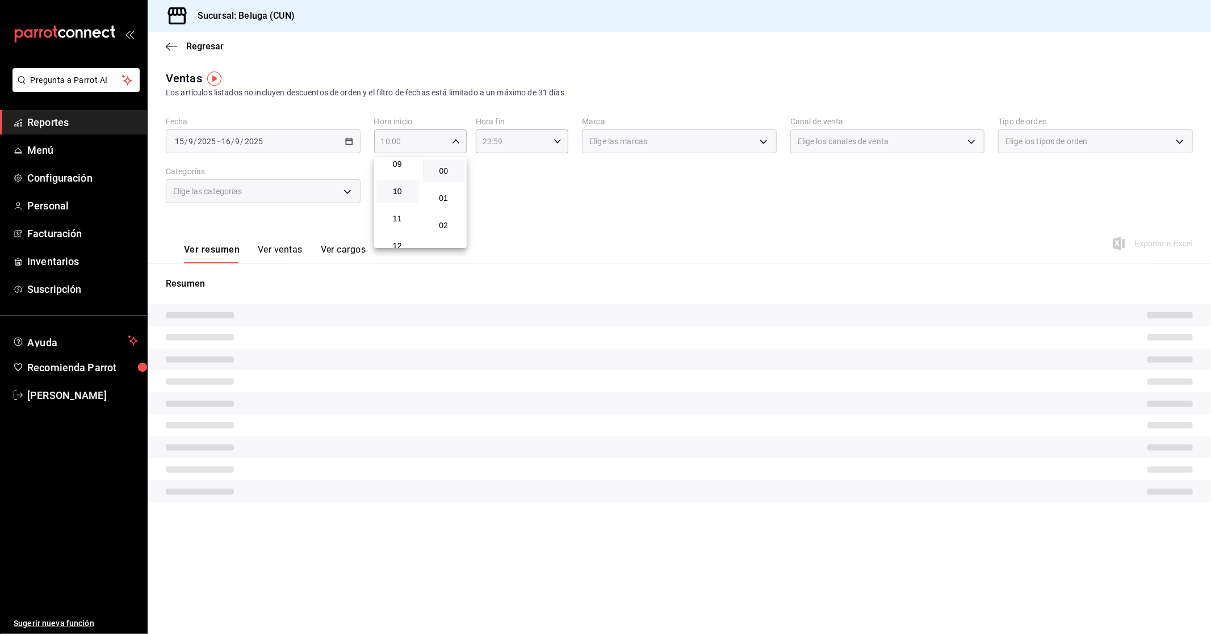
click at [525, 148] on div at bounding box center [605, 317] width 1211 height 634
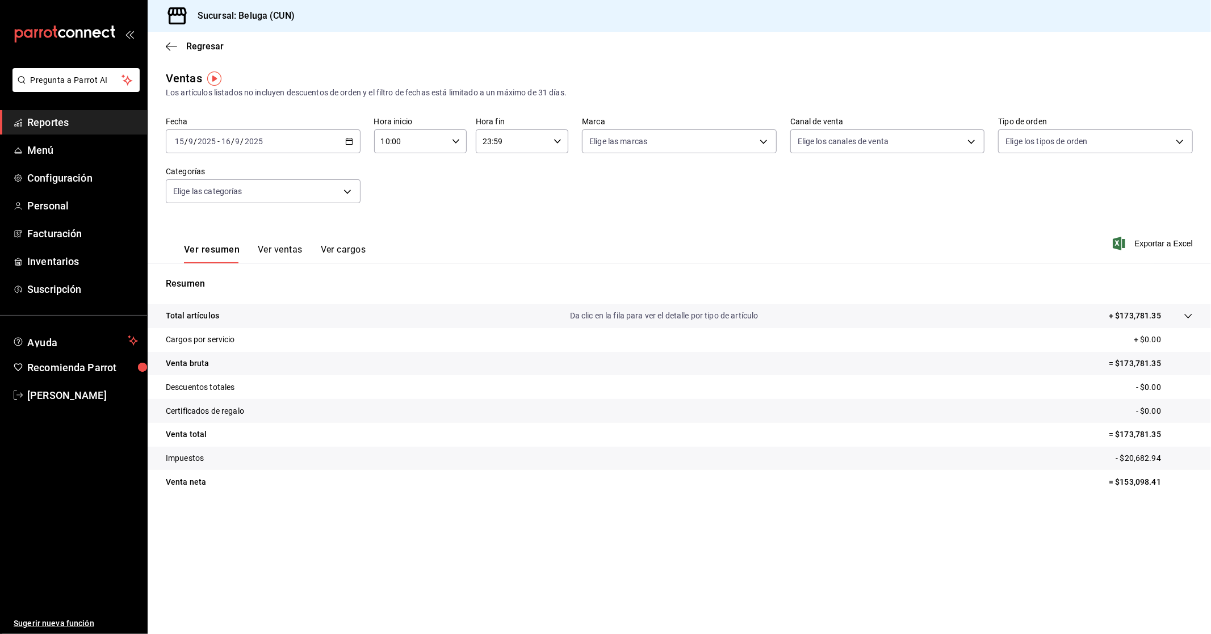
click at [553, 142] on icon "button" at bounding box center [557, 141] width 8 height 8
click at [501, 160] on span "04" at bounding box center [499, 164] width 28 height 9
type input "04:59"
click at [372, 202] on div at bounding box center [605, 317] width 1211 height 634
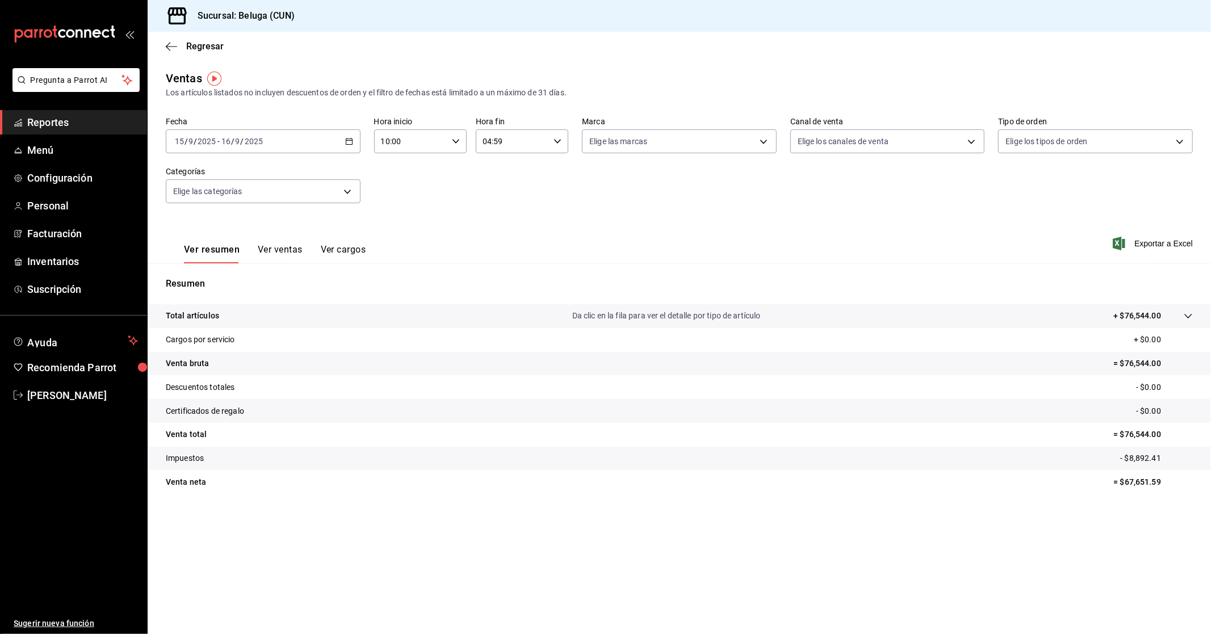
click at [292, 250] on button "Ver ventas" at bounding box center [280, 253] width 45 height 19
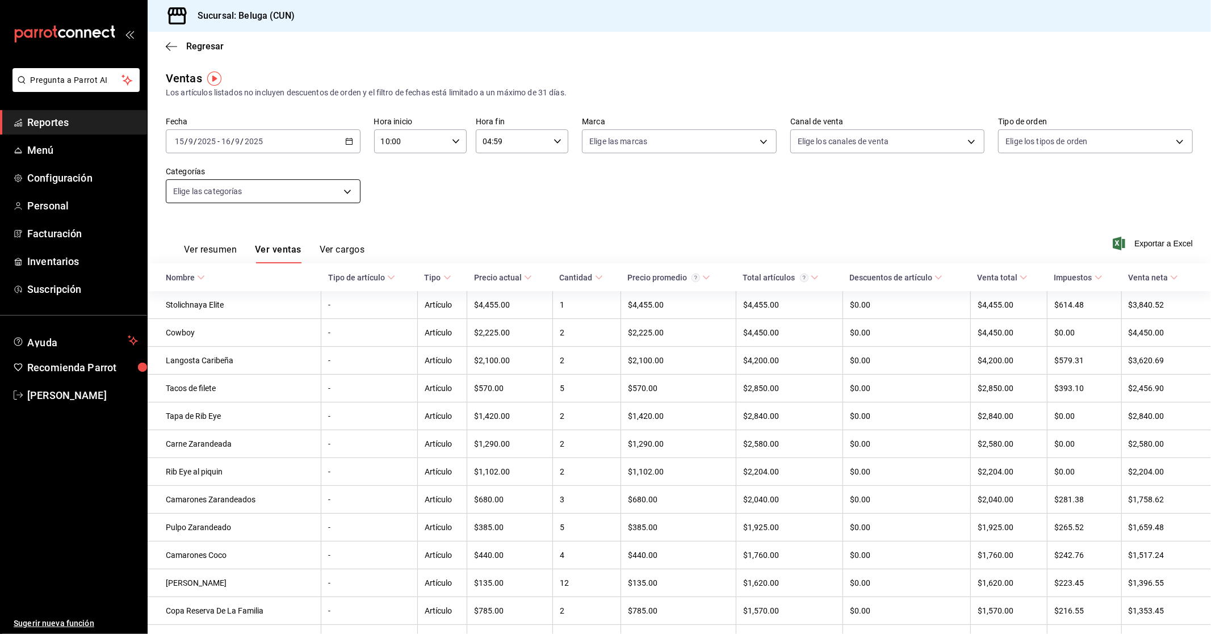
click at [345, 190] on body "Pregunta a Parrot AI Reportes Menú Configuración Personal Facturación Inventari…" at bounding box center [605, 317] width 1211 height 634
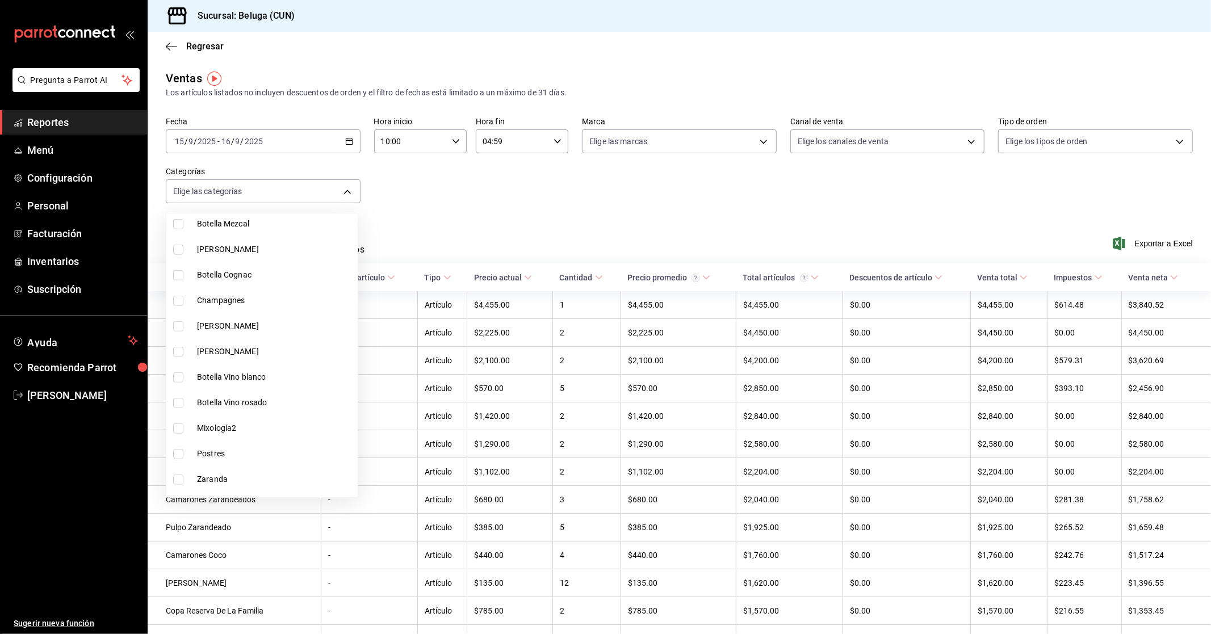
scroll to position [827, 0]
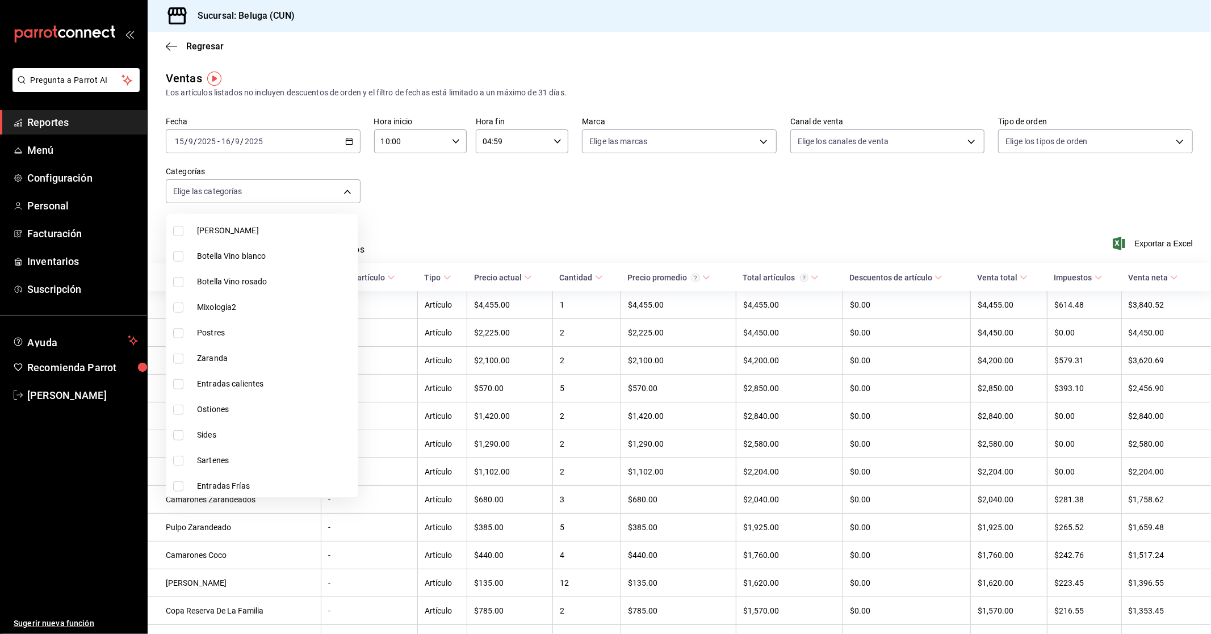
click at [243, 480] on span "Entradas Frías" at bounding box center [275, 486] width 156 height 12
type input "fda2504e-28b4-48cf-8d05-e24afc3b6e89"
checkbox input "true"
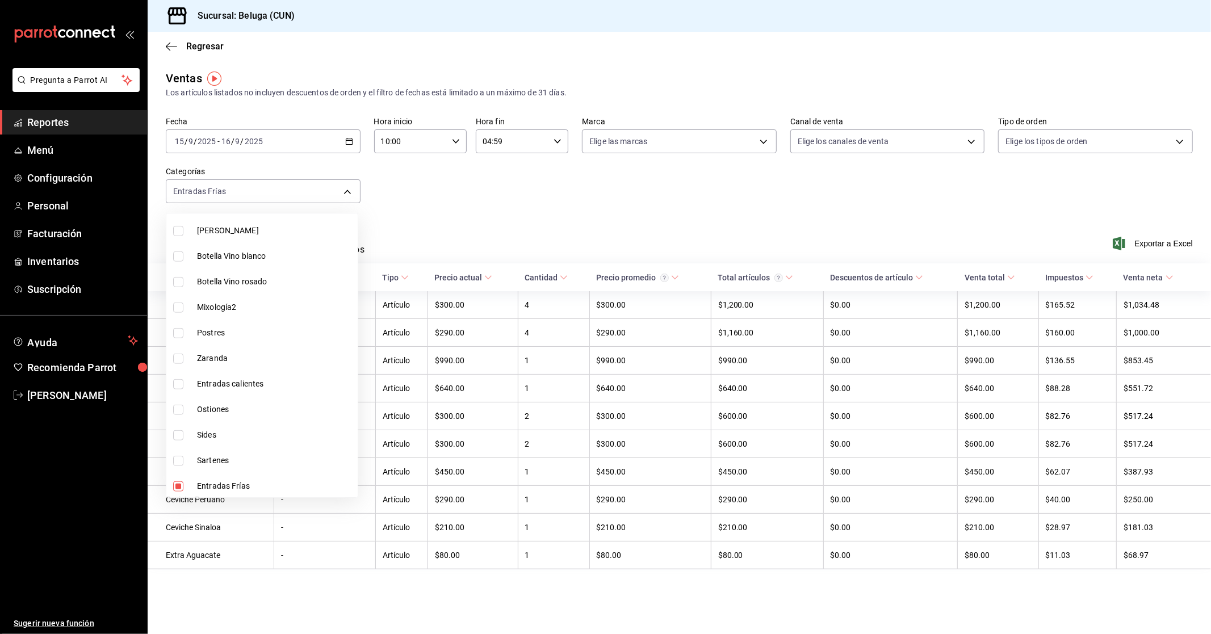
click at [234, 354] on span "Zaranda" at bounding box center [275, 359] width 156 height 12
type input "fda2504e-28b4-48cf-8d05-e24afc3b6e89,cadb29bd-56f3-460c-b907-0d47ec93eb02"
checkbox input "true"
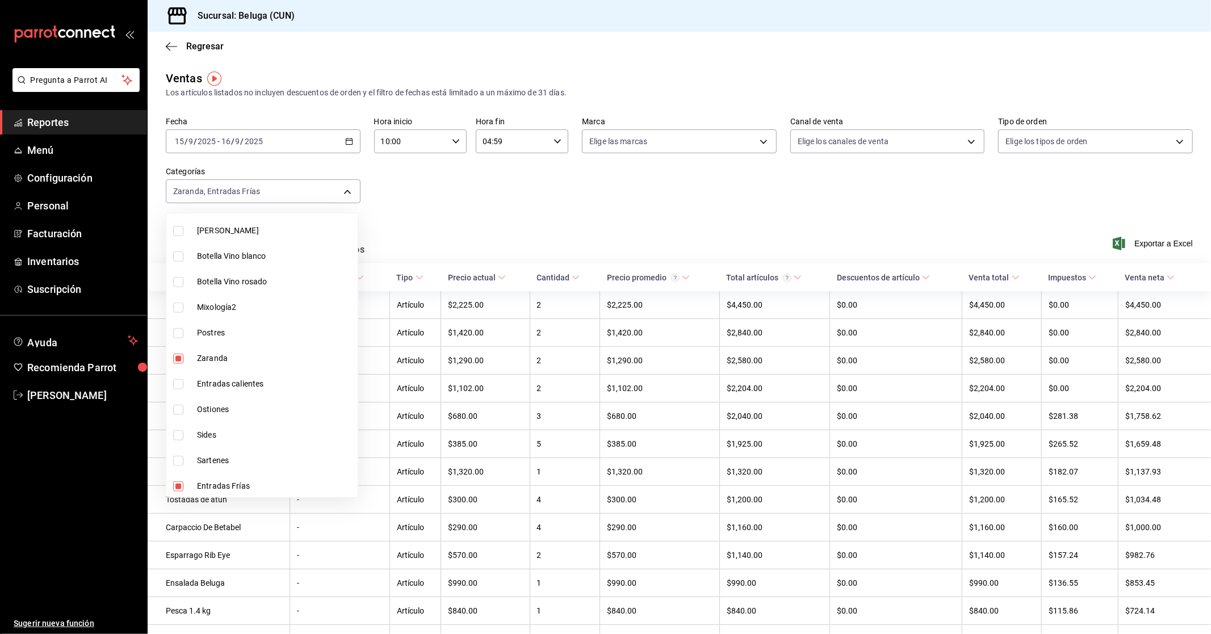
click at [247, 381] on span "Entradas calientes" at bounding box center [275, 384] width 156 height 12
type input "fda2504e-28b4-48cf-8d05-e24afc3b6e89,cadb29bd-56f3-460c-b907-0d47ec93eb02,65299…"
checkbox input "true"
drag, startPoint x: 233, startPoint y: 456, endPoint x: 257, endPoint y: 388, distance: 71.8
click at [234, 456] on span "Sartenes" at bounding box center [275, 461] width 156 height 12
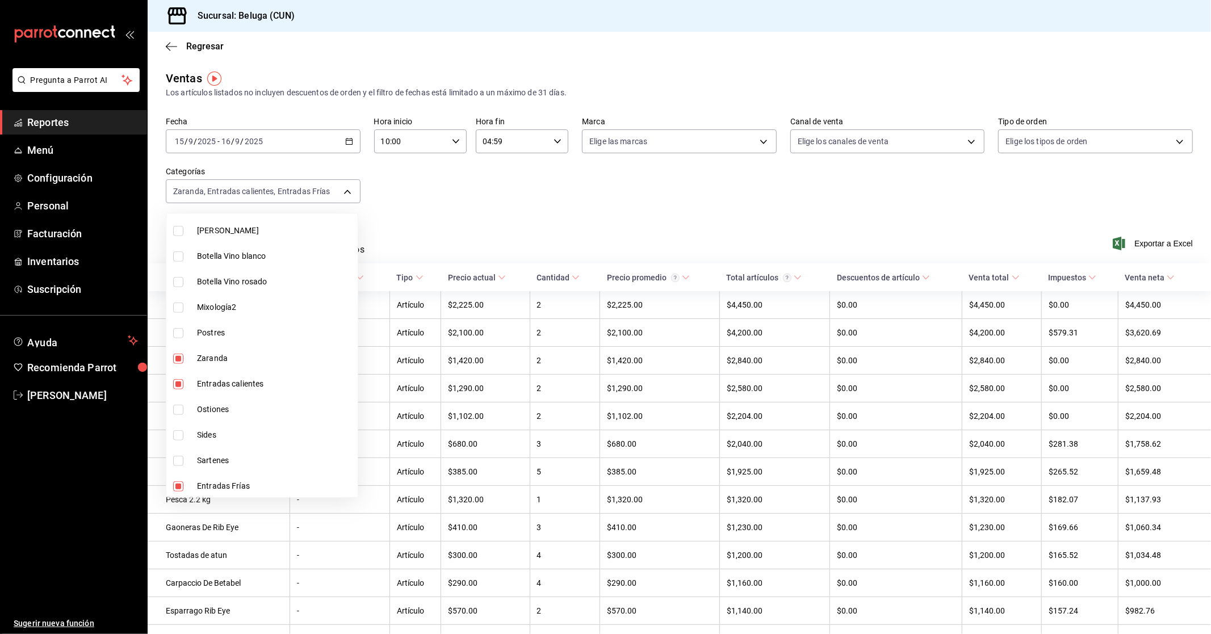
type input "fda2504e-28b4-48cf-8d05-e24afc3b6e89,cadb29bd-56f3-460c-b907-0d47ec93eb02,65299…"
checkbox input "true"
click at [515, 208] on div at bounding box center [605, 317] width 1211 height 634
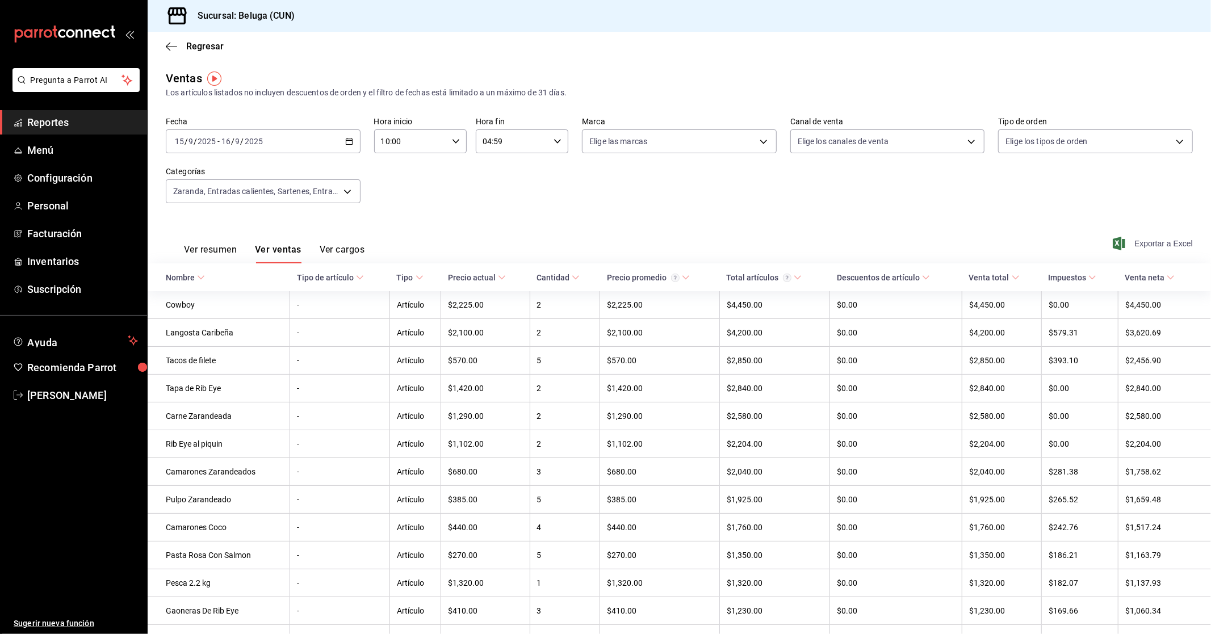
click at [1156, 241] on span "Exportar a Excel" at bounding box center [1154, 244] width 78 height 14
click at [341, 137] on div "[DATE] [DATE] - [DATE] [DATE]" at bounding box center [263, 141] width 195 height 24
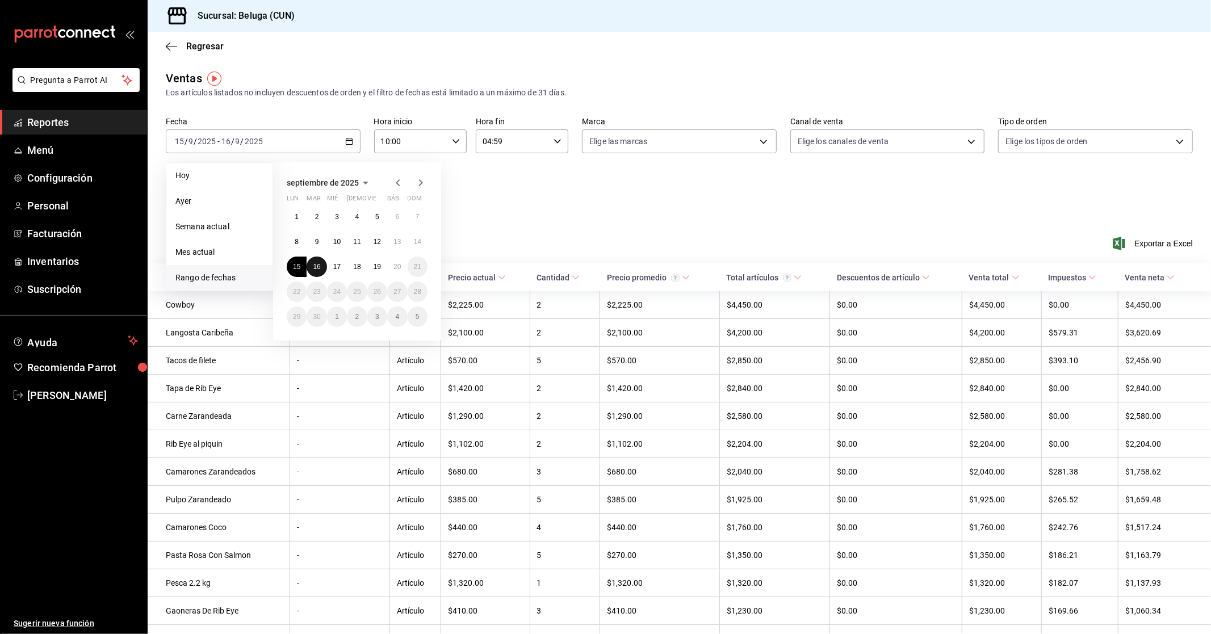
click at [314, 266] on abbr "16" at bounding box center [316, 267] width 7 height 8
click at [342, 266] on button "17" at bounding box center [337, 267] width 20 height 20
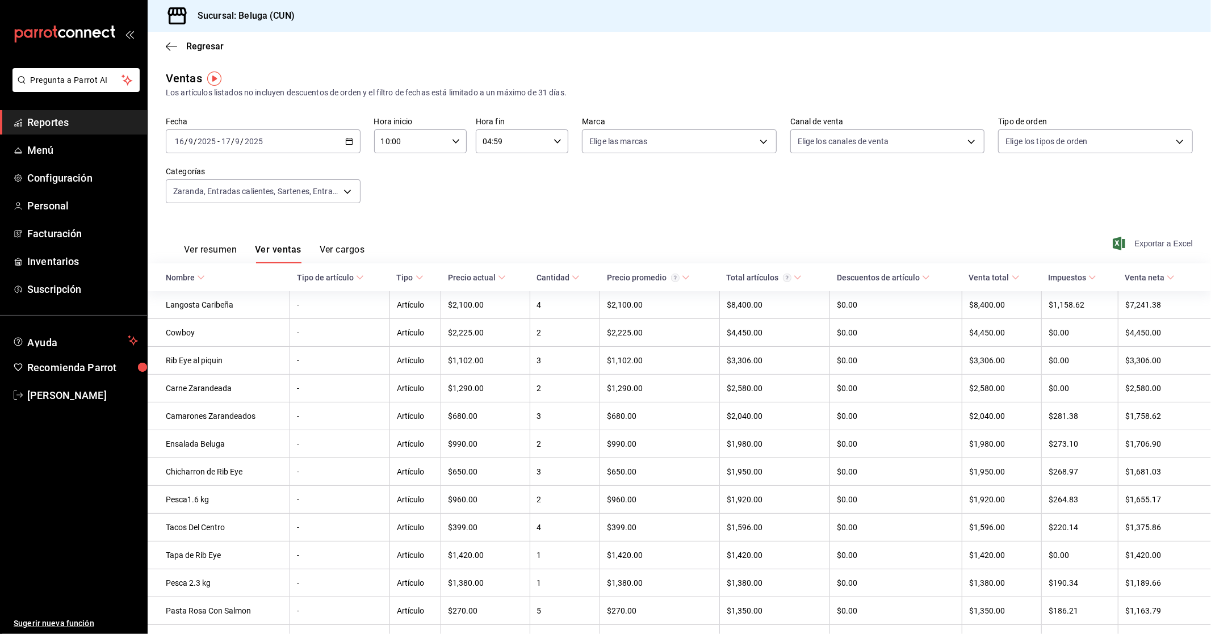
click at [1152, 242] on span "Exportar a Excel" at bounding box center [1154, 244] width 78 height 14
click at [346, 135] on div "[DATE] [DATE] - [DATE] [DATE]" at bounding box center [263, 141] width 195 height 24
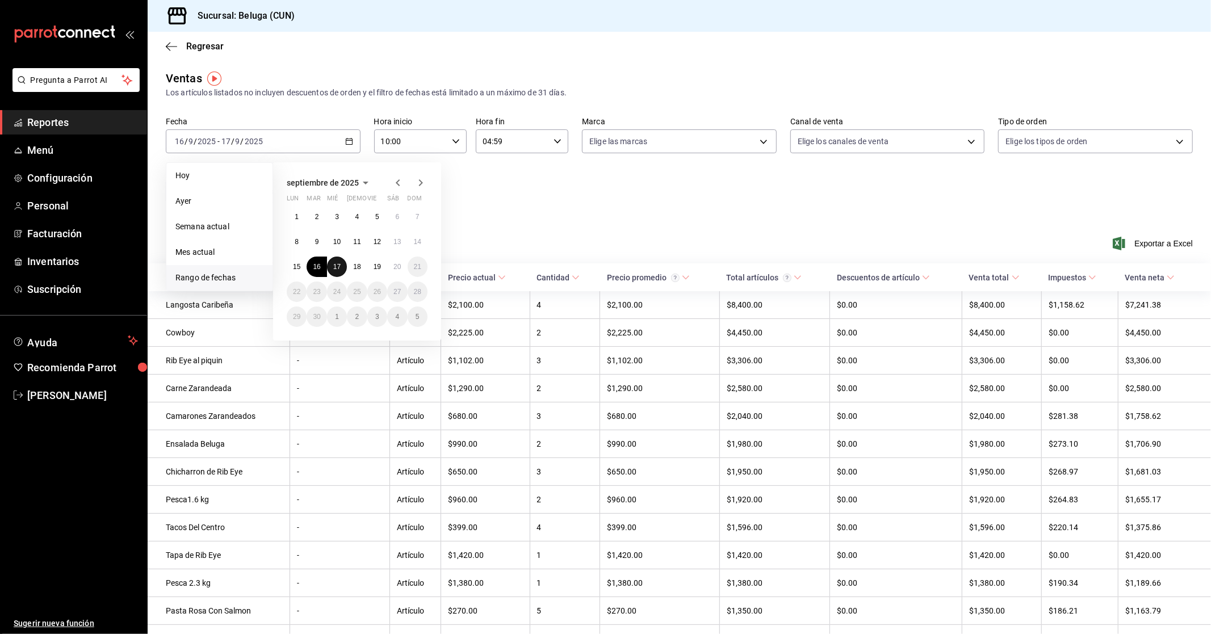
click at [338, 268] on abbr "17" at bounding box center [336, 267] width 7 height 8
click at [355, 266] on abbr "18" at bounding box center [356, 267] width 7 height 8
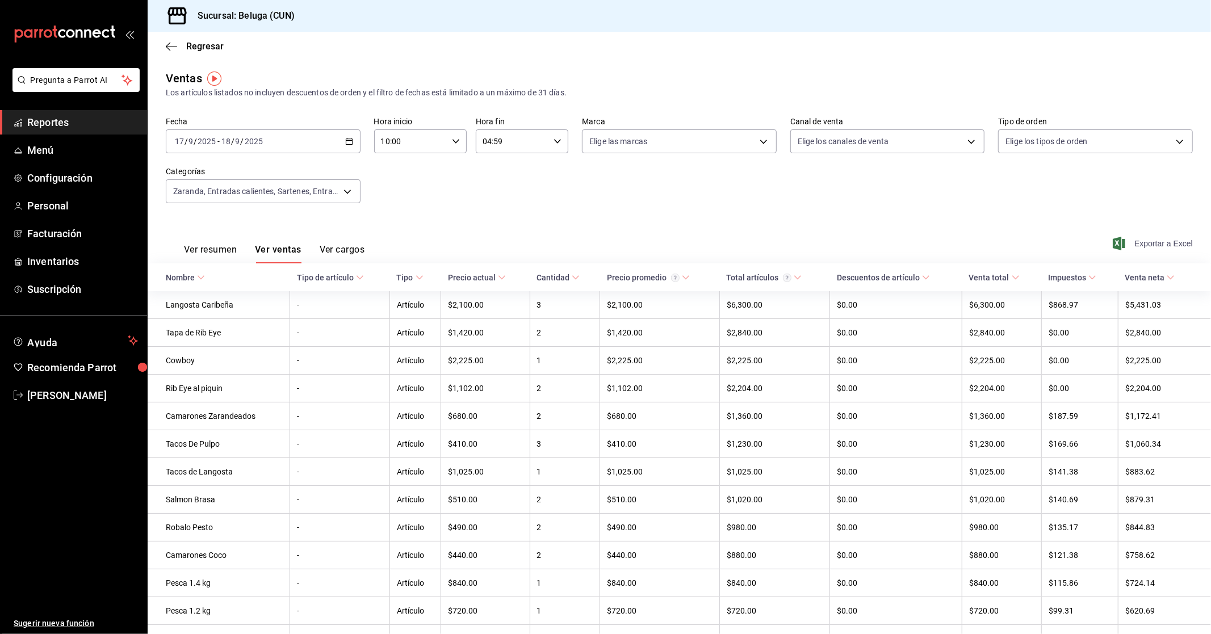
click at [1147, 247] on span "Exportar a Excel" at bounding box center [1154, 244] width 78 height 14
click at [349, 135] on div "[DATE] [DATE] - [DATE] [DATE]" at bounding box center [263, 141] width 195 height 24
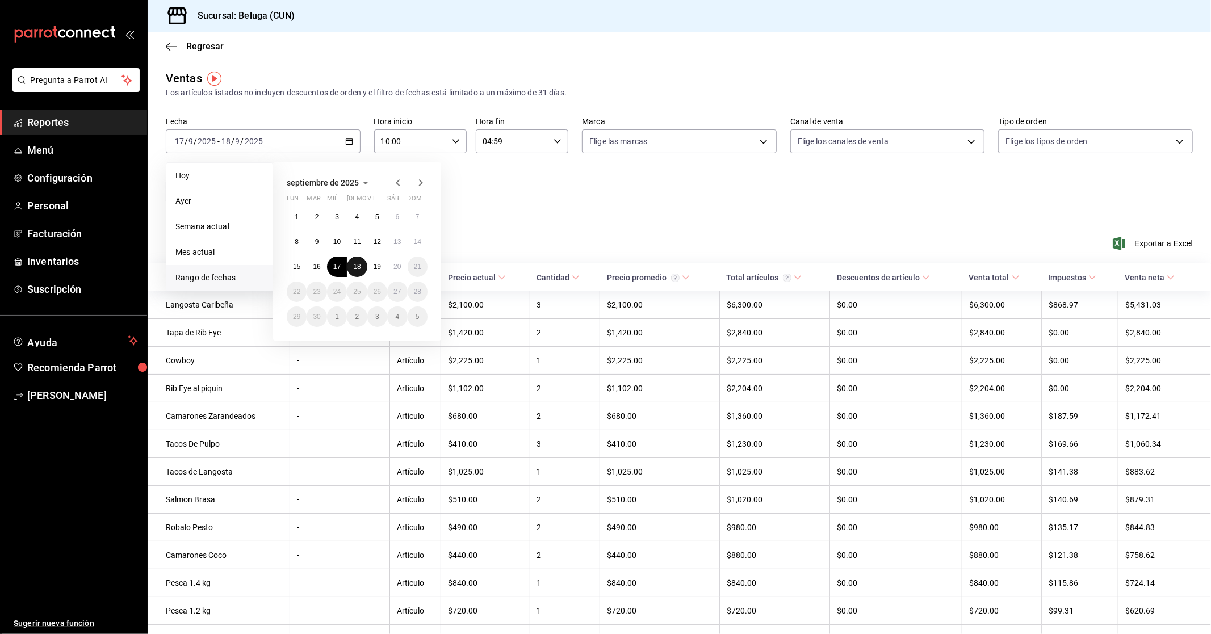
click at [361, 267] on button "18" at bounding box center [357, 267] width 20 height 20
click at [374, 267] on abbr "19" at bounding box center [377, 267] width 7 height 8
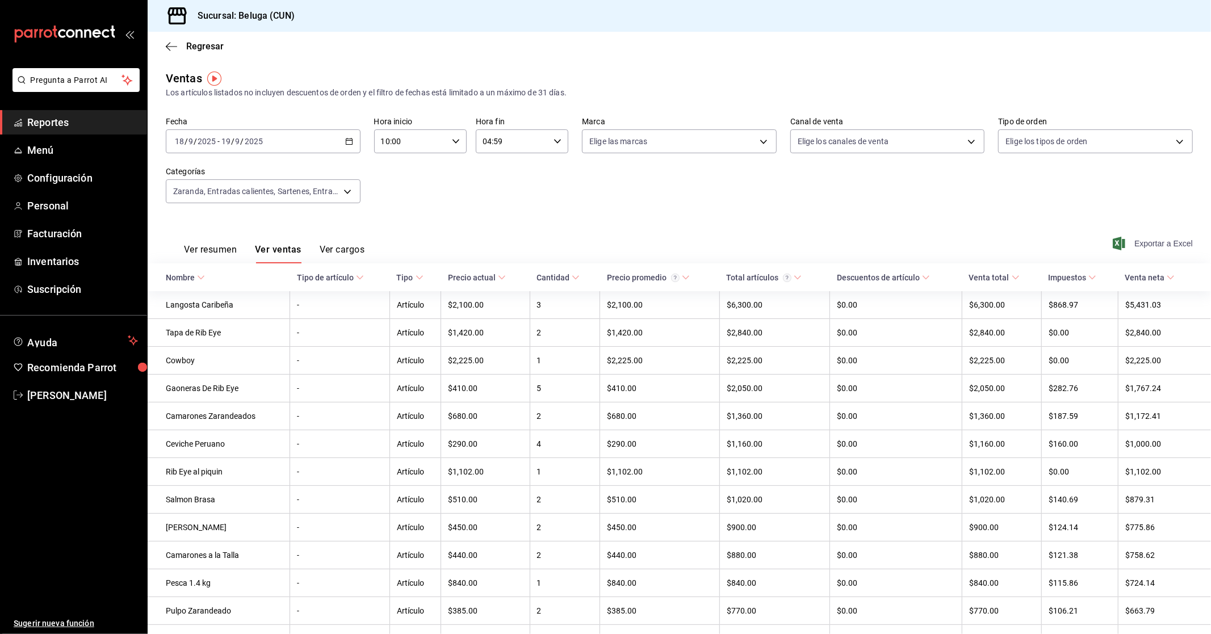
click at [1164, 242] on span "Exportar a Excel" at bounding box center [1154, 244] width 78 height 14
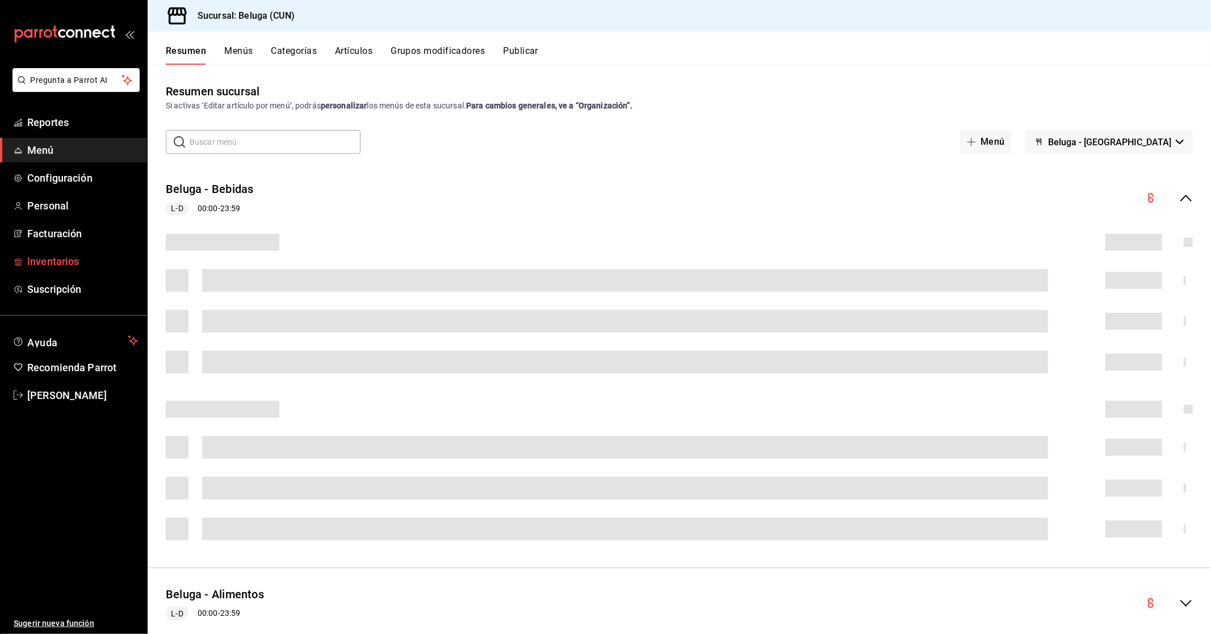
click at [63, 263] on span "Inventarios" at bounding box center [82, 261] width 111 height 15
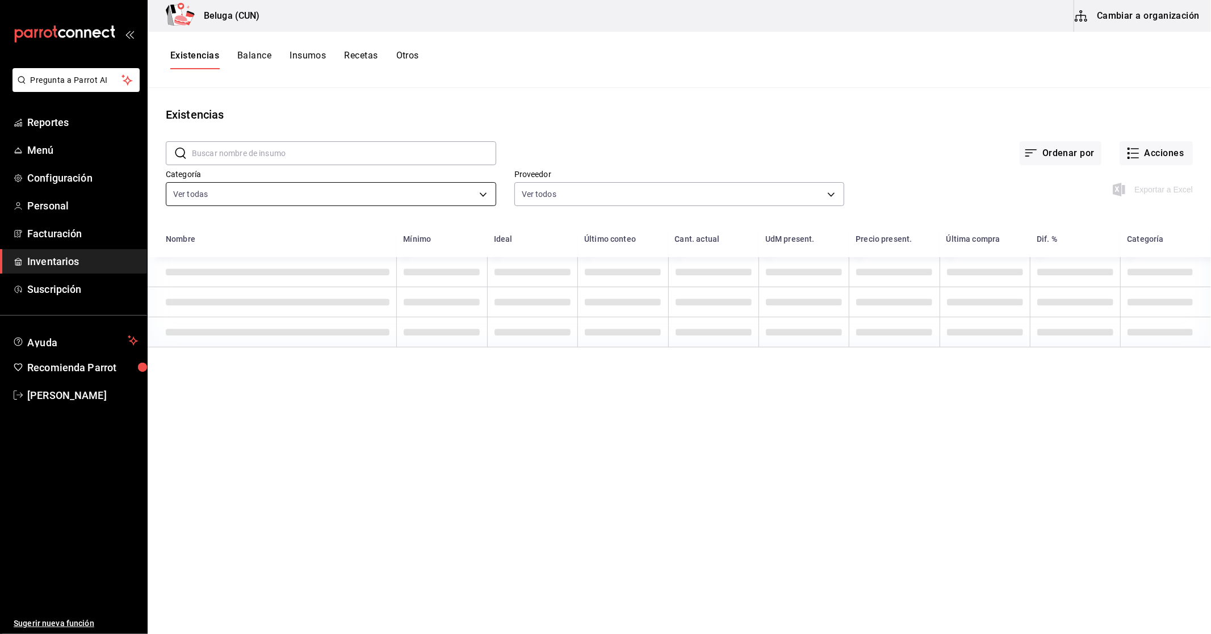
click at [476, 190] on body "Pregunta a Parrot AI Reportes Menú Configuración Personal Facturación Inventari…" at bounding box center [605, 313] width 1211 height 626
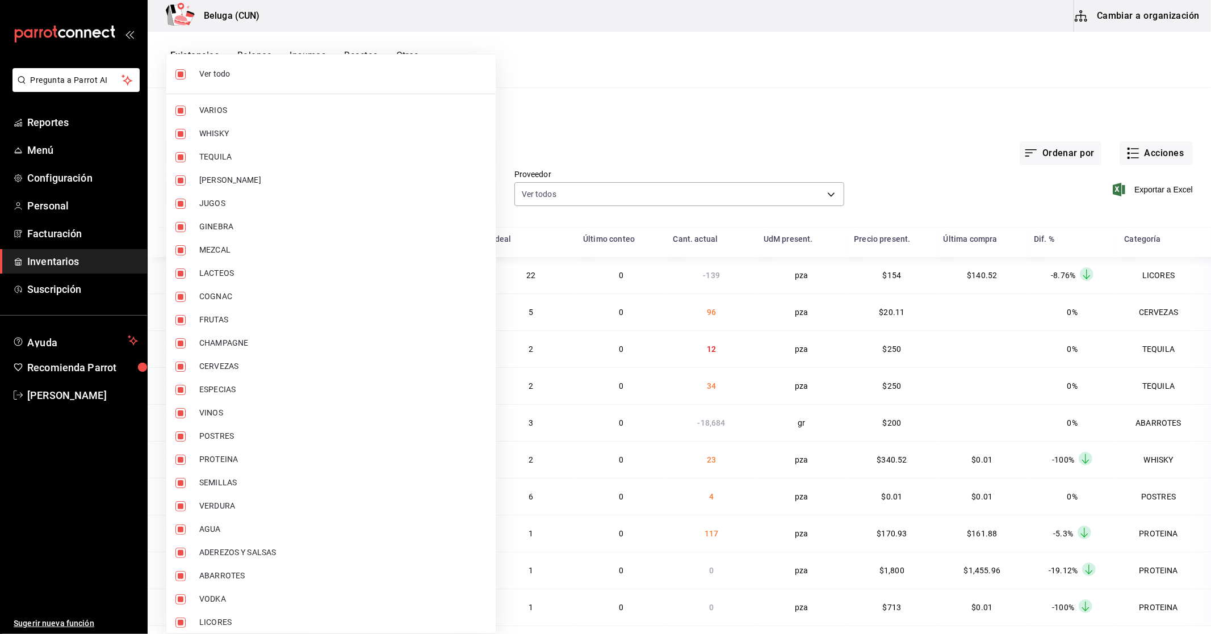
click at [217, 70] on span "Ver todo" at bounding box center [342, 74] width 287 height 12
checkbox input "false"
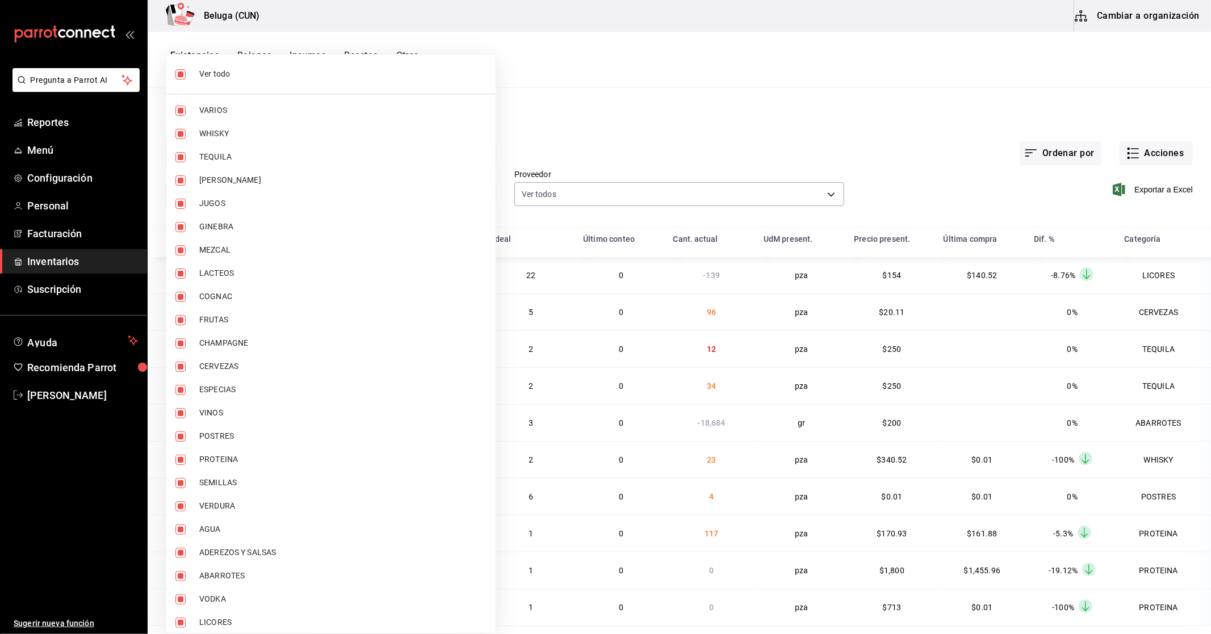
checkbox input "false"
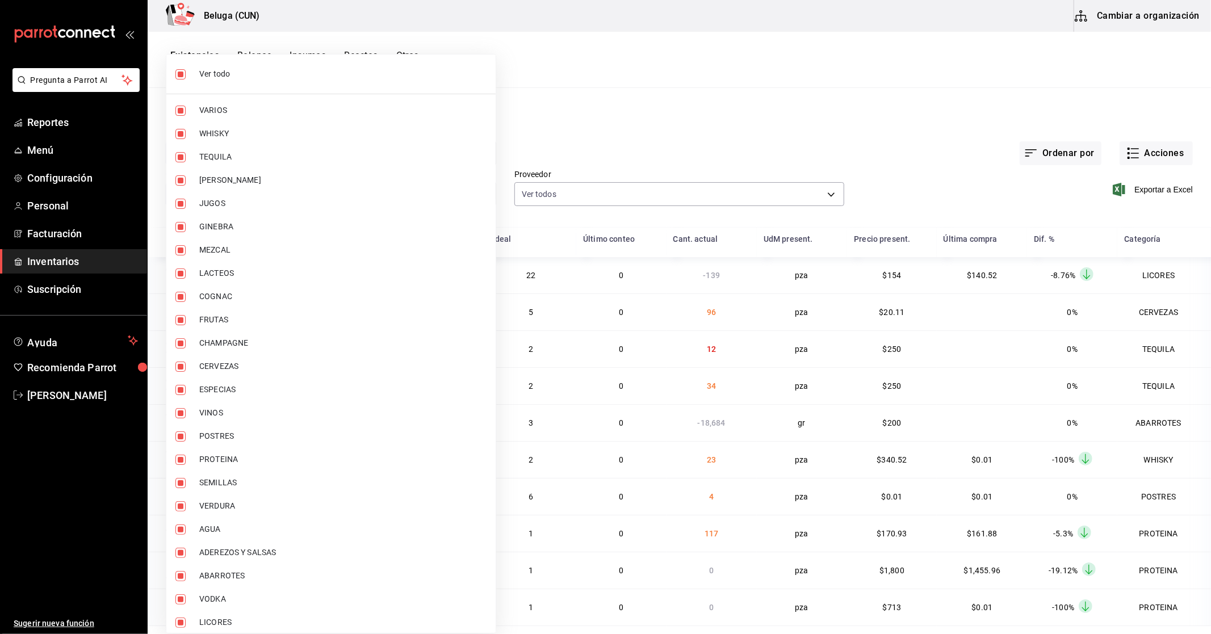
checkbox input "false"
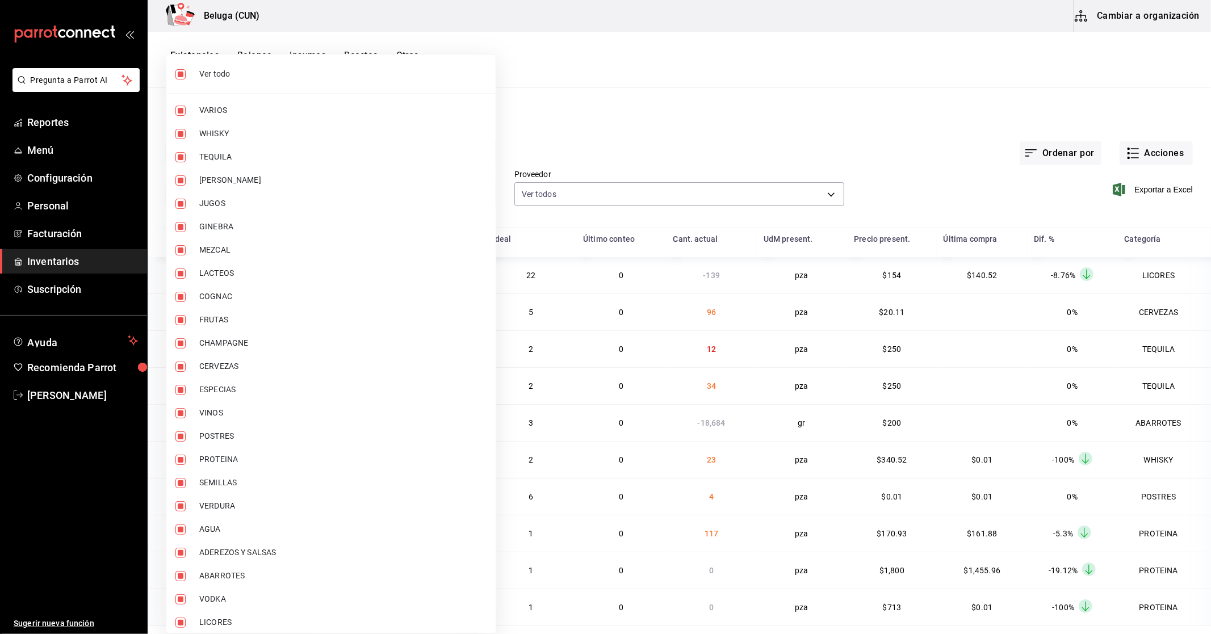
checkbox input "false"
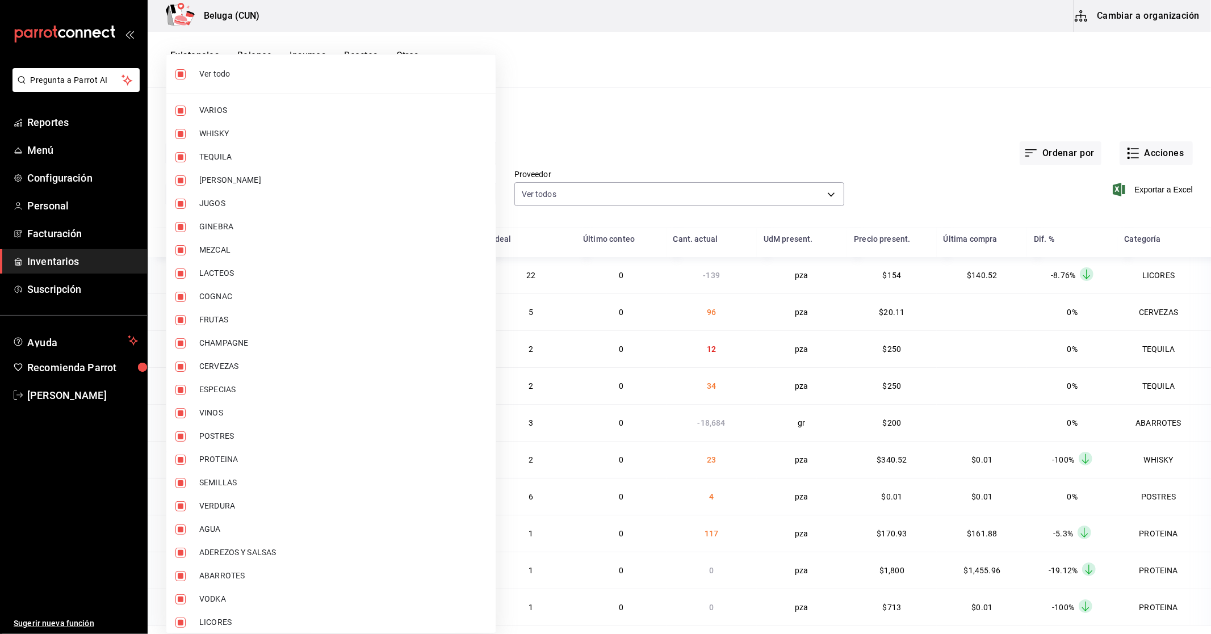
checkbox input "false"
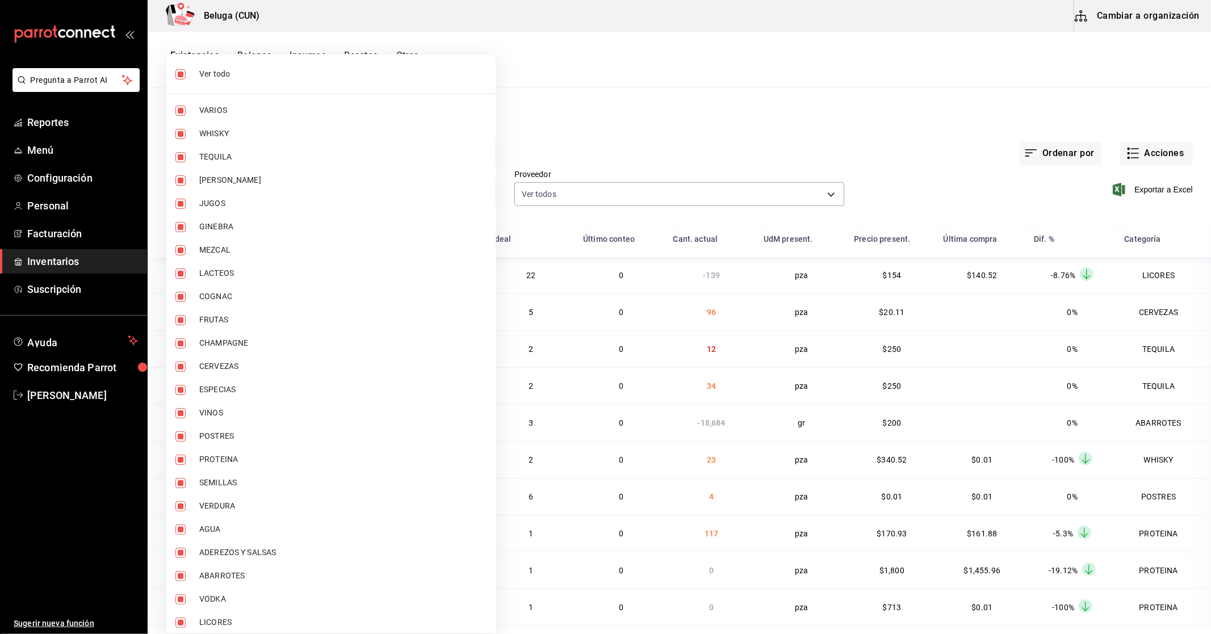
checkbox input "false"
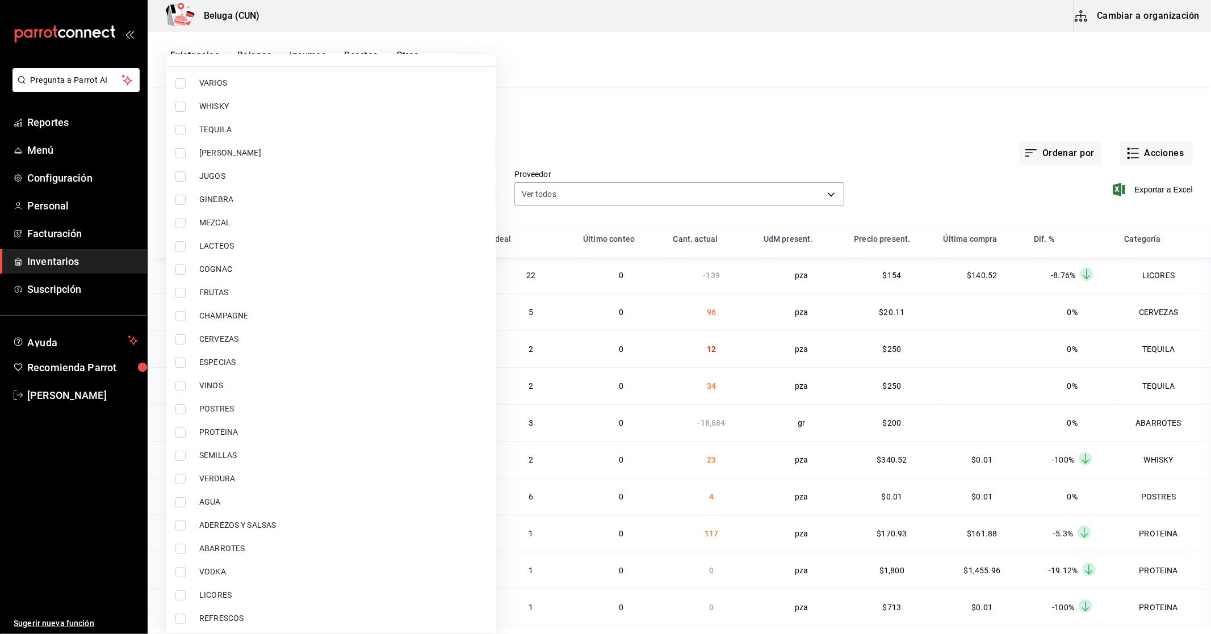
click at [236, 405] on span "POSTRES" at bounding box center [342, 409] width 287 height 12
type input "43c9e2b0-4afa-46e8-9575-d8271eaf3d25"
checkbox input "true"
click at [239, 430] on span "PROTEINA" at bounding box center [342, 432] width 287 height 12
type input "43c9e2b0-4afa-46e8-9575-d8271eaf3d25,49acfc3a-e67d-4012-8994-cdceb58e19f0"
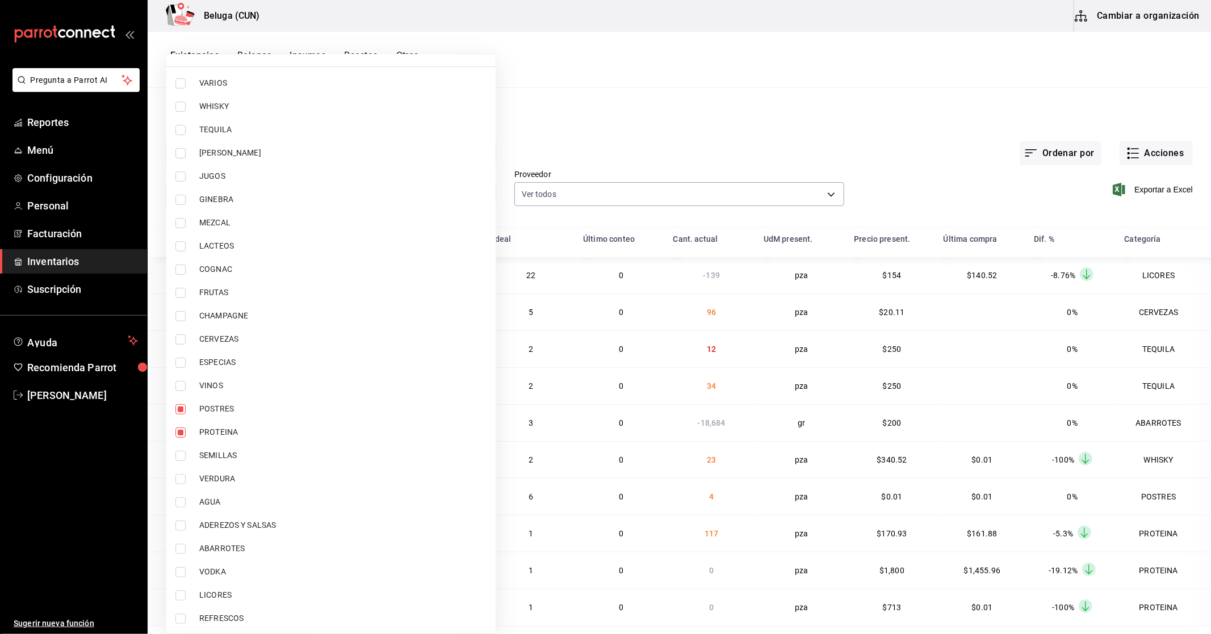
checkbox input "true"
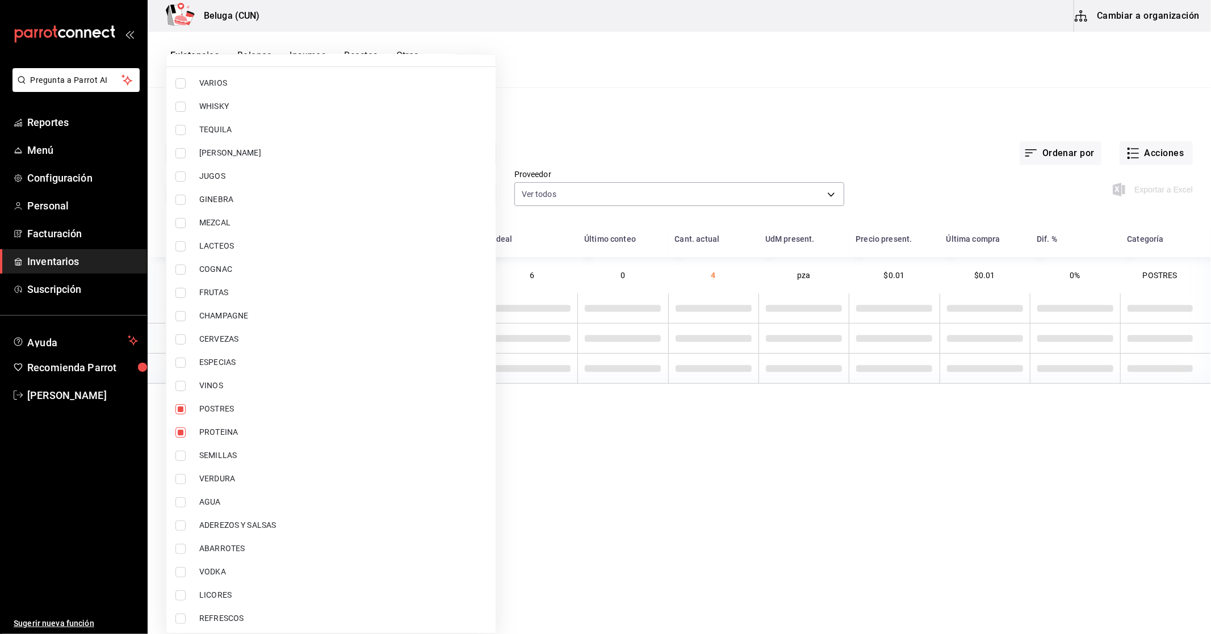
click at [727, 105] on div at bounding box center [605, 317] width 1211 height 634
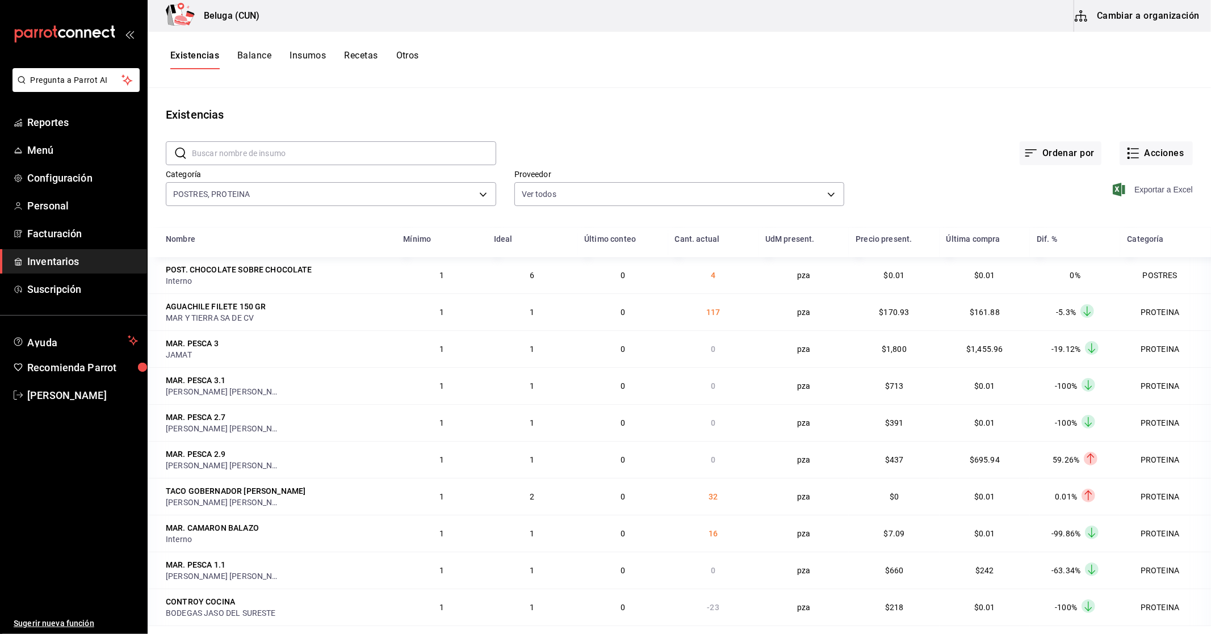
click at [1126, 191] on span "Exportar a Excel" at bounding box center [1154, 190] width 78 height 14
